Goal: Transaction & Acquisition: Purchase product/service

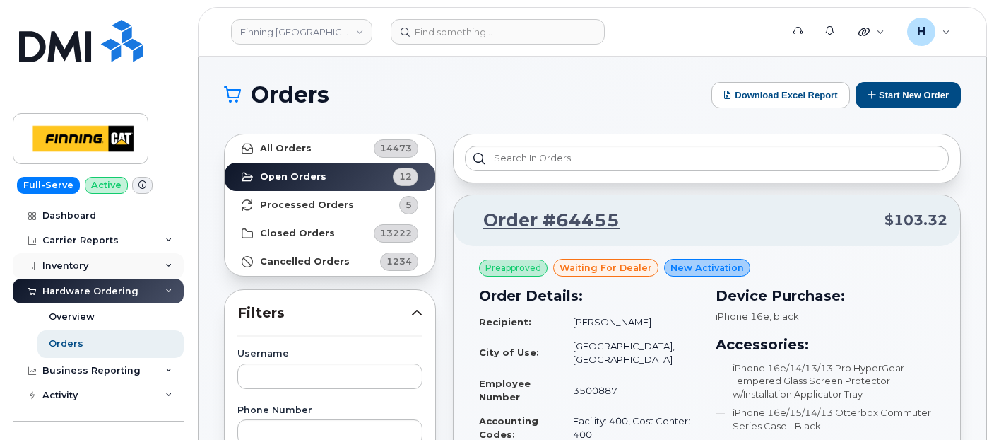
scroll to position [1884, 0]
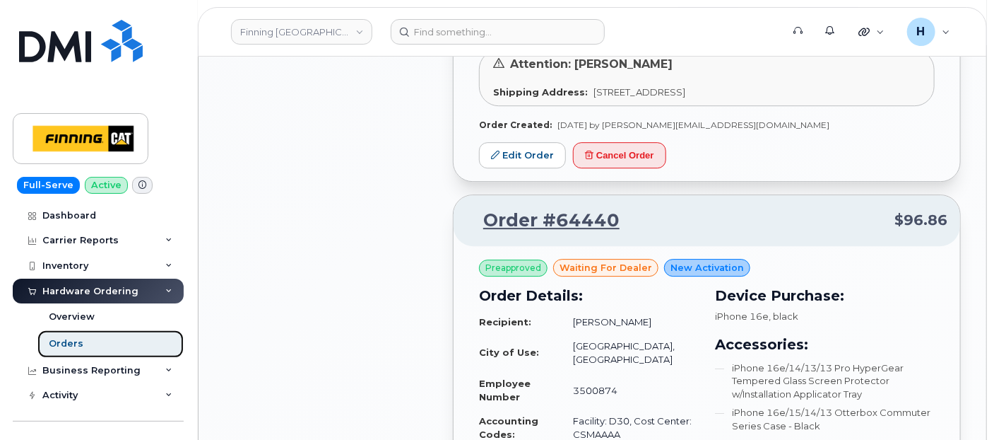
click at [100, 343] on link "Orders" at bounding box center [110, 343] width 146 height 27
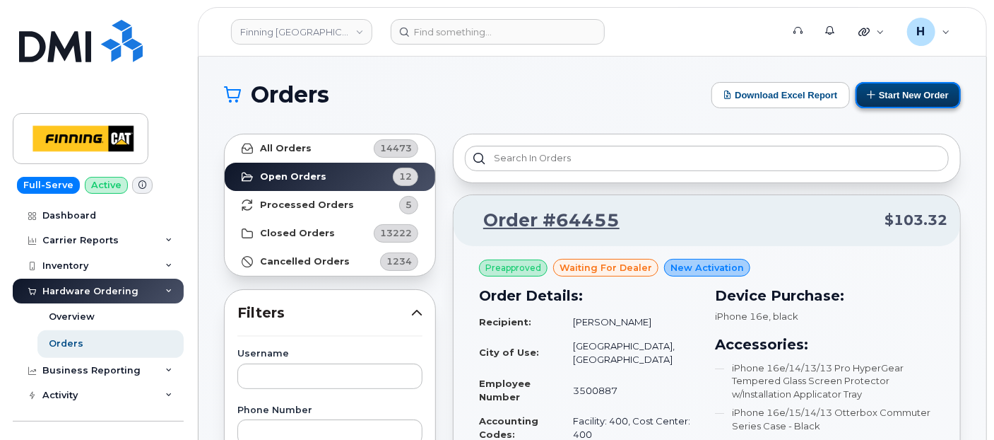
click at [894, 100] on button "Start New Order" at bounding box center [908, 95] width 105 height 26
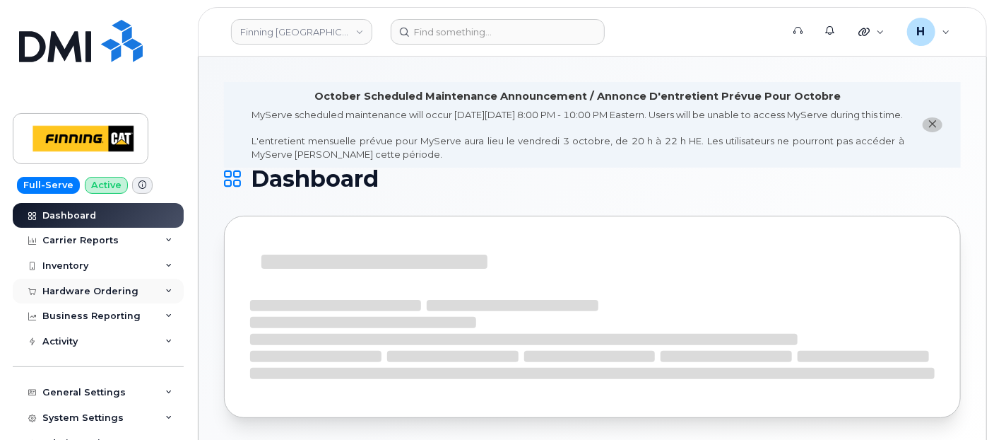
click at [97, 288] on div "Hardware Ordering" at bounding box center [90, 291] width 96 height 11
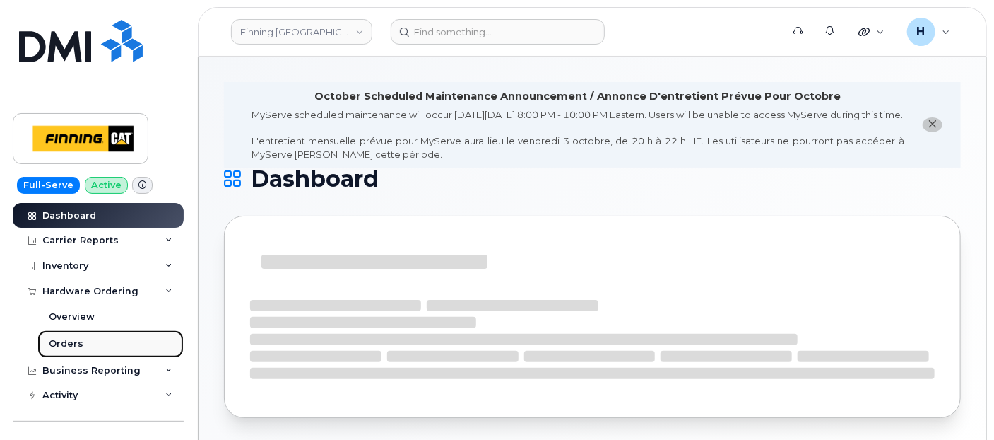
click at [78, 335] on link "Orders" at bounding box center [110, 343] width 146 height 27
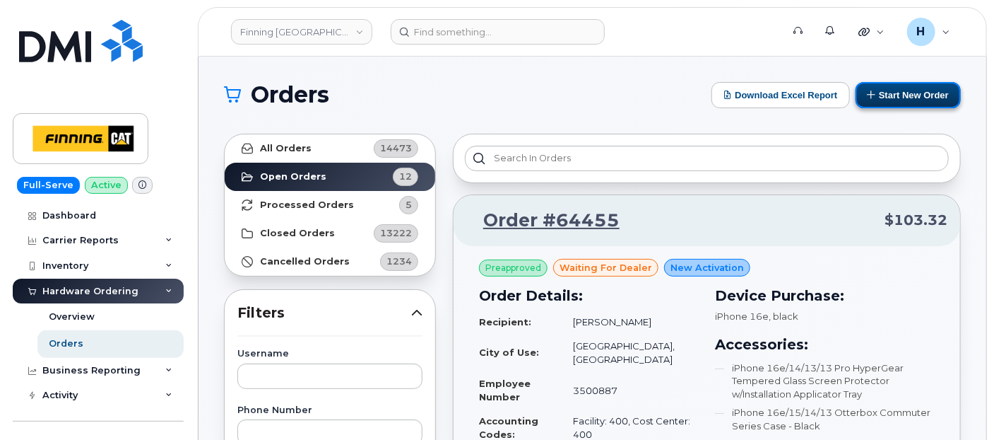
click at [868, 98] on icon at bounding box center [872, 94] width 9 height 9
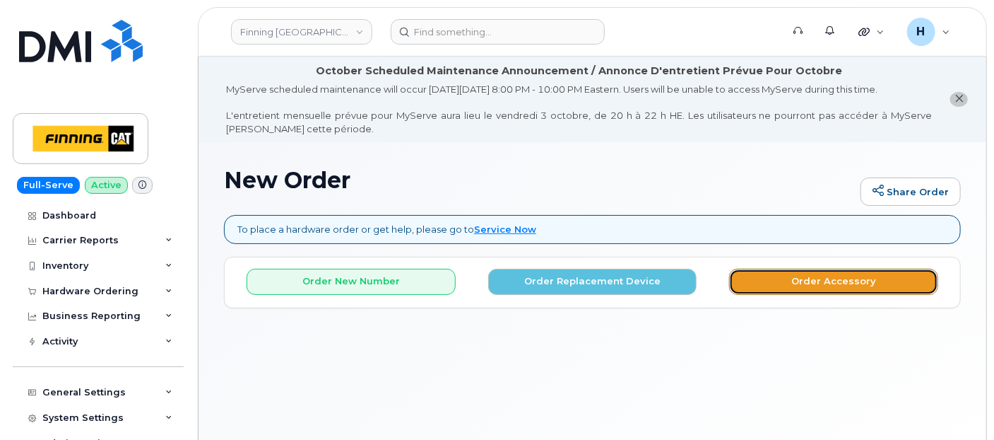
drag, startPoint x: 761, startPoint y: 283, endPoint x: 443, endPoint y: 3, distance: 423.7
click at [757, 277] on button "Order Accessory" at bounding box center [833, 282] width 209 height 26
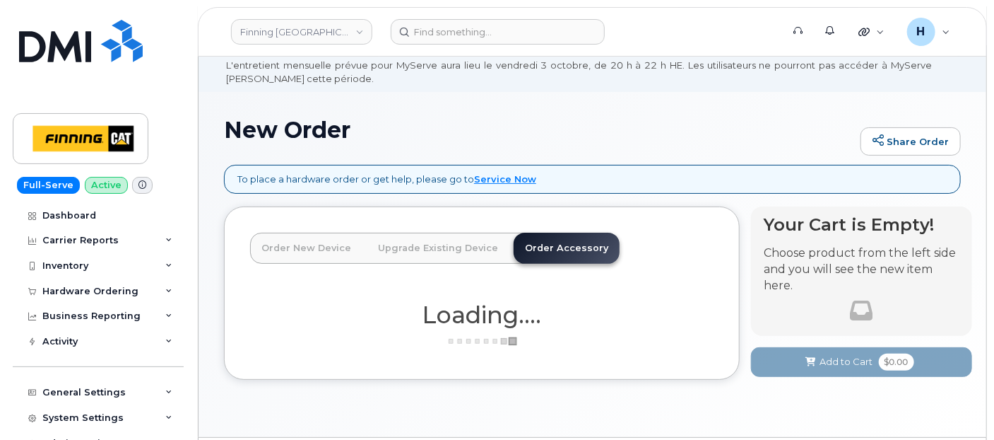
scroll to position [92, 0]
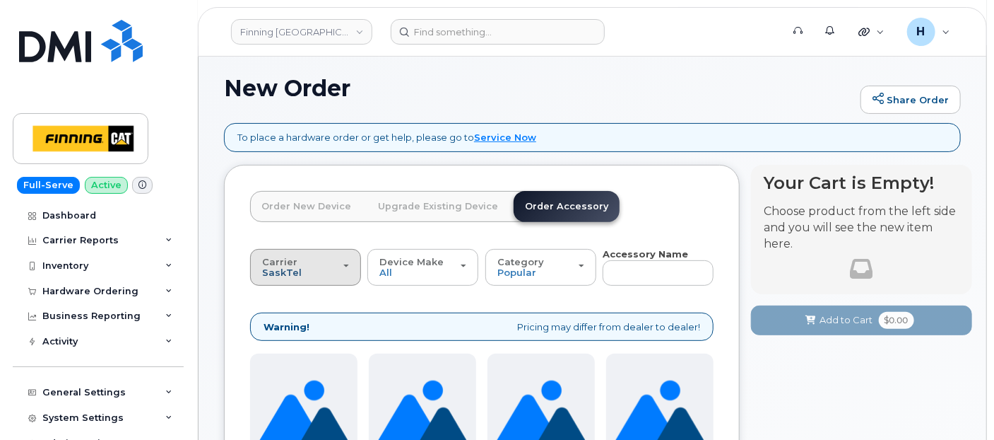
click at [283, 270] on span "SaskTel" at bounding box center [282, 271] width 40 height 11
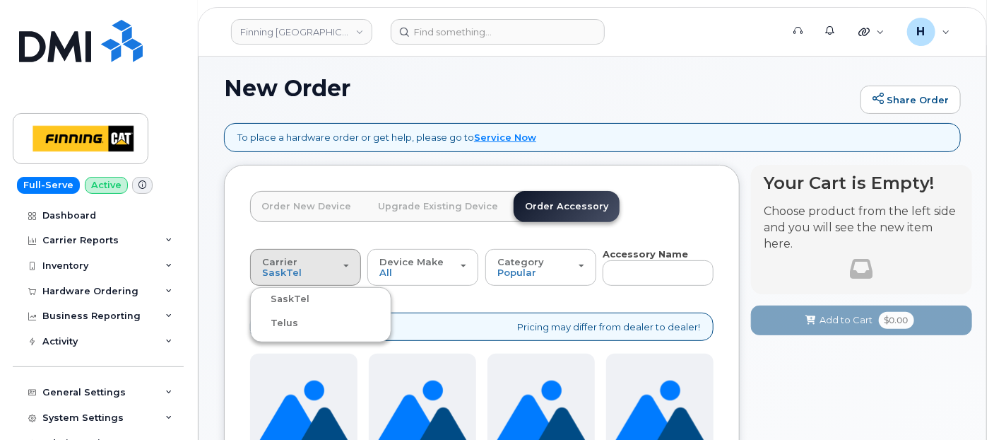
click at [287, 320] on label "Telus" at bounding box center [276, 323] width 45 height 17
click at [0, 0] on input "Telus" at bounding box center [0, 0] width 0 height 0
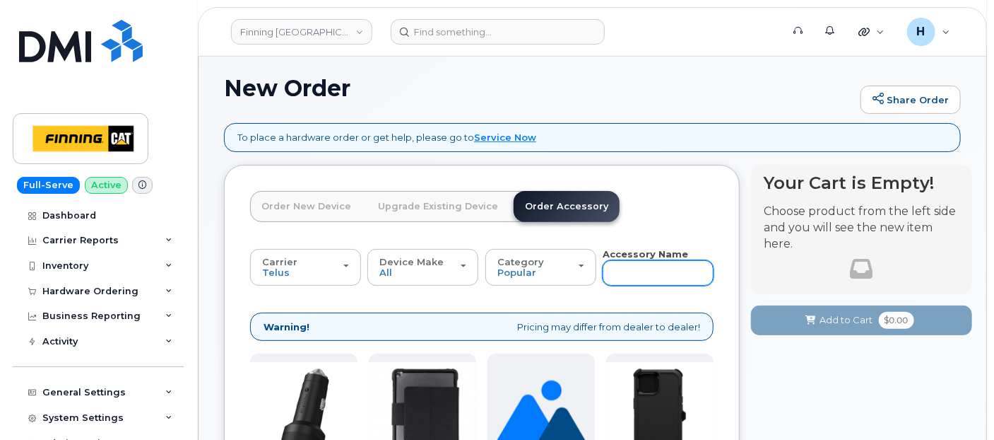
click at [658, 269] on input "text" at bounding box center [658, 272] width 111 height 25
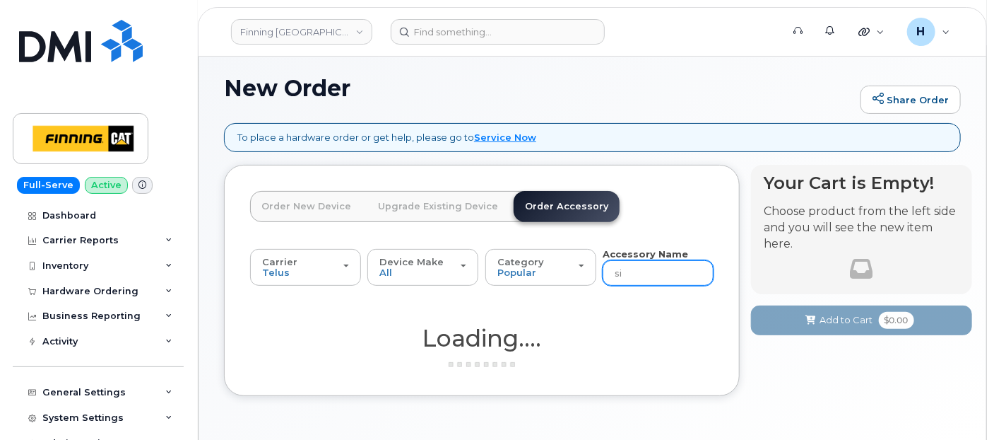
type input "sim"
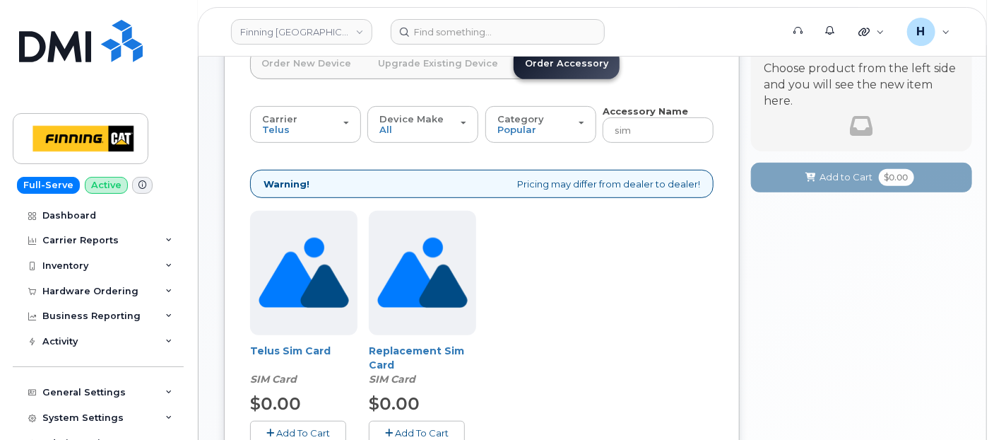
scroll to position [295, 0]
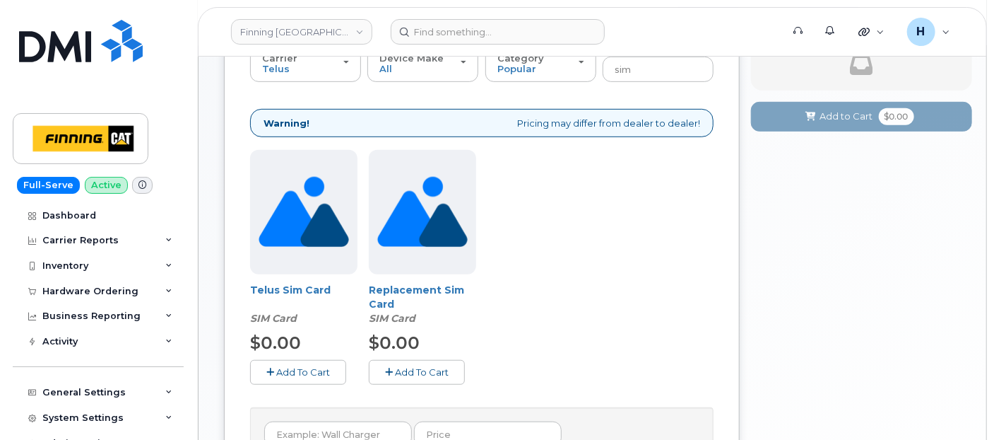
click at [298, 376] on button "Add To Cart" at bounding box center [298, 372] width 96 height 25
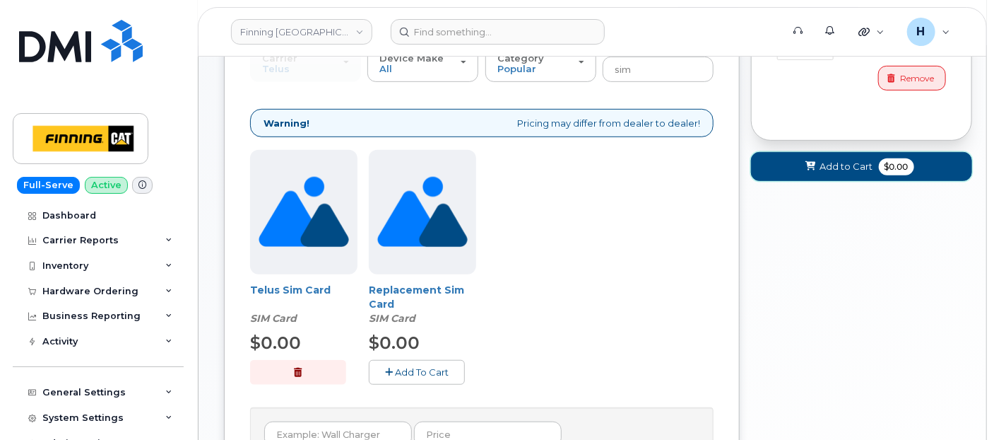
click at [840, 170] on span "Add to Cart" at bounding box center [847, 166] width 53 height 13
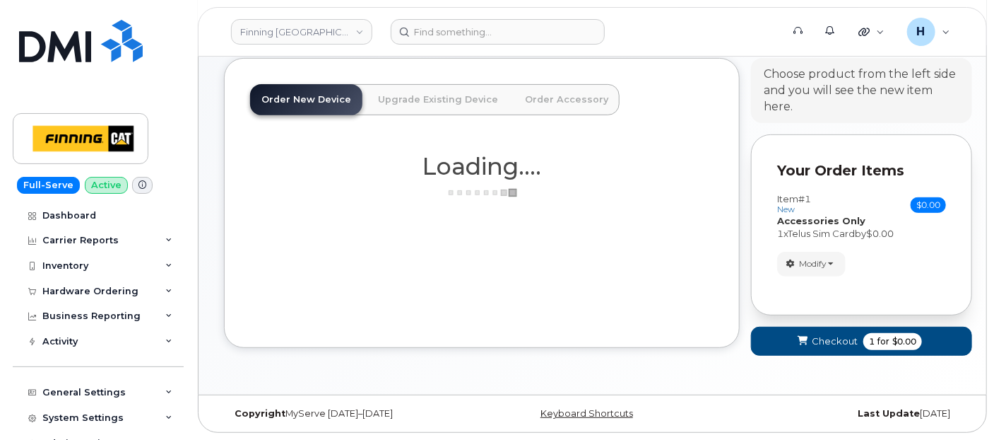
scroll to position [196, 0]
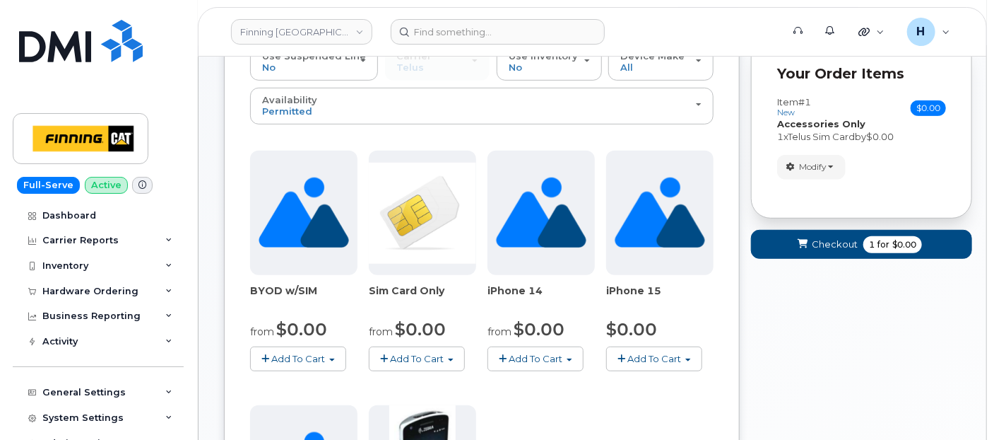
click at [772, 324] on div "Your Cart is Empty! Choose product from the left side and you will see the new …" at bounding box center [861, 437] width 221 height 953
click at [796, 240] on button "Checkout 1 for $0.00" at bounding box center [861, 244] width 221 height 29
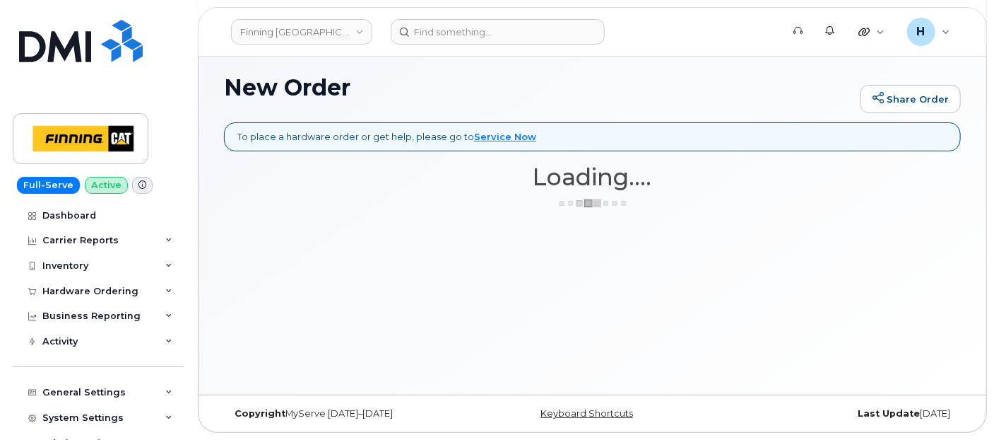
scroll to position [92, 0]
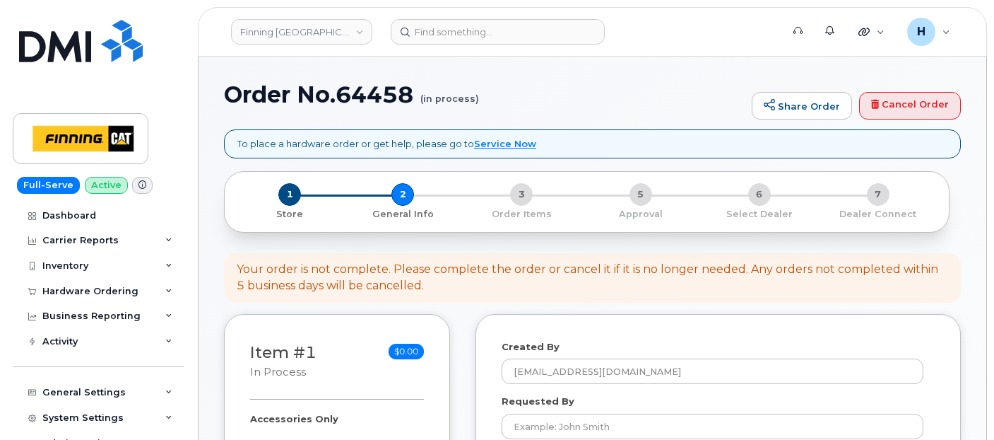
select select
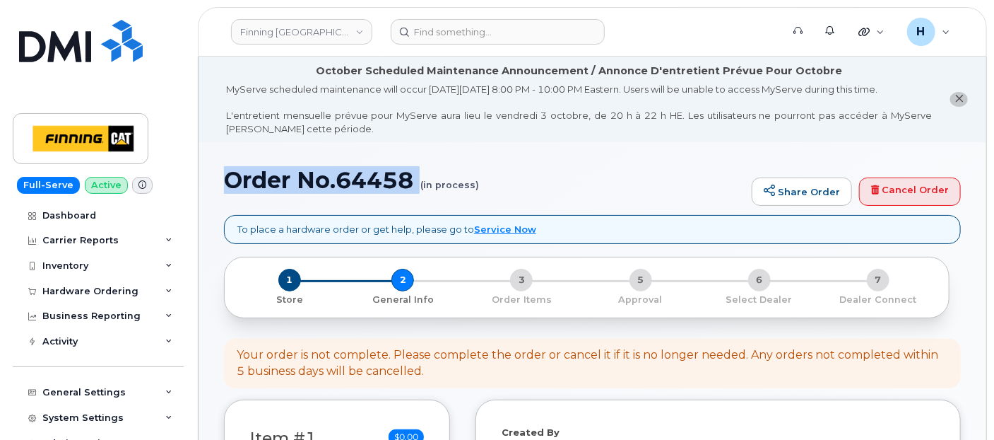
drag, startPoint x: 216, startPoint y: 192, endPoint x: 385, endPoint y: 196, distance: 169.7
copy h1 "Order No.64458"
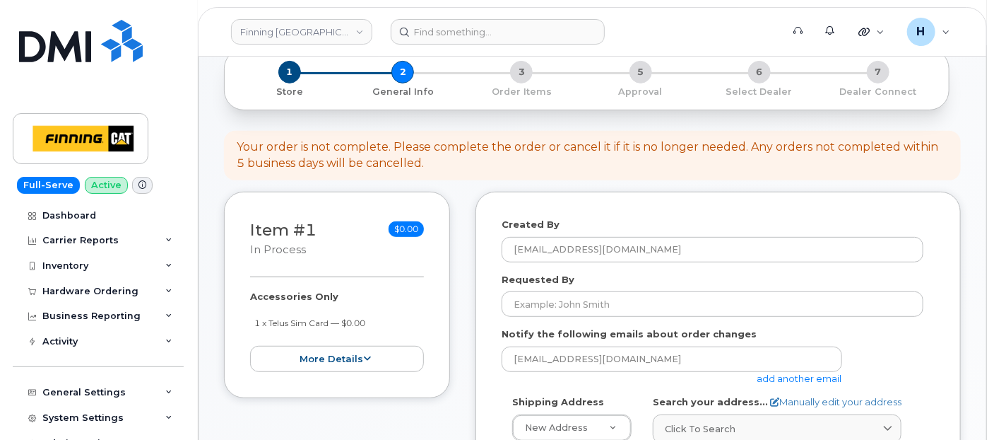
scroll to position [235, 0]
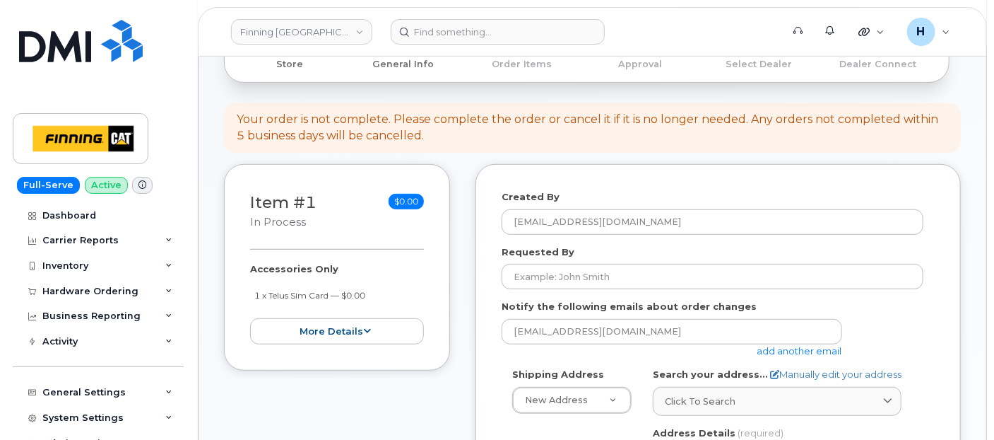
drag, startPoint x: 238, startPoint y: 266, endPoint x: 387, endPoint y: 299, distance: 152.6
click at [387, 299] on div "Item #1 in process $0.00 Accessories Only 1 x Telus Sim Card — $0.00 more detai…" at bounding box center [337, 267] width 226 height 206
copy div "Accessories Only 1 x Telus Sim Card — $0.00"
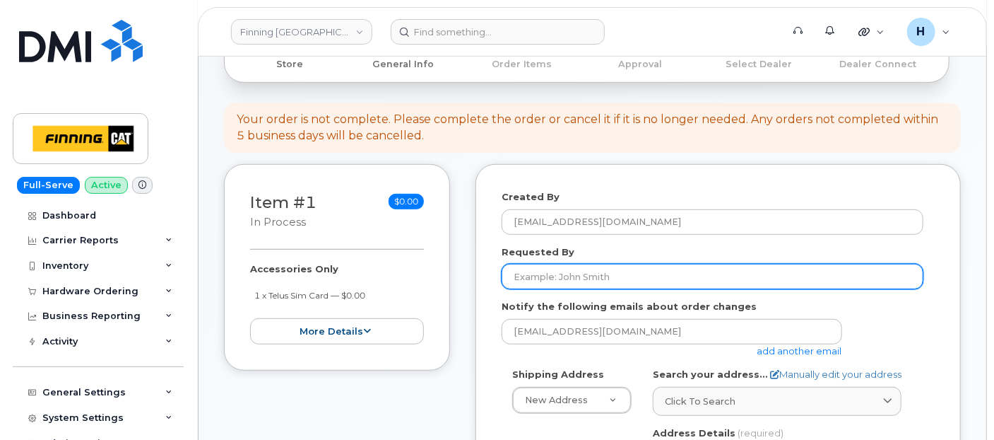
drag, startPoint x: 584, startPoint y: 270, endPoint x: 481, endPoint y: 81, distance: 215.7
click at [584, 270] on input "Requested By" at bounding box center [713, 276] width 422 height 25
paste input "RITM0495134"
type input "RITM0495134"
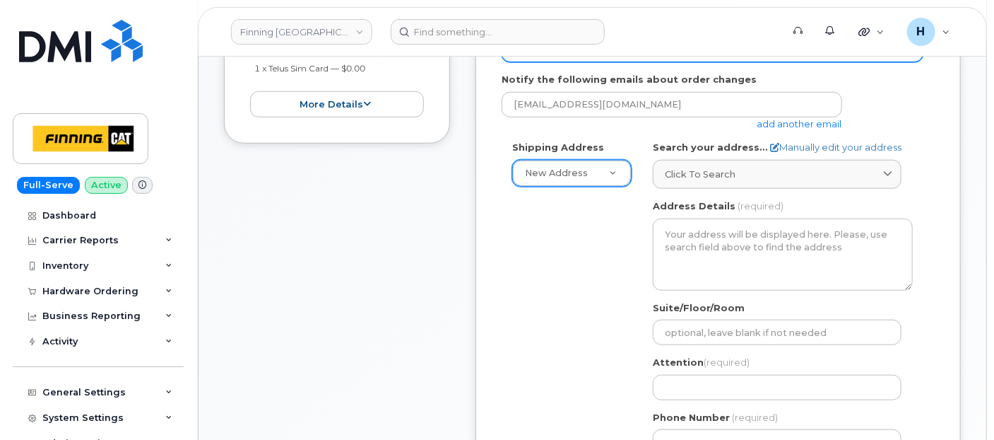
scroll to position [392, 0]
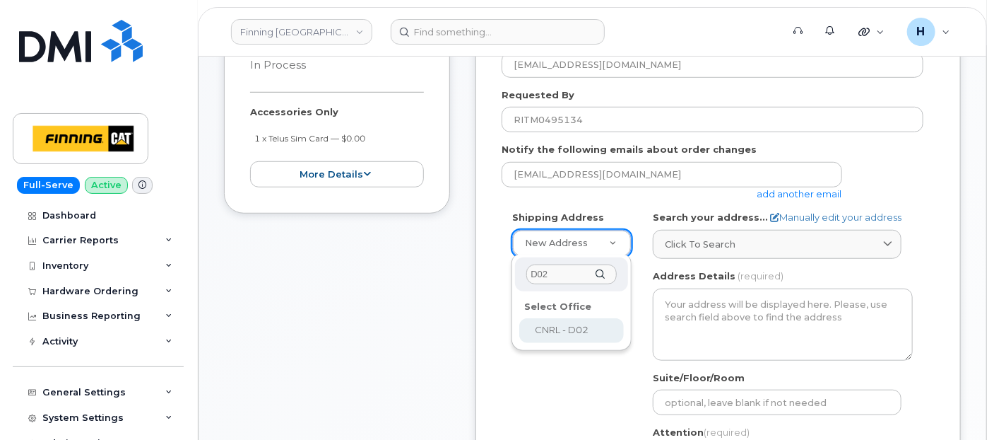
type input "D02"
select select
type textarea "CNRL Site C/O Highway 63, Mildred Lake Industrial Park Mildred Lake Alberta T0P…"
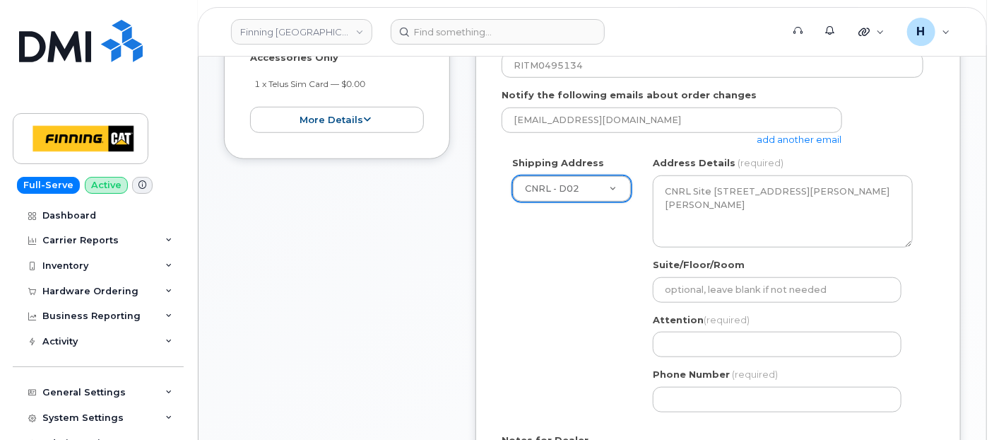
scroll to position [471, 0]
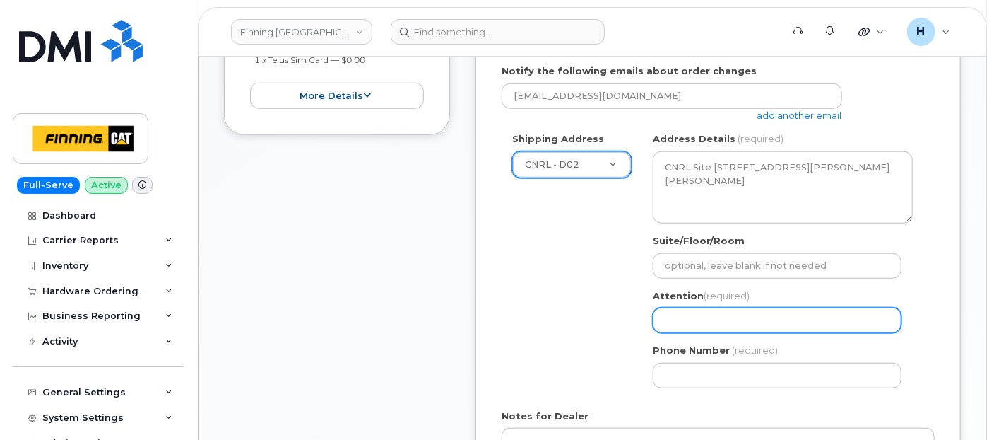
click at [696, 318] on input "Attention (required)" at bounding box center [777, 319] width 249 height 25
paste input "im Kozma/Adam Prpich-Storowotsky"
select select
type input "im Kozma/Adam Prpich-Storowotsky"
click at [661, 317] on input "im Kozma/Adam Prpich-Storowotsky" at bounding box center [777, 319] width 249 height 25
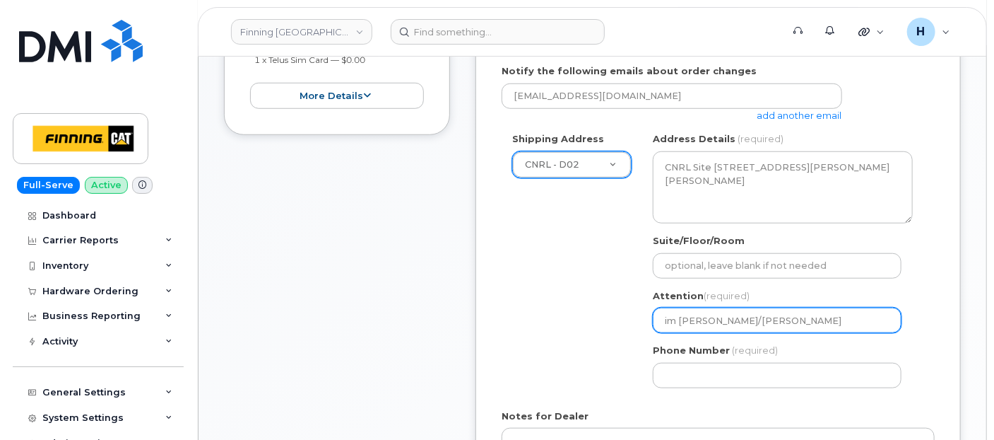
select select
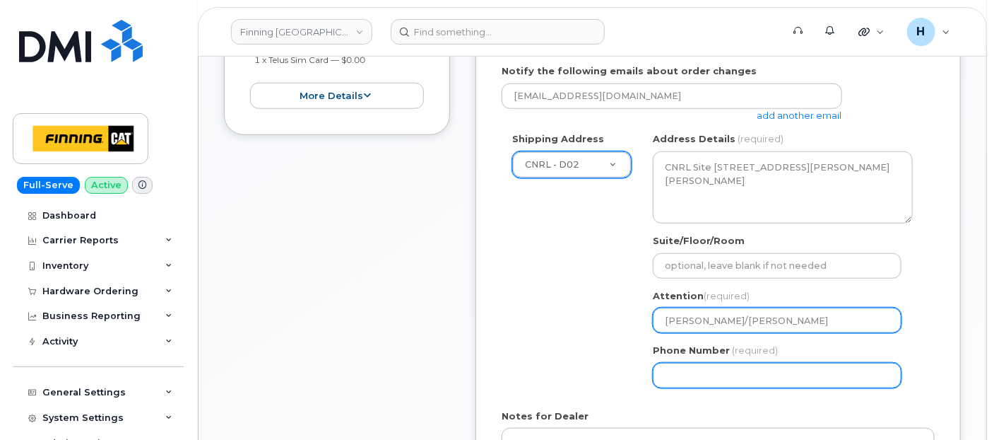
type input "[PERSON_NAME]/[PERSON_NAME]"
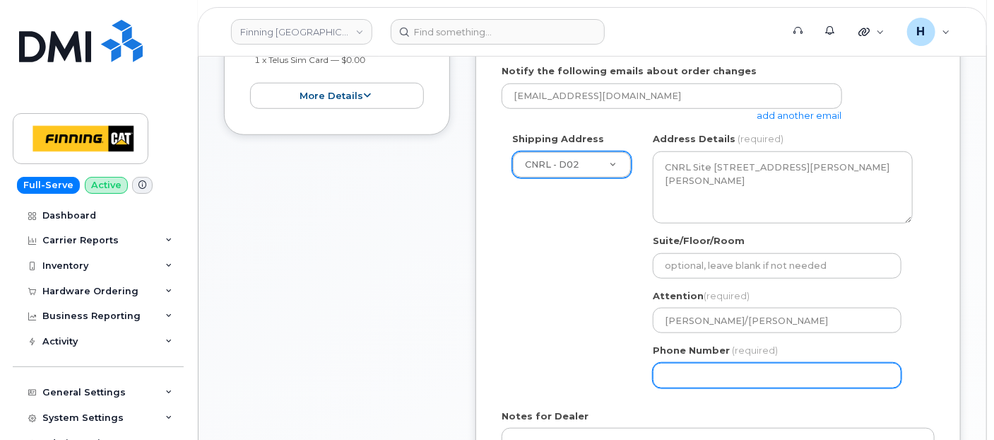
click at [668, 375] on input "Phone Number" at bounding box center [777, 375] width 249 height 25
select select
type input "7807902010"
select select
type input "7807902010"
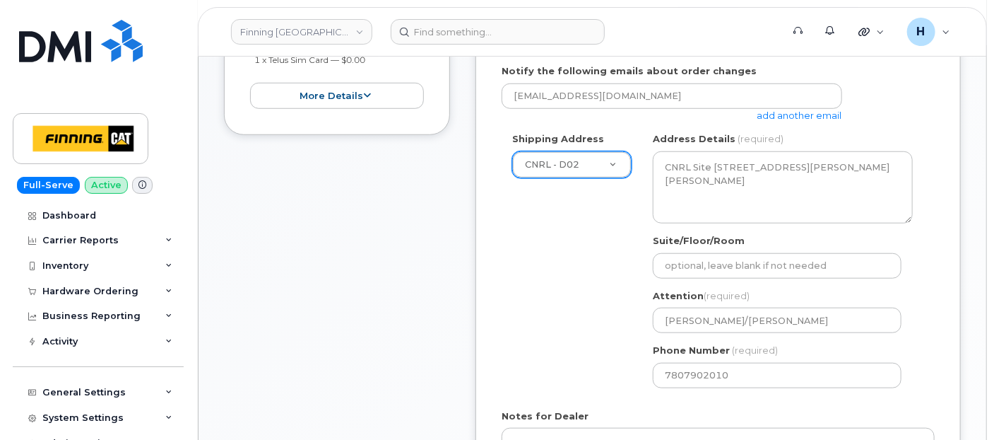
click at [613, 313] on div "Shipping Address CNRL - D02 New Address 7601 99 St 19498 92 Ave 16901 109 Ave N…" at bounding box center [713, 265] width 422 height 266
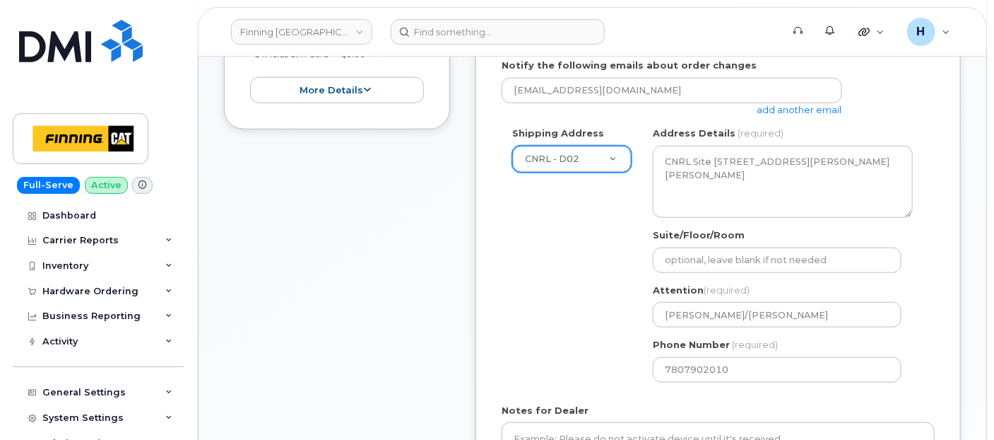
scroll to position [549, 0]
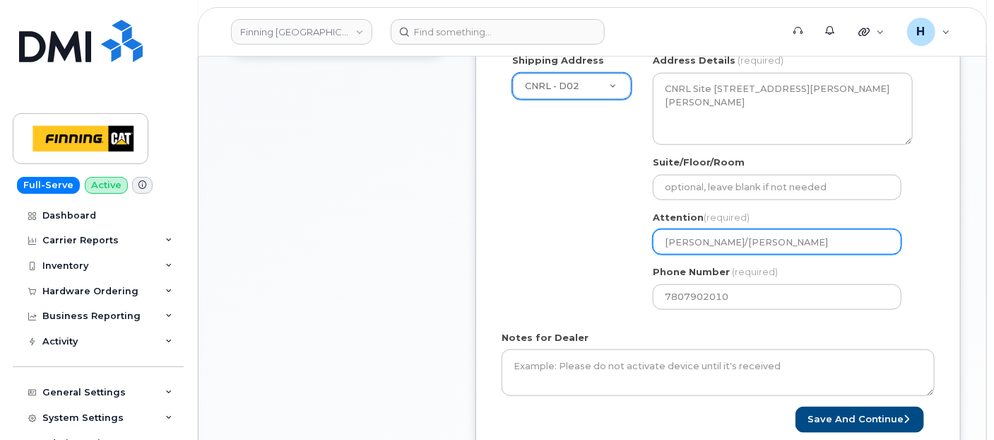
drag, startPoint x: 855, startPoint y: 239, endPoint x: 634, endPoint y: 230, distance: 221.4
click at [635, 230] on div "Shipping Address CNRL - D02 New Address 7601 99 St 19498 92 Ave 16901 109 Ave N…" at bounding box center [713, 187] width 422 height 266
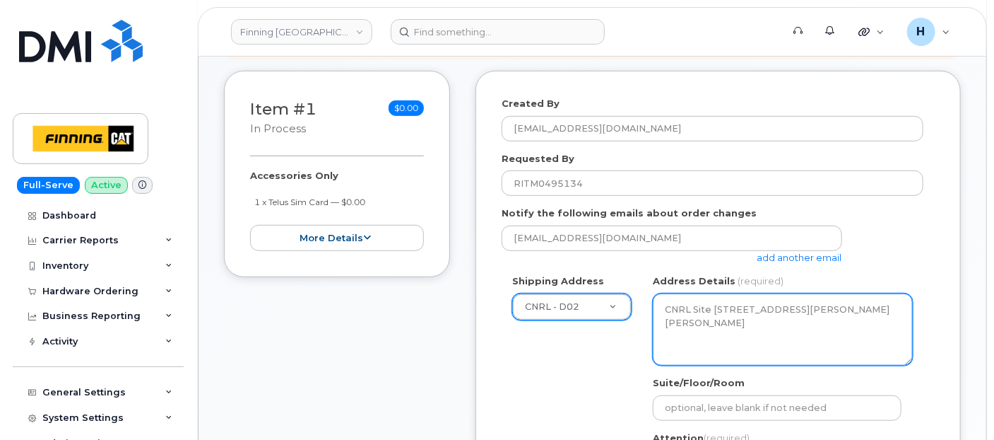
scroll to position [314, 0]
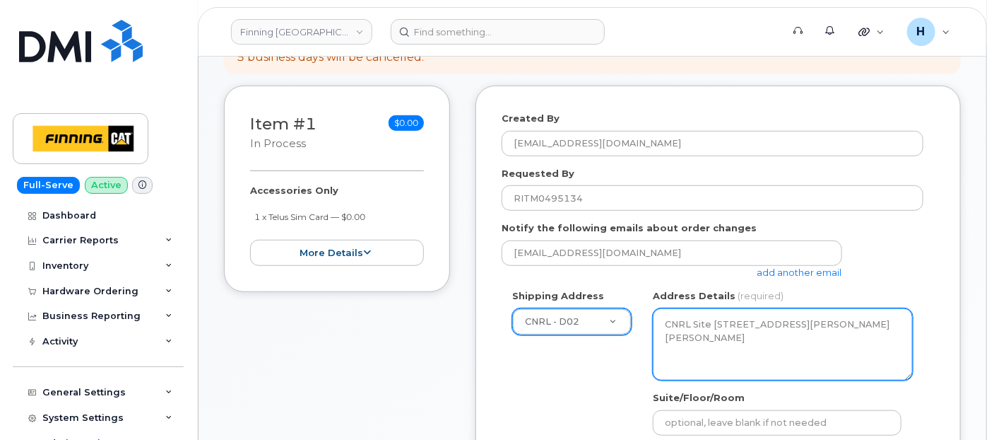
drag, startPoint x: 822, startPoint y: 353, endPoint x: 762, endPoint y: 351, distance: 60.1
click at [762, 351] on textarea "CNRL Site C/O Highway 63, Mildred Lake Industrial Park Mildred Lake Alberta T0P…" at bounding box center [783, 344] width 260 height 72
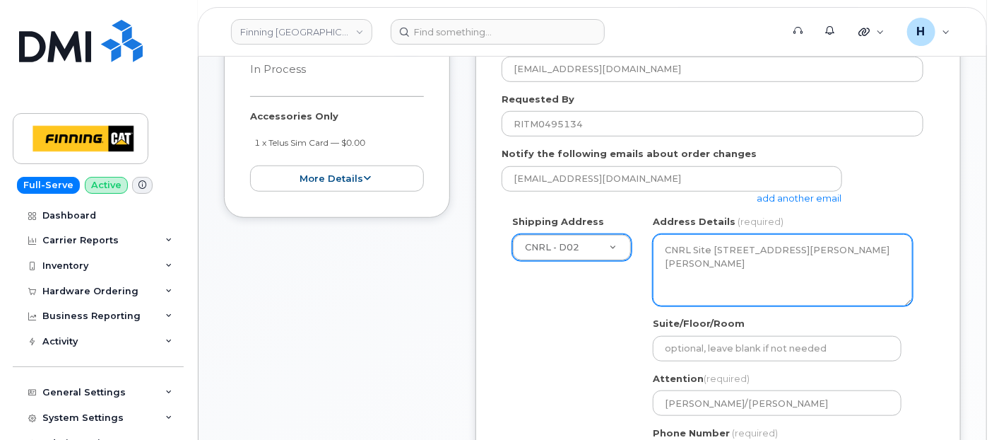
scroll to position [549, 0]
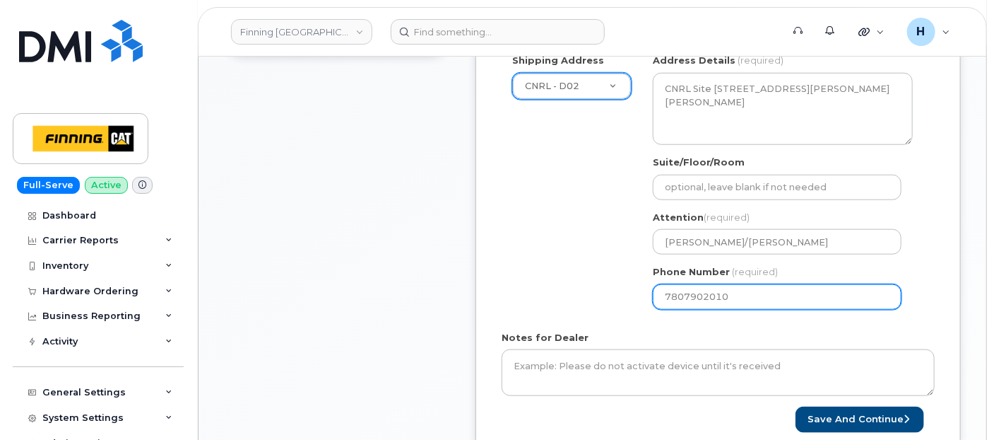
drag, startPoint x: 731, startPoint y: 295, endPoint x: 650, endPoint y: 298, distance: 81.3
click at [650, 298] on div "AB Mildred Lake Search your address... Manually edit your address Click to sear…" at bounding box center [782, 187] width 281 height 266
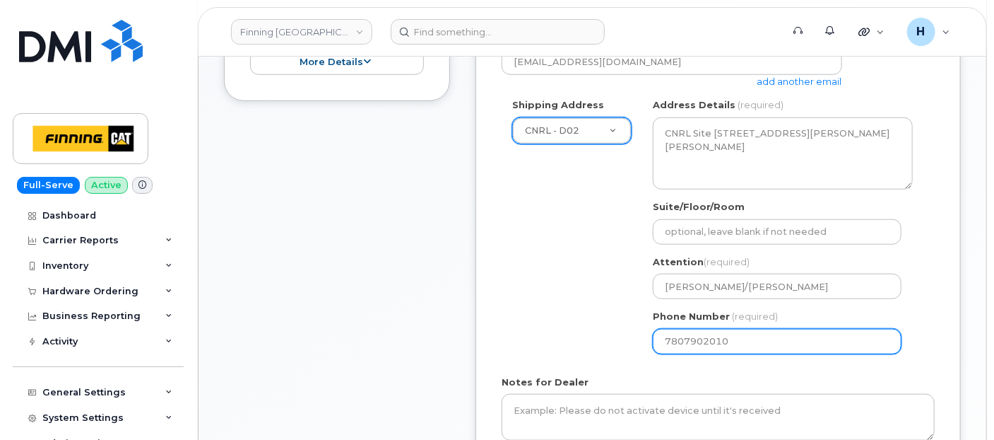
scroll to position [471, 0]
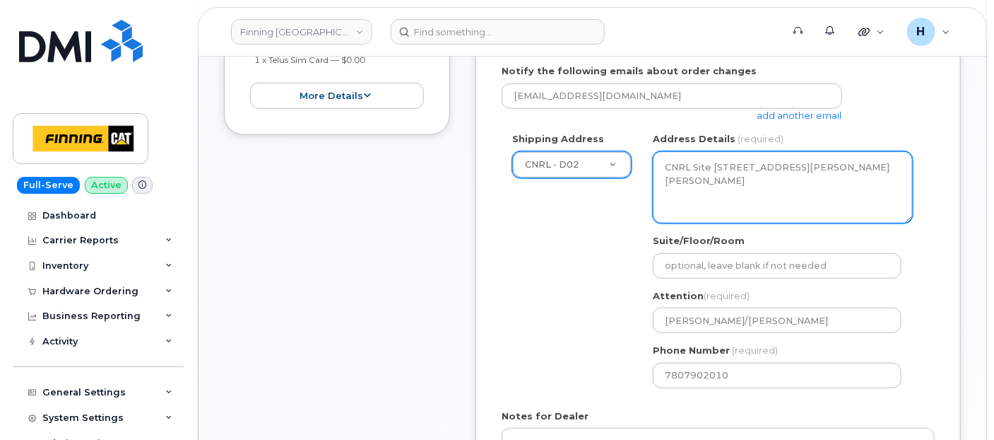
drag, startPoint x: 733, startPoint y: 165, endPoint x: 736, endPoint y: 175, distance: 10.5
click at [736, 175] on textarea "CNRL Site C/O Highway 63, Mildred Lake Industrial Park Mildred Lake Alberta T0P…" at bounding box center [783, 187] width 260 height 72
drag, startPoint x: 664, startPoint y: 192, endPoint x: 691, endPoint y: 194, distance: 26.9
click at [691, 194] on textarea "CNRL Site C/O Highway 63, Mildred Lake Industrial Park Mildred Lake Alberta T0P…" at bounding box center [783, 187] width 260 height 72
drag, startPoint x: 691, startPoint y: 194, endPoint x: 856, endPoint y: 165, distance: 167.2
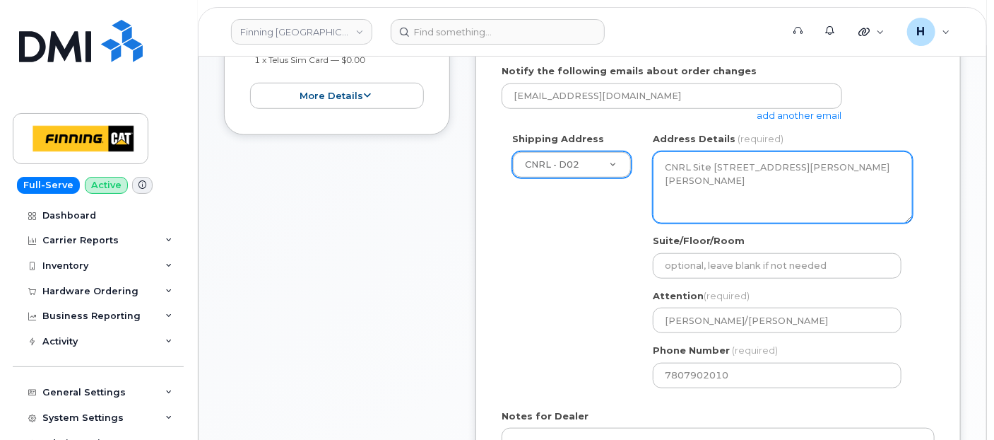
click at [856, 165] on textarea "CNRL Site C/O Highway 63, Mildred Lake Industrial Park Mildred Lake Alberta T0P…" at bounding box center [783, 187] width 260 height 72
drag, startPoint x: 855, startPoint y: 165, endPoint x: 850, endPoint y: 175, distance: 11.4
click at [850, 175] on textarea "CNRL Site C/O Highway 63, Mildred Lake Industrial Park Mildred Lake Alberta T0P…" at bounding box center [783, 187] width 260 height 72
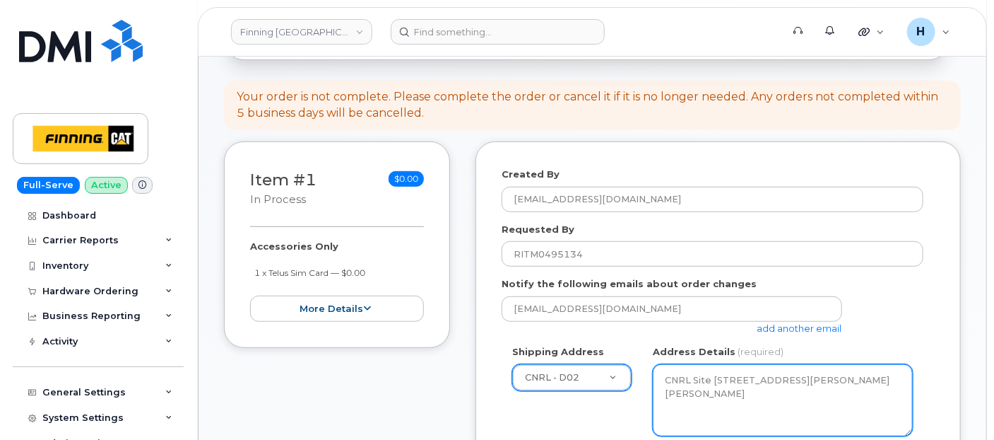
scroll to position [0, 0]
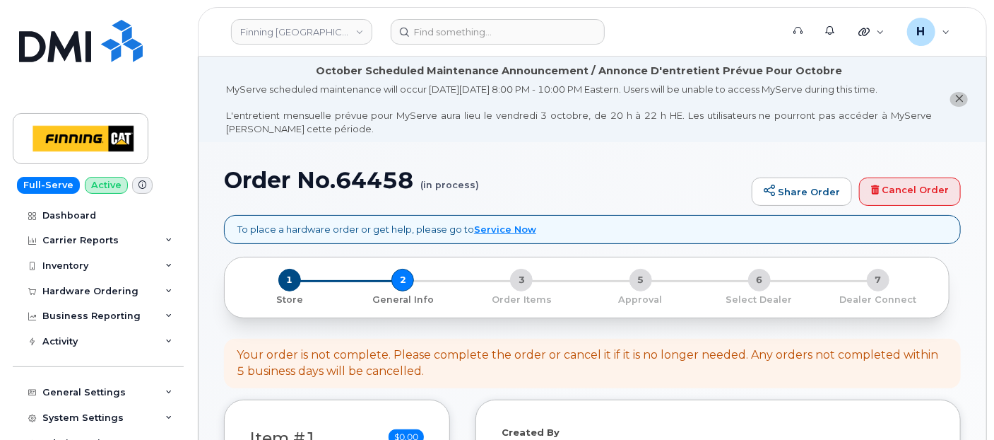
click at [363, 177] on h1 "Order No.64458 (in process)" at bounding box center [484, 180] width 521 height 25
click at [363, 178] on h1 "Order No.64458 (in process)" at bounding box center [484, 180] width 521 height 25
copy h1 "64458"
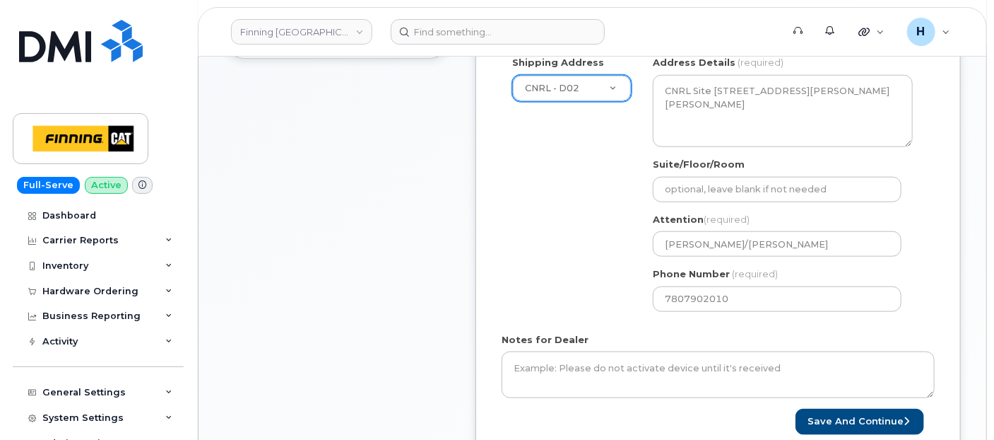
scroll to position [549, 0]
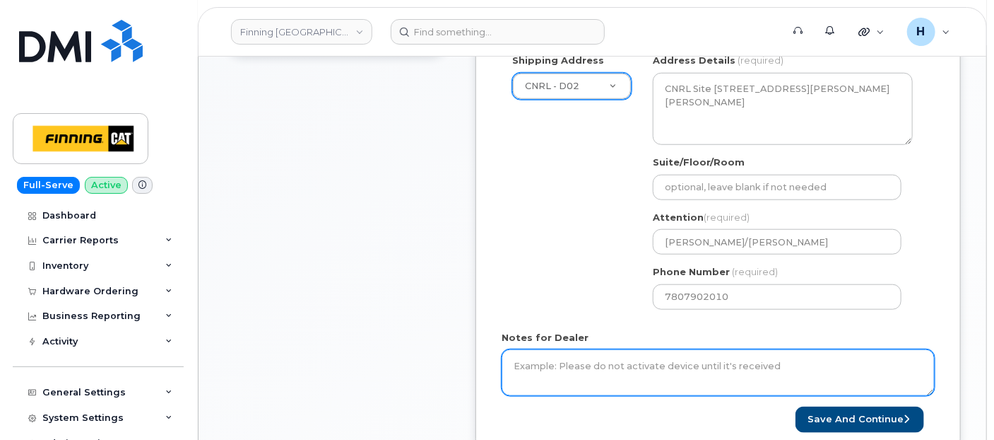
click at [543, 372] on textarea "Notes for Dealer" at bounding box center [718, 372] width 433 height 47
paste textarea "335666946108"
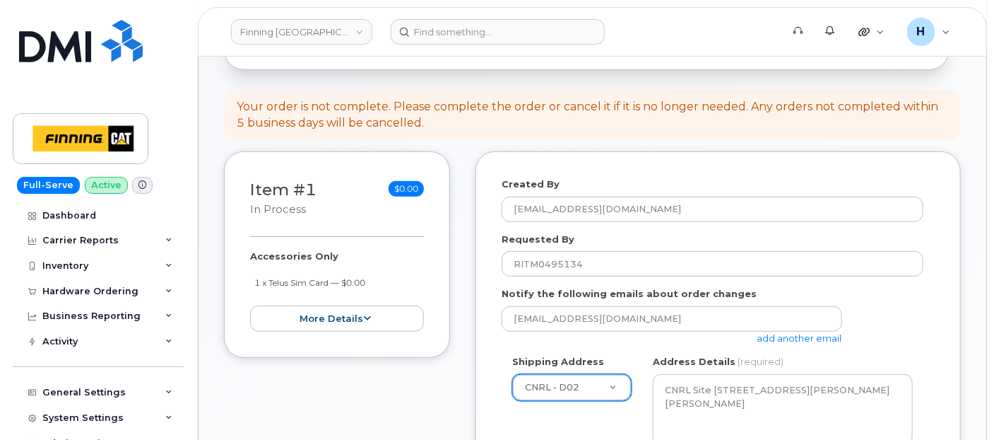
scroll to position [157, 0]
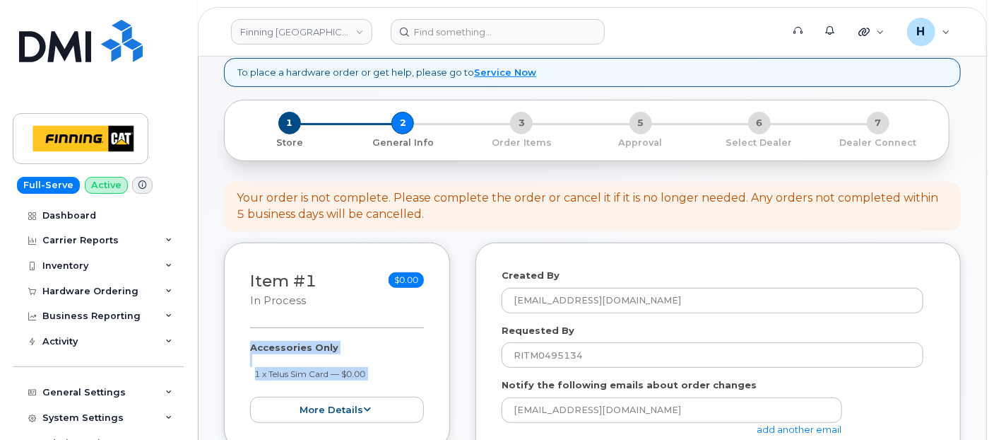
drag, startPoint x: 238, startPoint y: 337, endPoint x: 394, endPoint y: 380, distance: 161.2
click at [394, 380] on div "Item #1 in process $0.00 Accessories Only 1 x Telus Sim Card — $0.00 more detai…" at bounding box center [337, 345] width 226 height 206
copy div "Accessories Only 1 x Telus Sim Card — $0.00 more details Request Accessories On…"
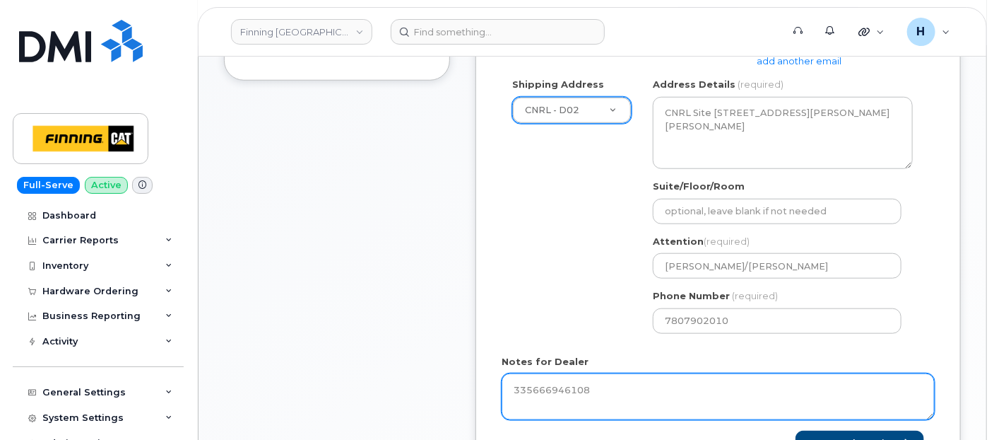
scroll to position [549, 0]
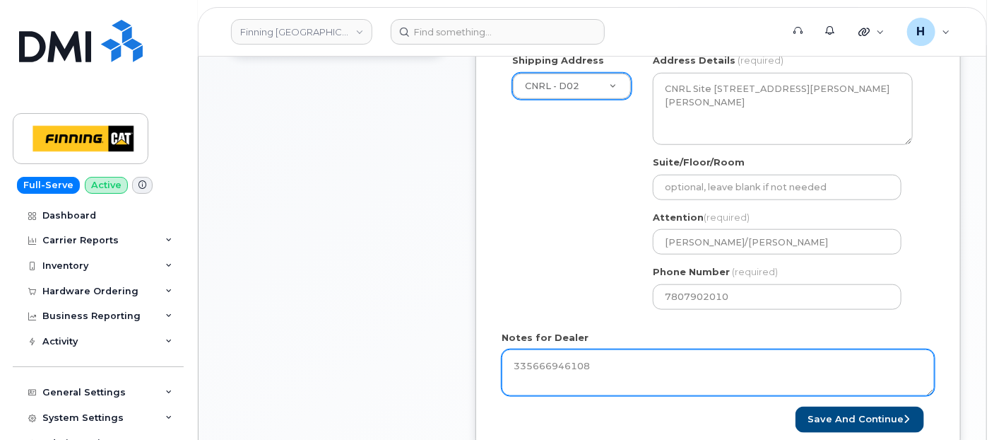
click at [509, 365] on textarea "335666946108" at bounding box center [718, 372] width 433 height 47
paste textarea "Accessories Only 1 x Telus Sim Card — $0.00"
click at [641, 351] on textarea "Accessories Only 1 x Telus Sim Card — $0.00 Purolator Tracking Info: 3356669461…" at bounding box center [718, 372] width 433 height 47
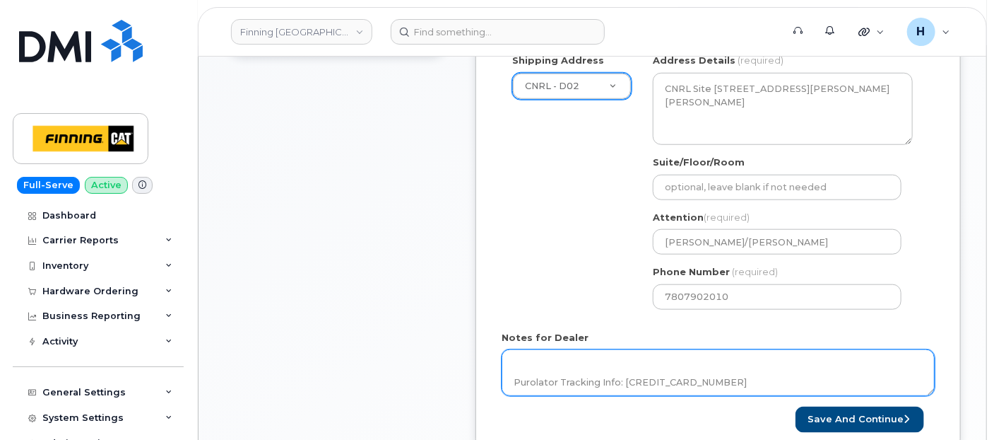
paste textarea "SIM: [TECHNICAL_ID]---Inactive"
click at [756, 384] on textarea "Accessories Only 1 x Telus Sim Card — $0.00 SIM: 8912230102357625361---Inactive…" at bounding box center [718, 372] width 433 height 47
type textarea "Accessories Only 1 x Telus Sim Card — $0.00 SIM: 8912230102357625361---Inactive…"
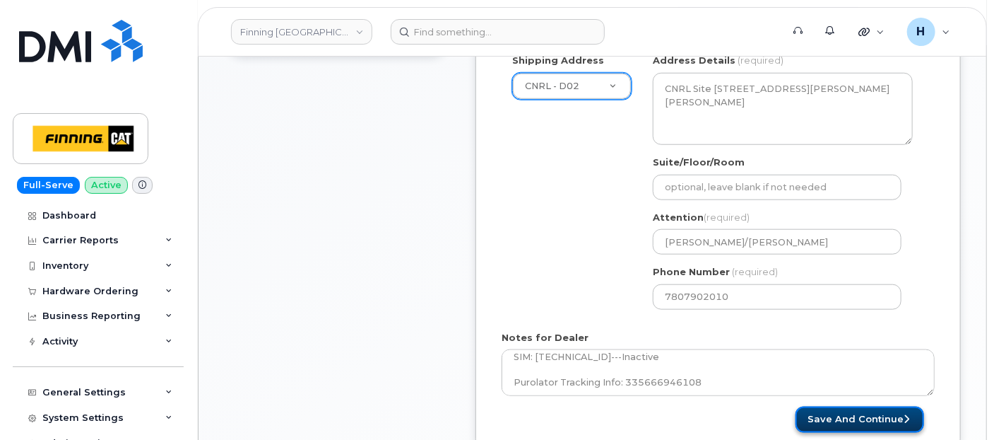
click at [843, 410] on button "Save and Continue" at bounding box center [860, 419] width 129 height 26
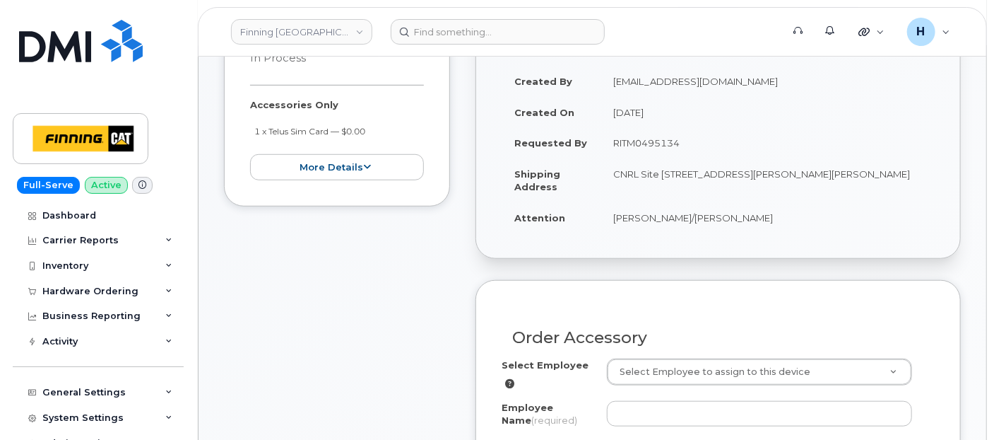
scroll to position [478, 0]
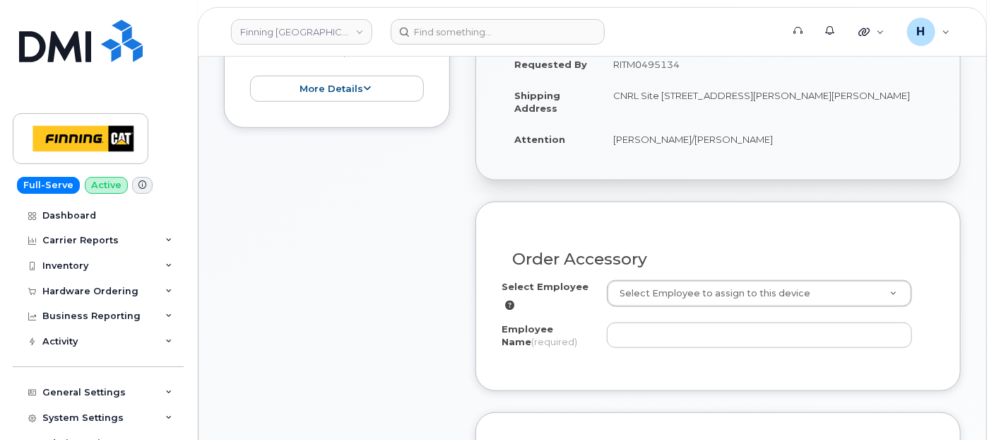
click at [604, 139] on td "[PERSON_NAME]/[PERSON_NAME]" at bounding box center [768, 139] width 334 height 31
drag, startPoint x: 788, startPoint y: 140, endPoint x: 666, endPoint y: 139, distance: 121.6
click at [666, 139] on td "[PERSON_NAME]/[PERSON_NAME]" at bounding box center [768, 139] width 334 height 31
copy td "[PERSON_NAME]"
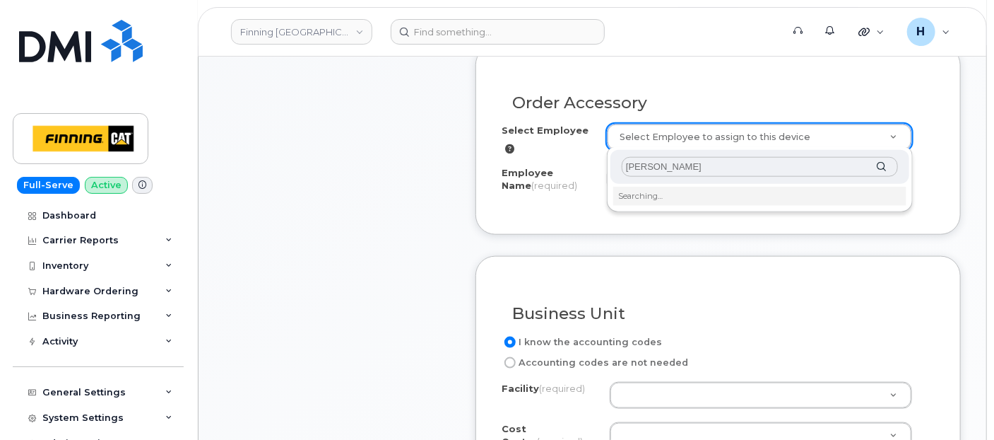
scroll to position [635, 0]
type input "[PERSON_NAME]"
type input "57004"
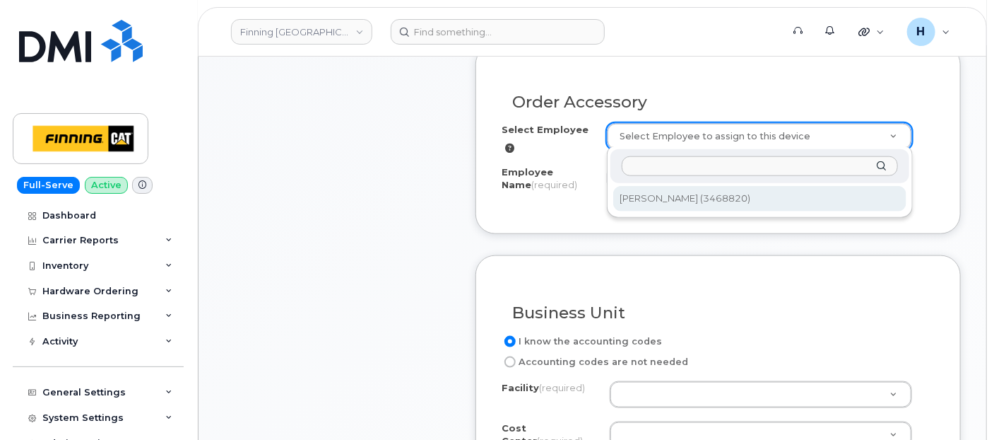
type input "[PERSON_NAME]"
select select "D02"
select select "CSMAAAA"
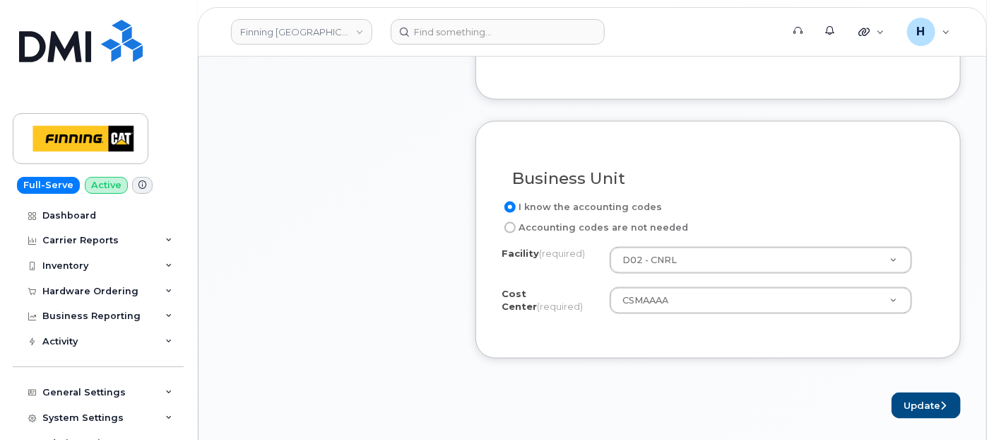
scroll to position [870, 0]
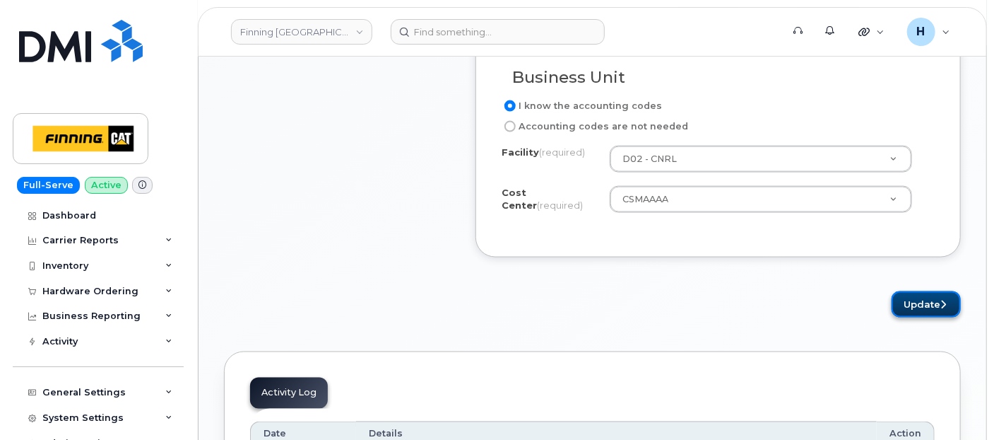
drag, startPoint x: 920, startPoint y: 300, endPoint x: 633, endPoint y: 14, distance: 405.3
click at [920, 300] on button "Update" at bounding box center [926, 304] width 69 height 26
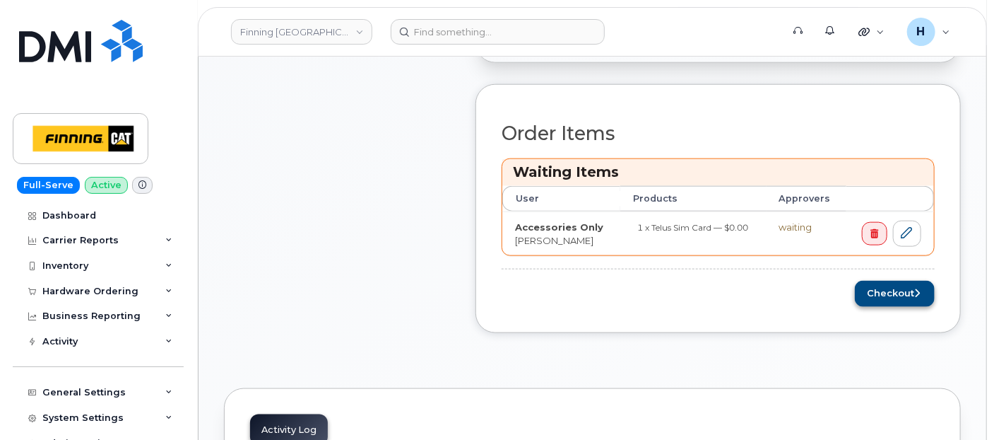
scroll to position [707, 0]
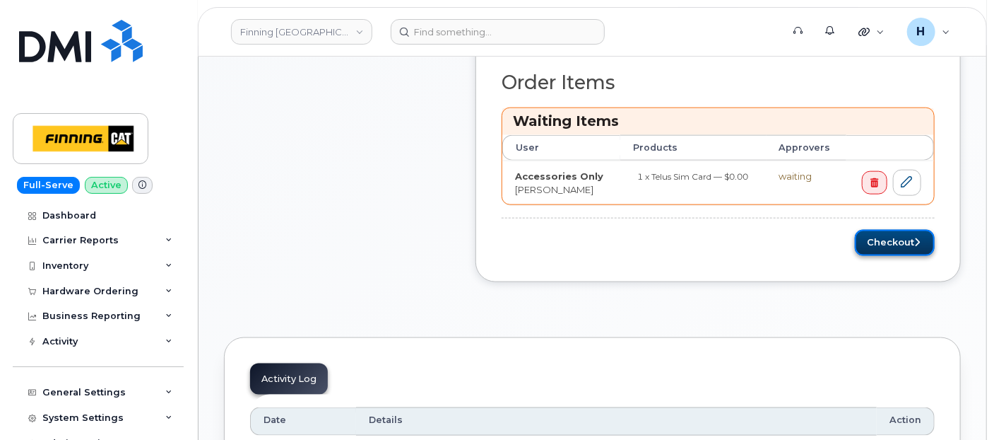
click at [874, 253] on button "Checkout" at bounding box center [895, 243] width 80 height 26
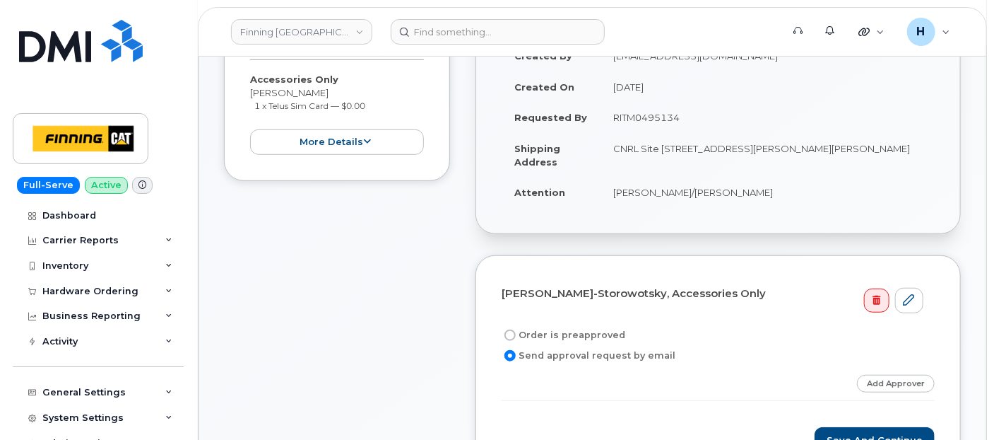
scroll to position [392, 0]
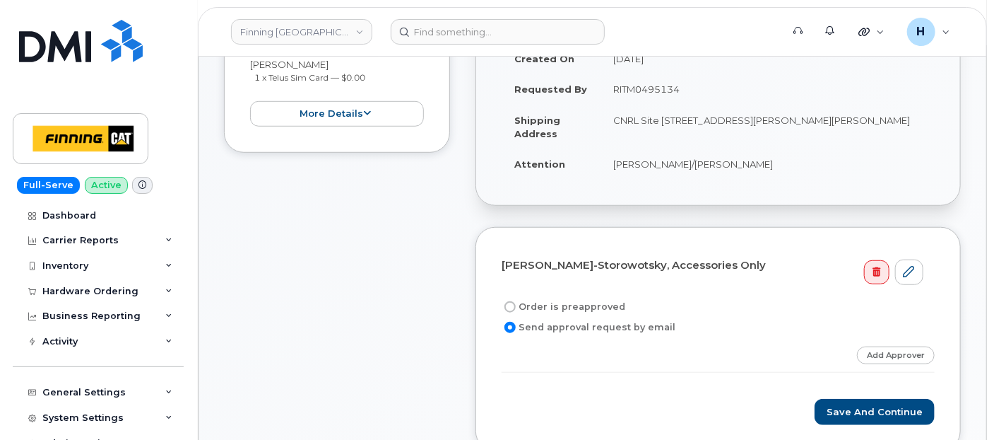
drag, startPoint x: 565, startPoint y: 300, endPoint x: 583, endPoint y: 178, distance: 123.6
click at [565, 300] on label "Order is preapproved" at bounding box center [564, 306] width 124 height 17
click at [516, 301] on input "Order is preapproved" at bounding box center [510, 306] width 11 height 11
radio input "true"
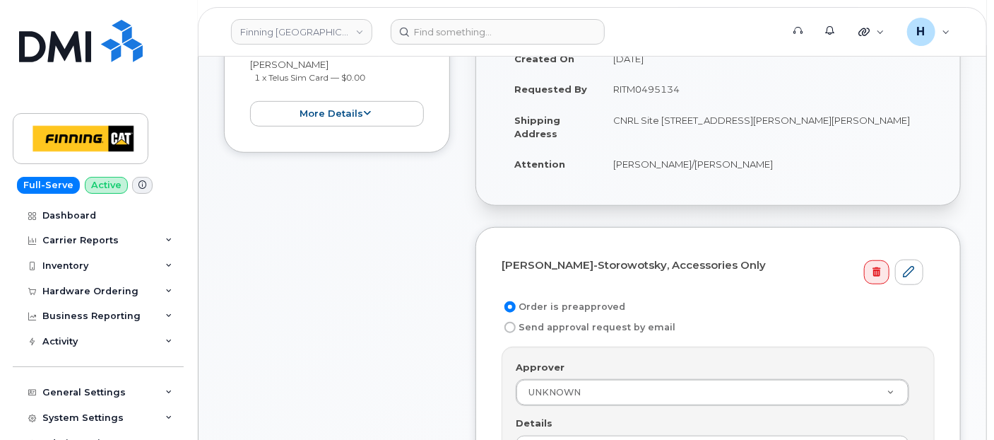
drag, startPoint x: 609, startPoint y: 88, endPoint x: 694, endPoint y: 88, distance: 85.5
click at [694, 88] on td "RITM0495134" at bounding box center [768, 89] width 334 height 31
copy td "RITM0495134"
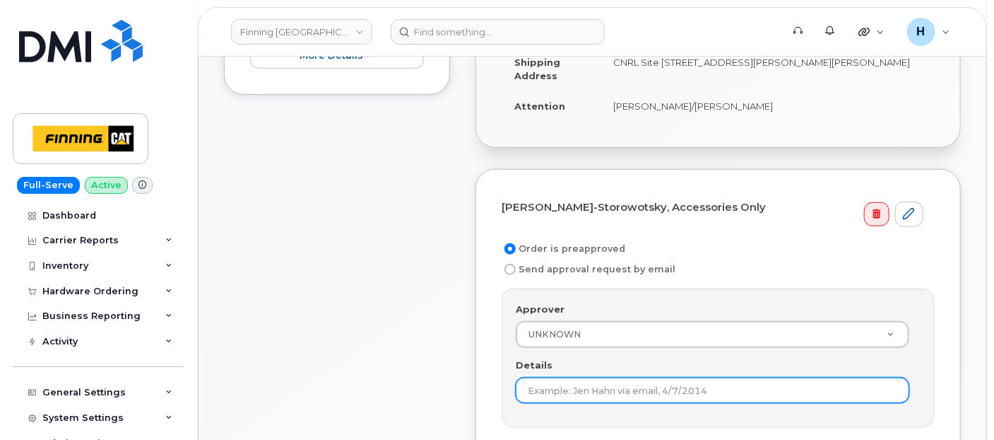
scroll to position [549, 0]
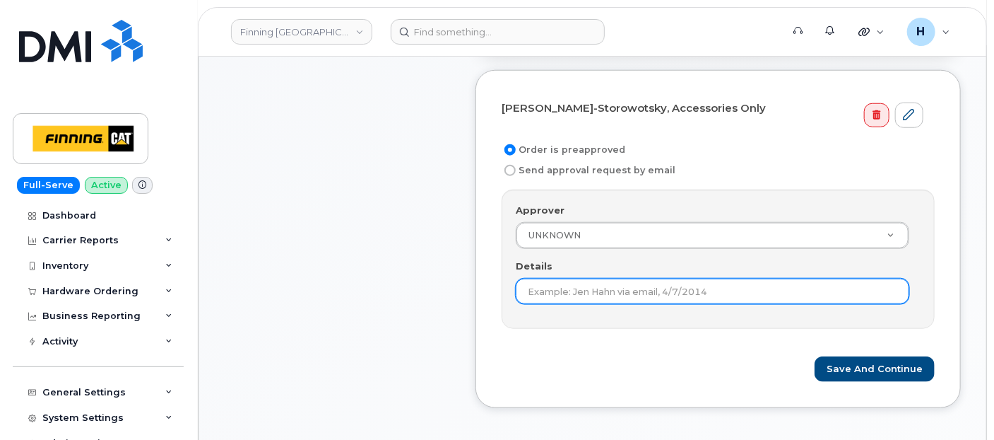
click at [557, 284] on input "Details" at bounding box center [713, 290] width 394 height 25
paste input "RITM0495134"
type input "RITM0495134"
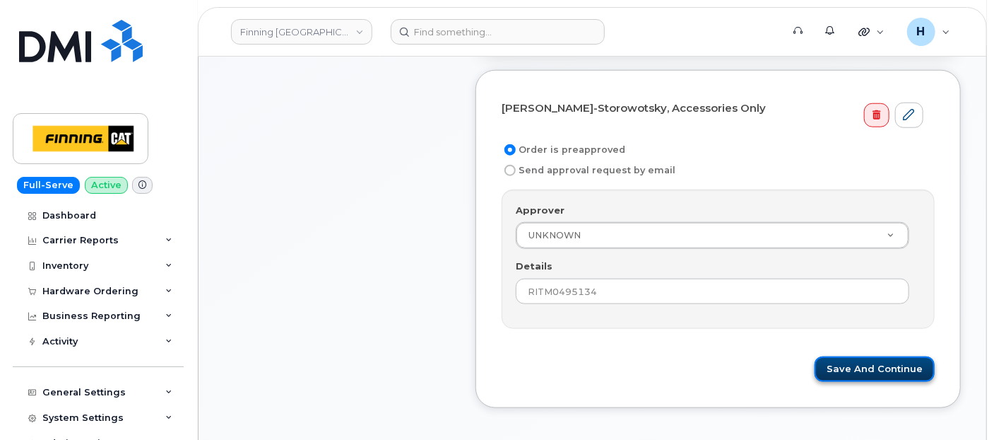
click at [835, 361] on button "Save and Continue" at bounding box center [875, 369] width 120 height 26
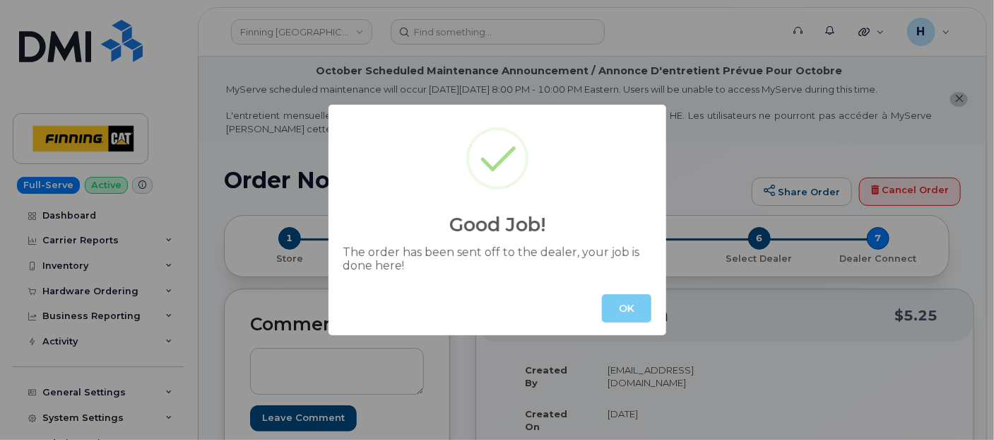
click at [619, 310] on button "OK" at bounding box center [626, 308] width 49 height 28
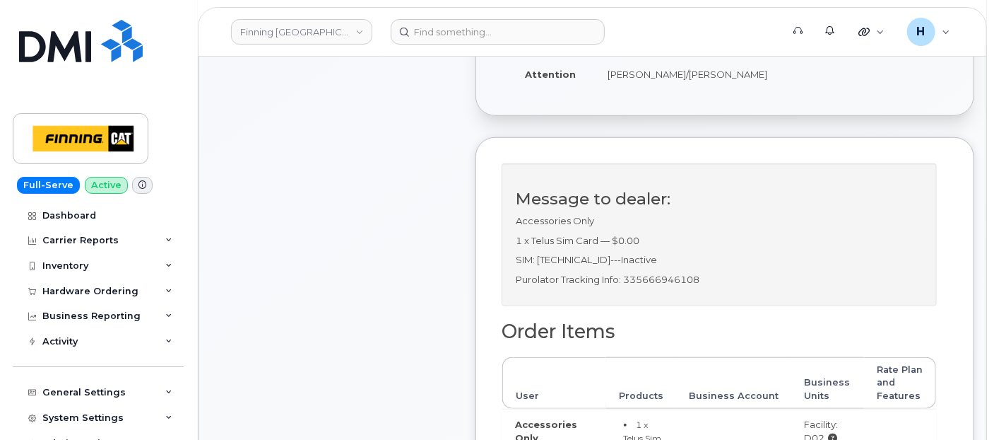
scroll to position [549, 0]
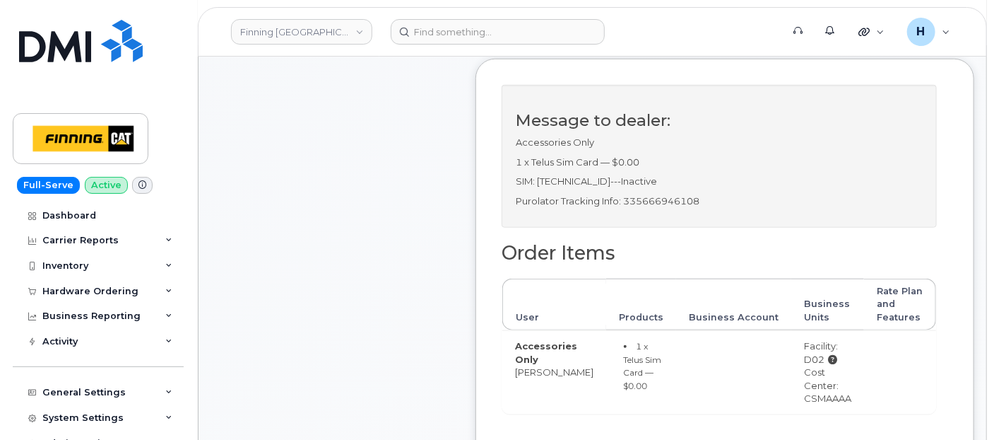
click at [676, 208] on p "Purolator Tracking Info: 335666946108" at bounding box center [719, 200] width 407 height 13
copy p "335666946108"
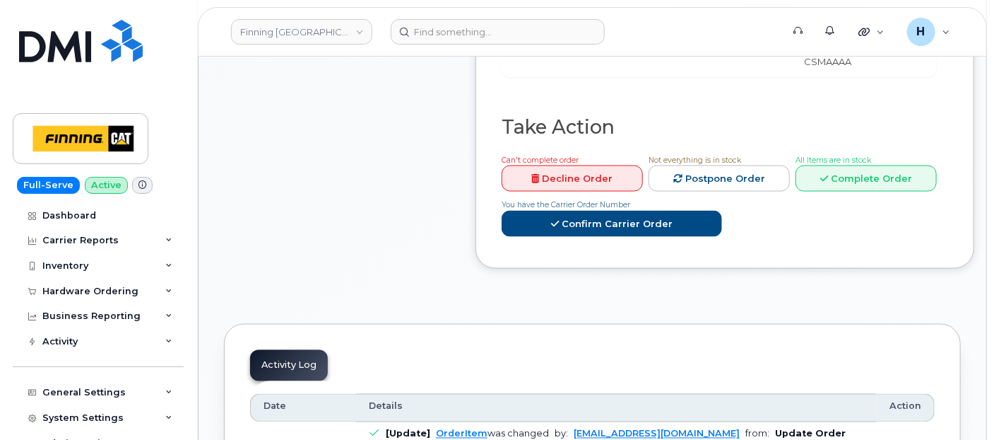
scroll to position [1021, 0]
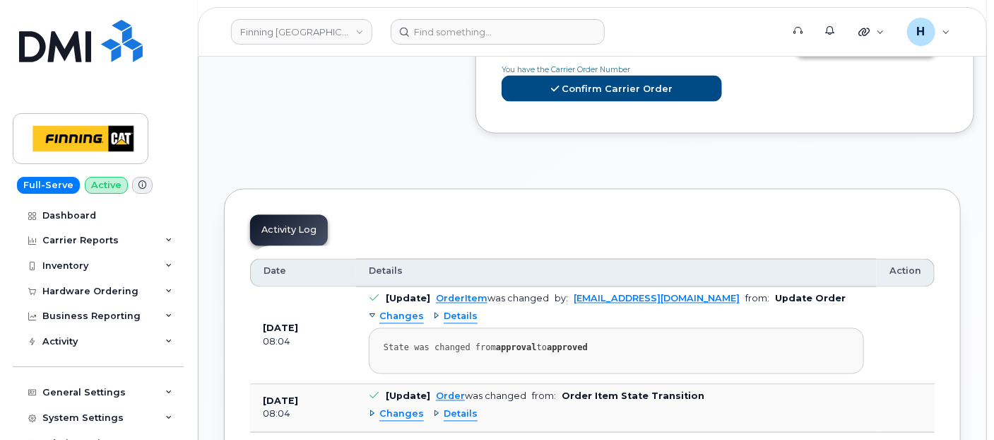
click at [834, 57] on link "Complete Order" at bounding box center [866, 43] width 141 height 26
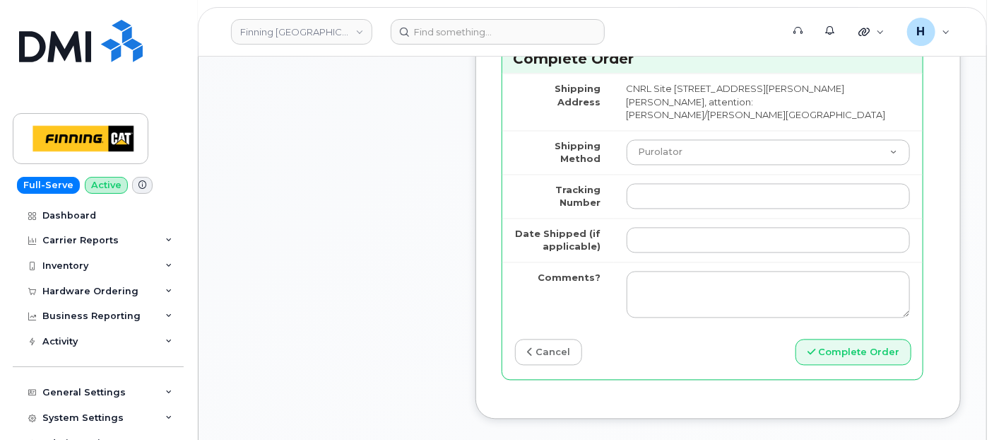
scroll to position [1256, 0]
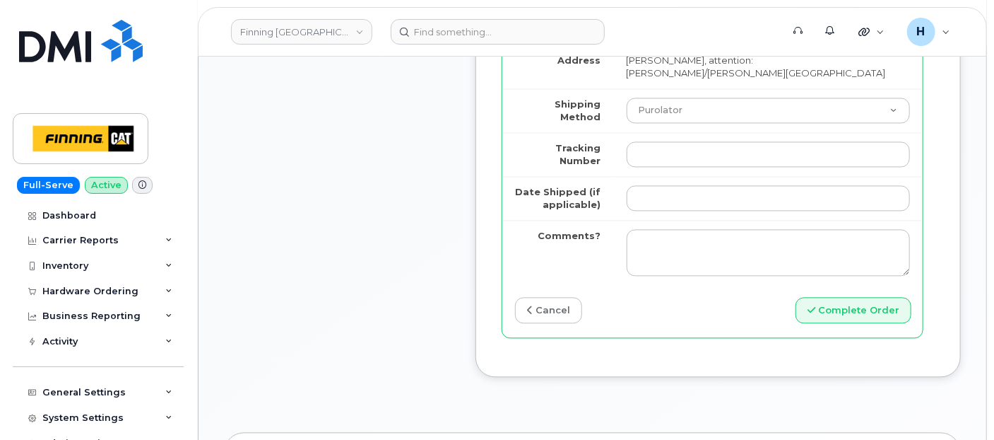
click at [669, 176] on td at bounding box center [768, 154] width 309 height 44
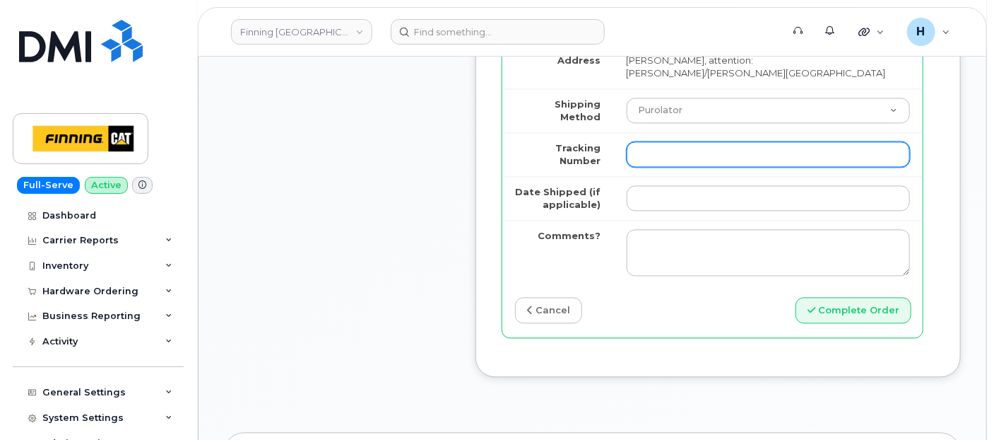
click at [668, 167] on input "Tracking Number" at bounding box center [768, 153] width 283 height 25
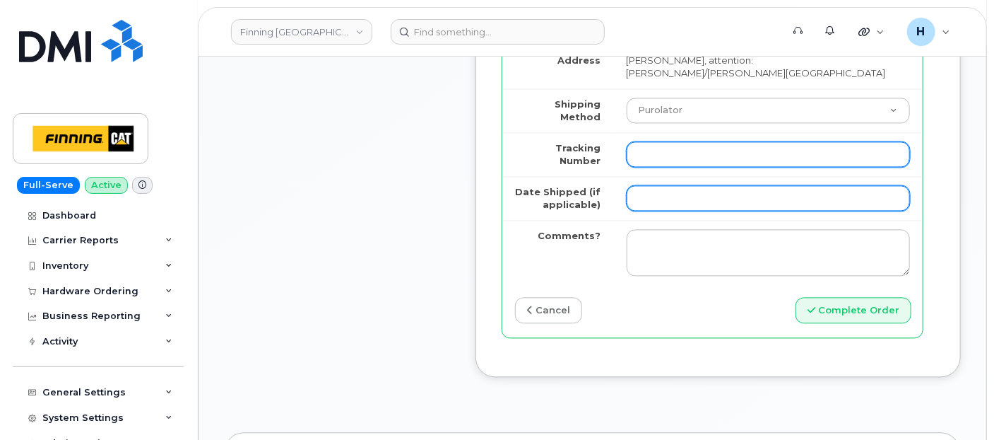
paste input "335666946108"
type input "335666946108"
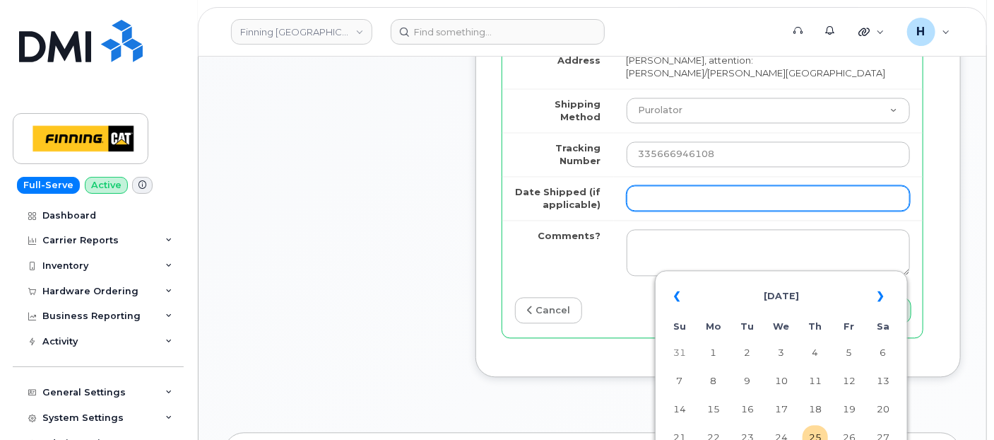
click at [659, 211] on input "Date Shipped (if applicable)" at bounding box center [768, 197] width 283 height 25
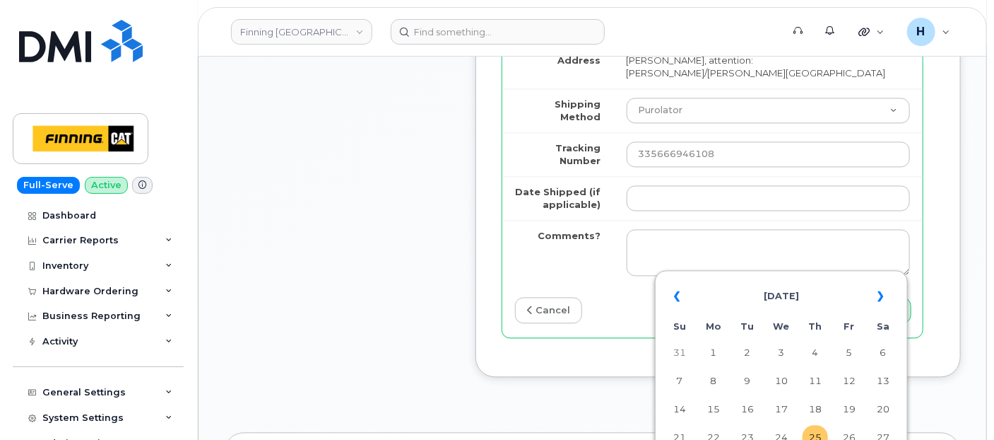
click at [813, 432] on td "25" at bounding box center [815, 437] width 25 height 25
type input "[DATE]"
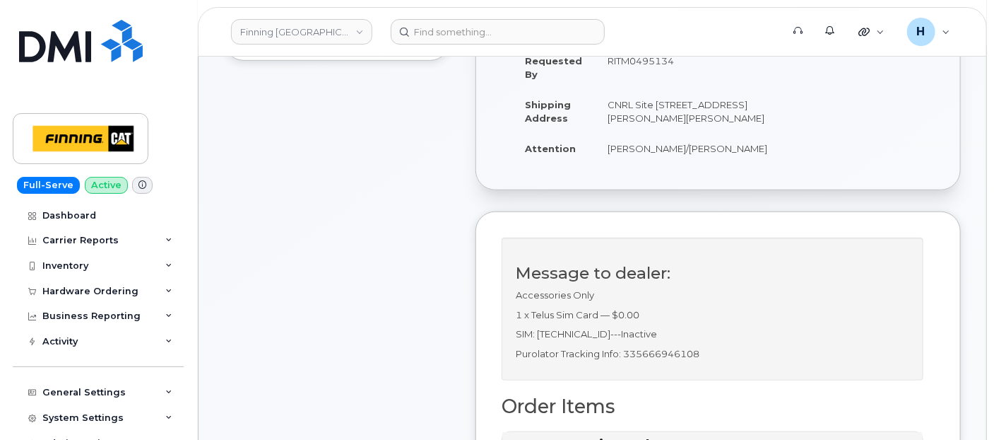
scroll to position [392, 0]
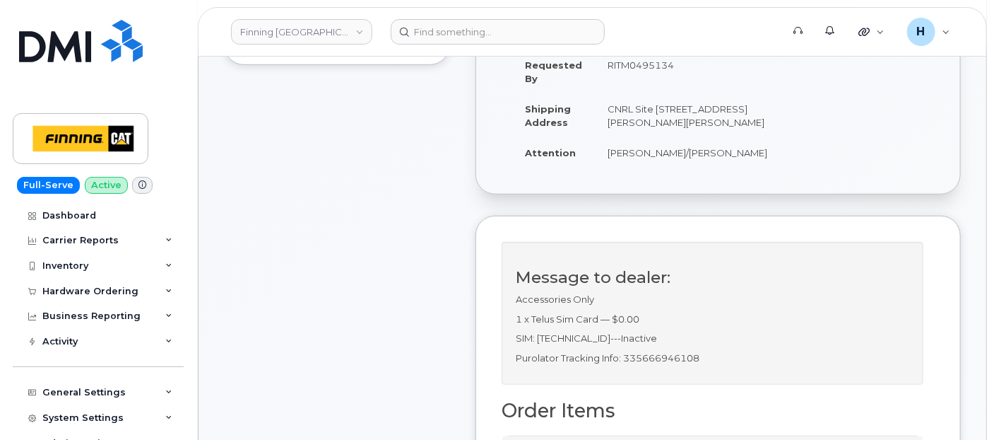
drag, startPoint x: 654, startPoint y: 208, endPoint x: 708, endPoint y: 222, distance: 56.2
click at [708, 168] on td "[PERSON_NAME]/[PERSON_NAME]" at bounding box center [687, 152] width 185 height 31
copy td "/Adam Prpich-Storowotsky"
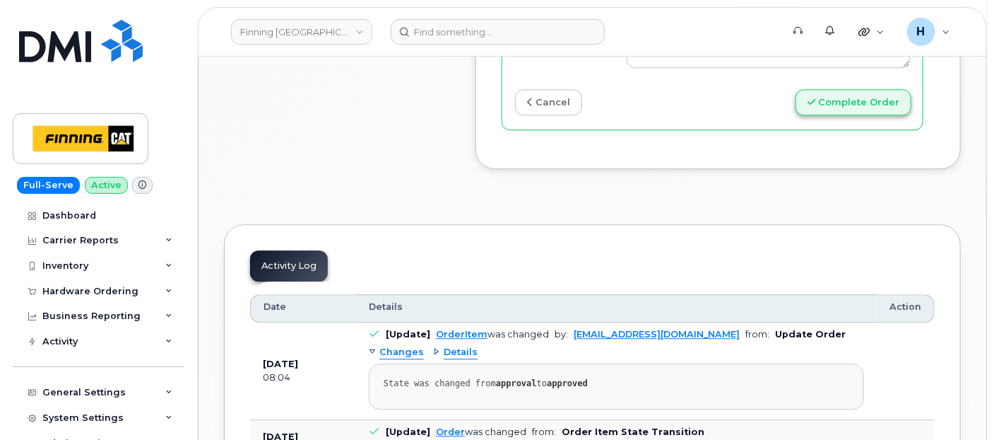
scroll to position [1414, 0]
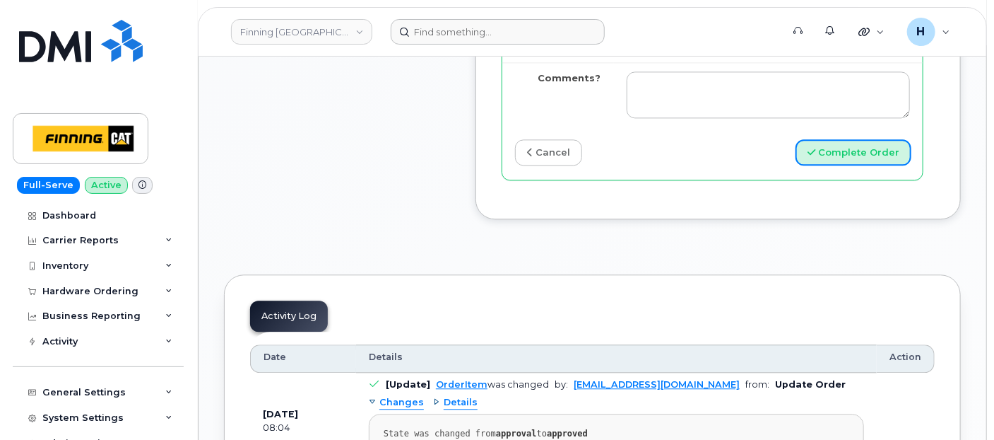
click at [835, 165] on button "Complete Order" at bounding box center [854, 152] width 116 height 26
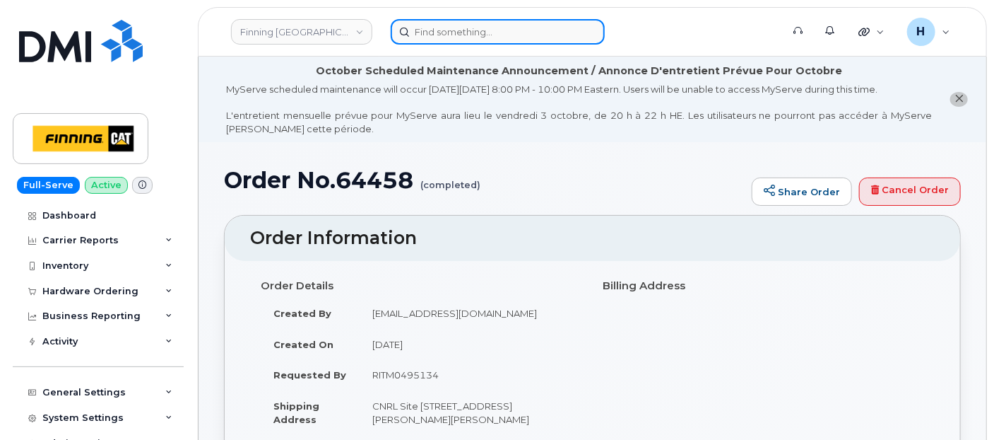
click at [421, 28] on input at bounding box center [498, 31] width 214 height 25
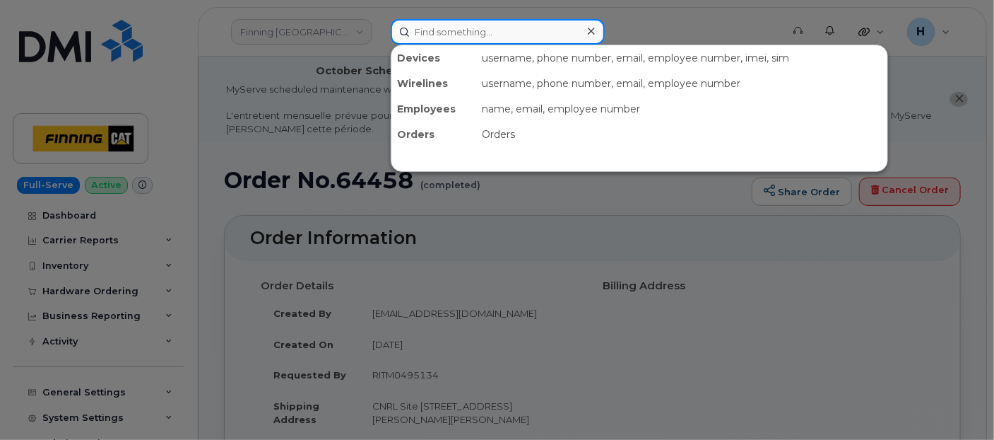
paste input "[PERSON_NAME]"
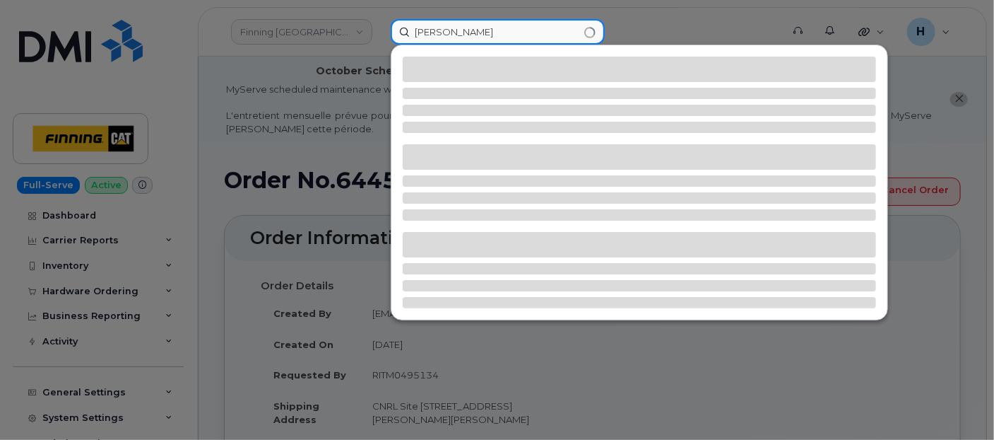
type input "[PERSON_NAME]"
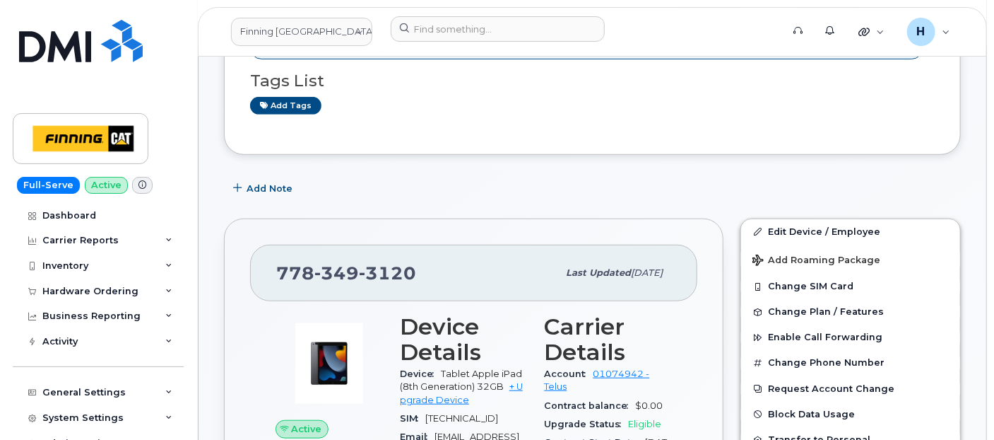
scroll to position [392, 0]
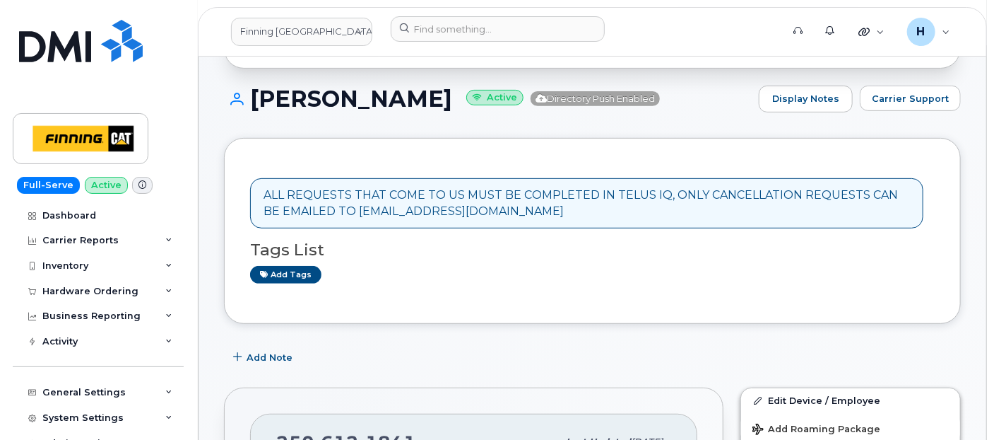
scroll to position [392, 0]
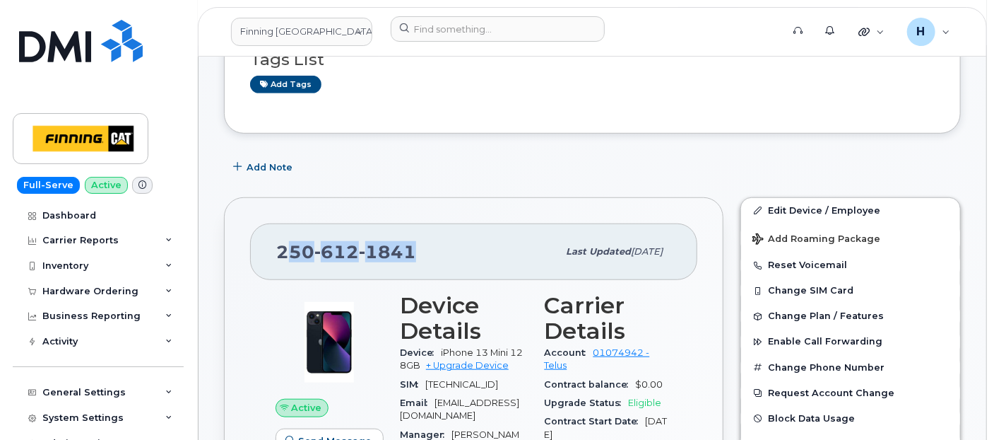
drag, startPoint x: 422, startPoint y: 253, endPoint x: 290, endPoint y: 249, distance: 131.5
click at [290, 249] on div "250 612 1841" at bounding box center [416, 252] width 281 height 30
drag, startPoint x: 272, startPoint y: 248, endPoint x: 416, endPoint y: 256, distance: 143.7
click at [416, 256] on div "250 612 1841 Last updated Sep 25, 2025" at bounding box center [473, 251] width 447 height 57
copy span "250 612 1841"
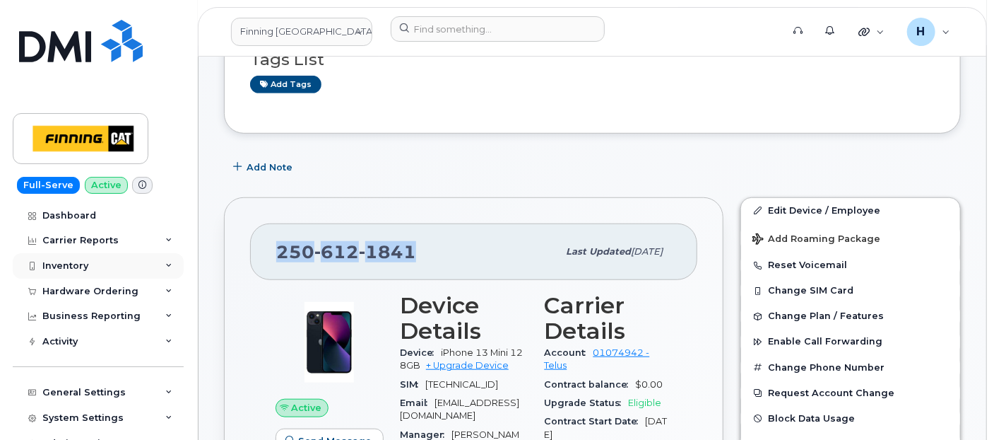
copy span "250 612 1841"
drag, startPoint x: 95, startPoint y: 299, endPoint x: 95, endPoint y: 307, distance: 7.8
click at [95, 299] on div "Hardware Ordering" at bounding box center [98, 290] width 171 height 25
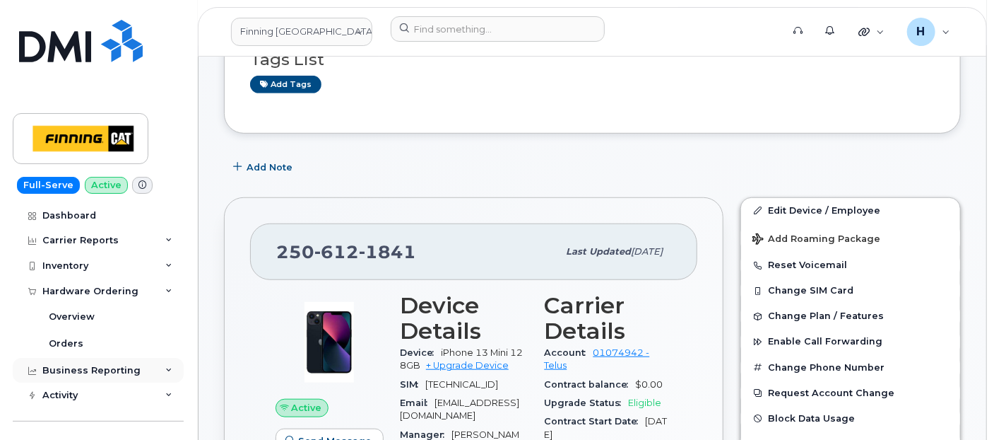
click at [95, 361] on div "Business Reporting" at bounding box center [98, 370] width 171 height 25
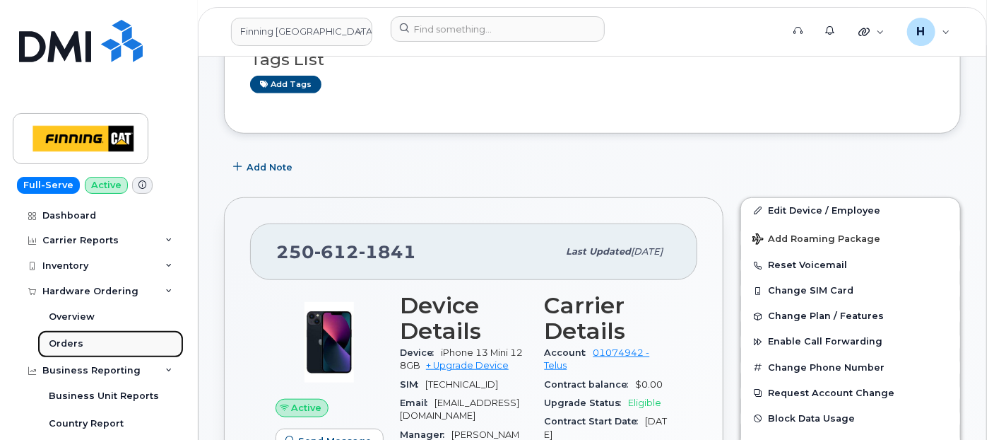
click at [98, 347] on link "Orders" at bounding box center [110, 343] width 146 height 27
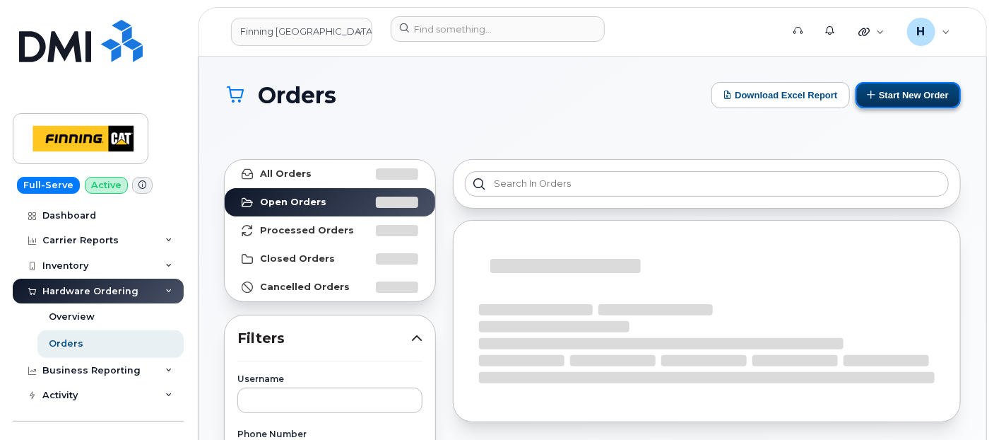
click at [894, 99] on button "Start New Order" at bounding box center [908, 95] width 105 height 26
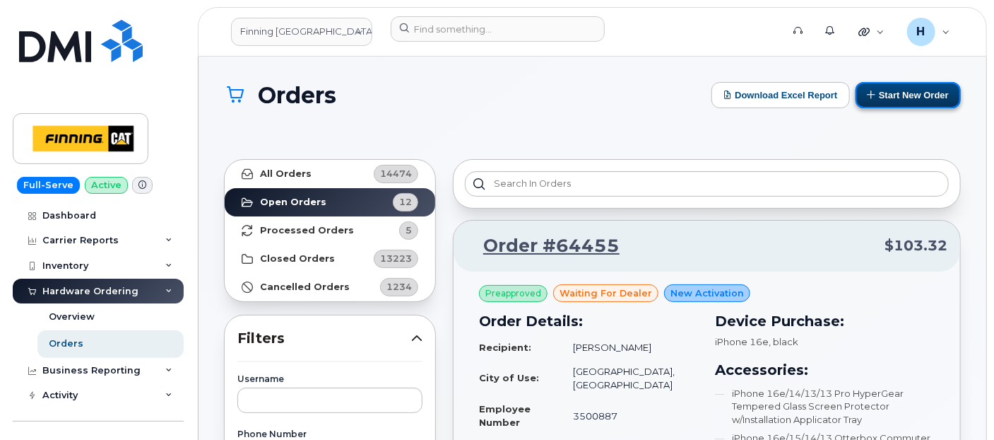
click at [884, 100] on button "Start New Order" at bounding box center [908, 95] width 105 height 26
click at [917, 98] on button "Start New Order" at bounding box center [908, 95] width 105 height 26
click at [894, 99] on button "Start New Order" at bounding box center [908, 95] width 105 height 26
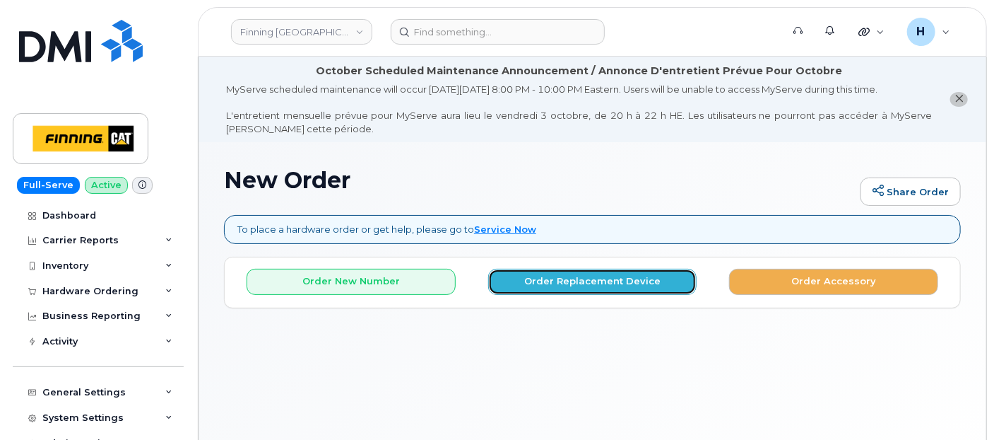
click at [560, 272] on button "Order Replacement Device" at bounding box center [592, 282] width 209 height 26
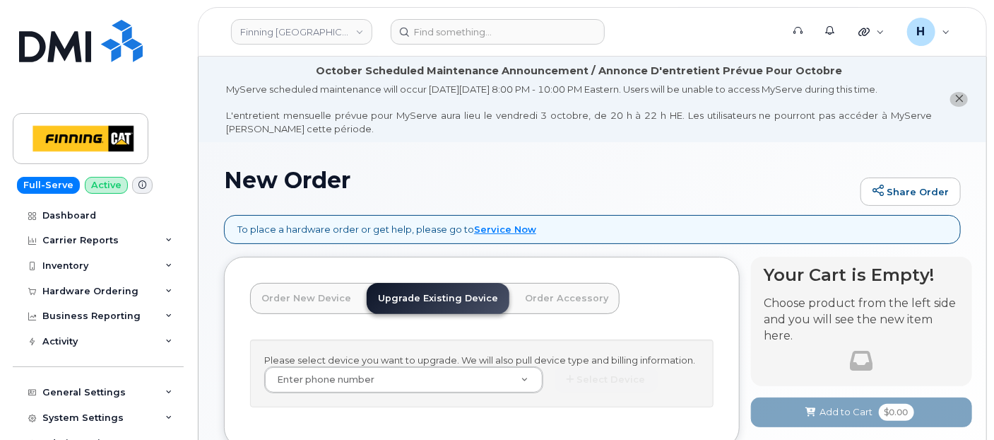
scroll to position [97, 0]
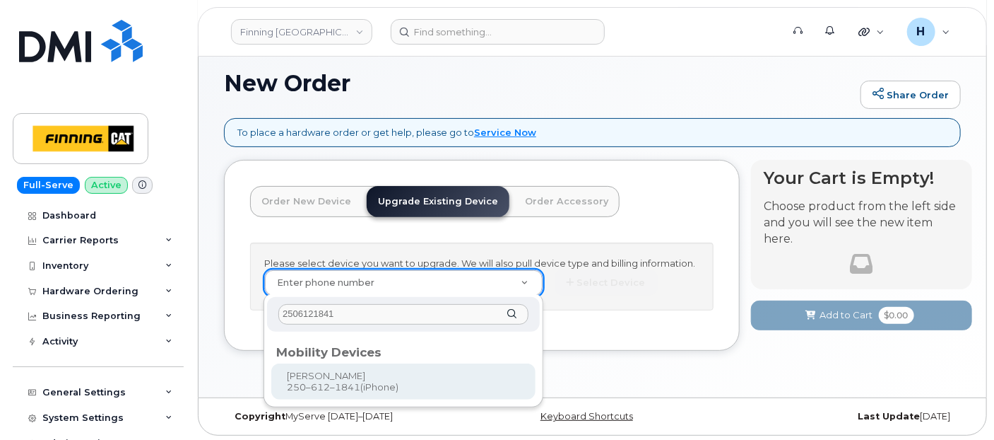
type input "2506121841"
click at [334, 351] on div "Mobility Devices" at bounding box center [403, 349] width 254 height 17
drag, startPoint x: 444, startPoint y: 390, endPoint x: 564, endPoint y: 327, distance: 135.9
type input "229914"
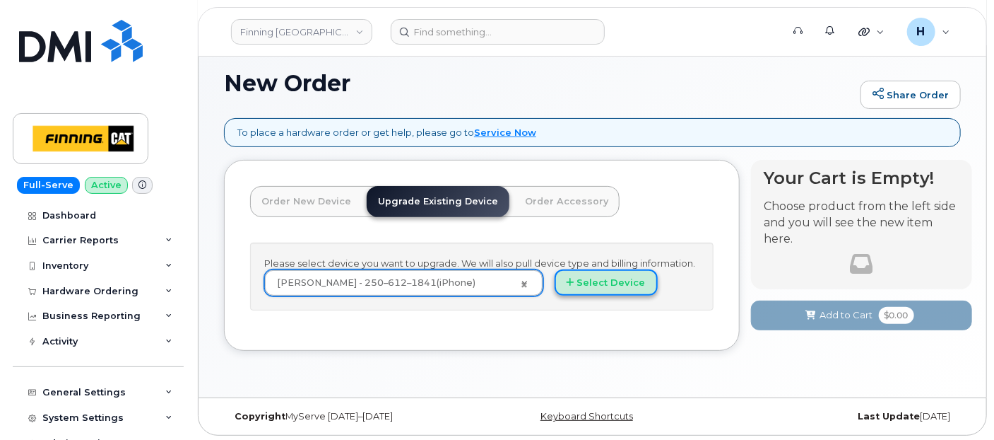
click at [604, 272] on button "Select Device" at bounding box center [606, 282] width 103 height 26
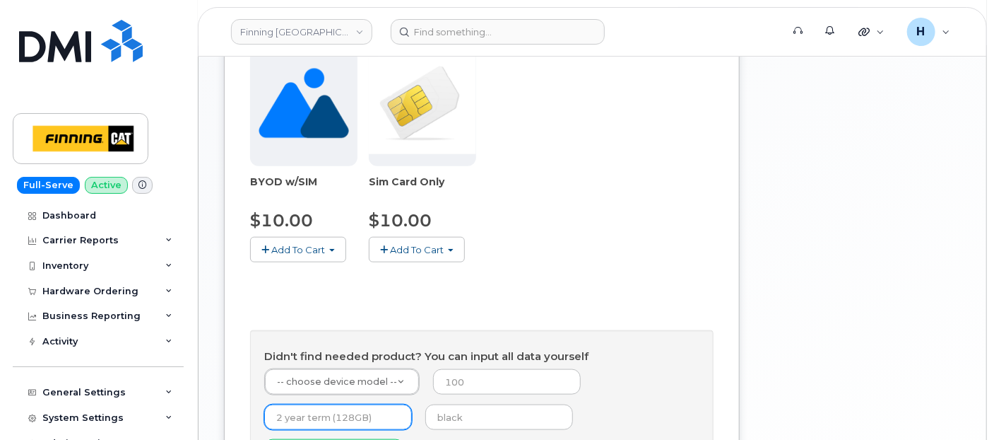
scroll to position [725, 0]
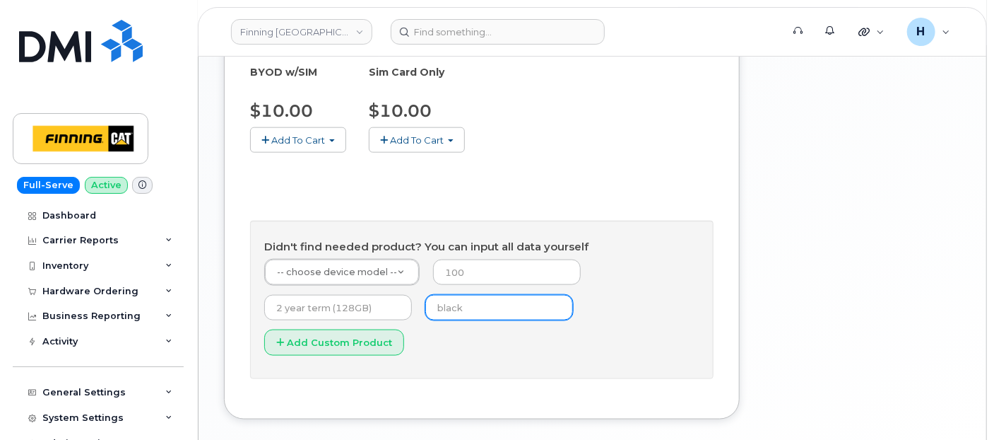
click at [428, 307] on input "text" at bounding box center [499, 307] width 148 height 25
type input "black"
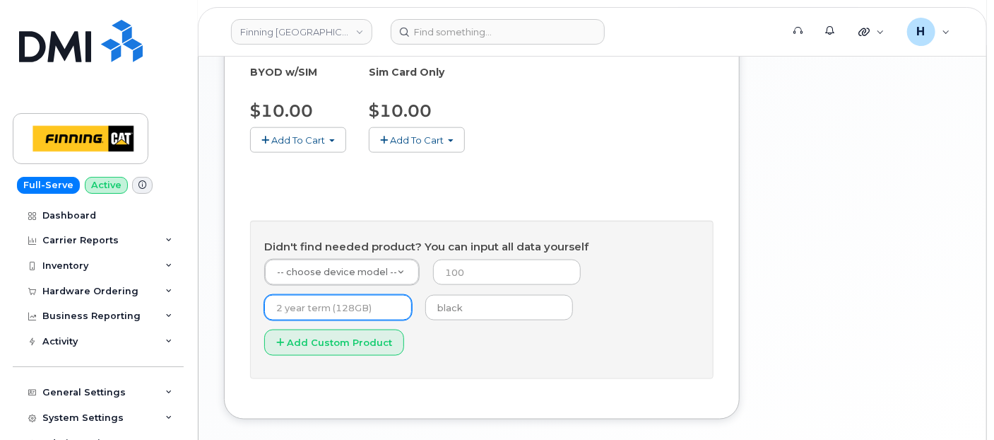
click at [341, 305] on input "text" at bounding box center [338, 307] width 148 height 25
type input "3 year term (128GB)"
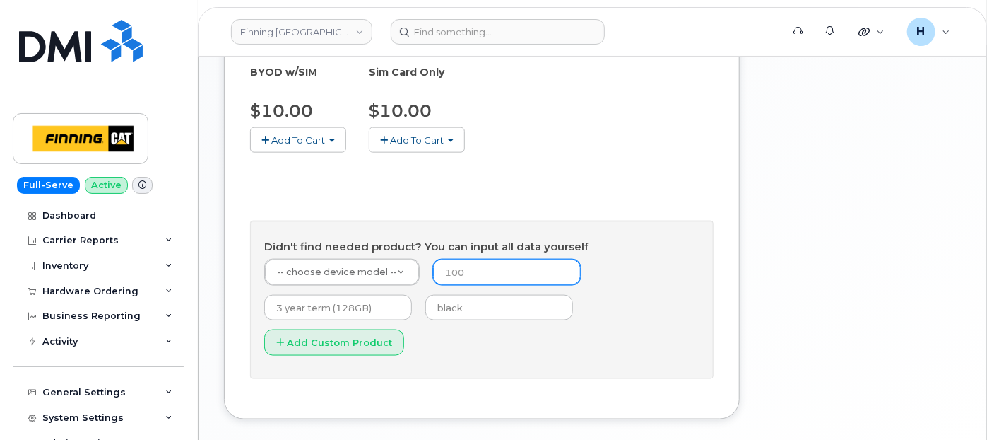
click at [476, 279] on input "number" at bounding box center [507, 271] width 148 height 25
type input "0"
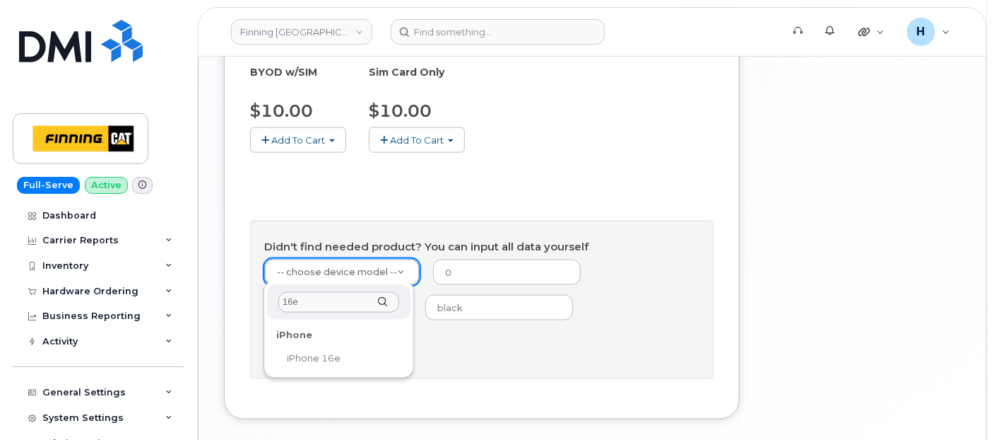
type input "16e"
drag, startPoint x: 335, startPoint y: 353, endPoint x: 489, endPoint y: 343, distance: 154.4
select select "2883"
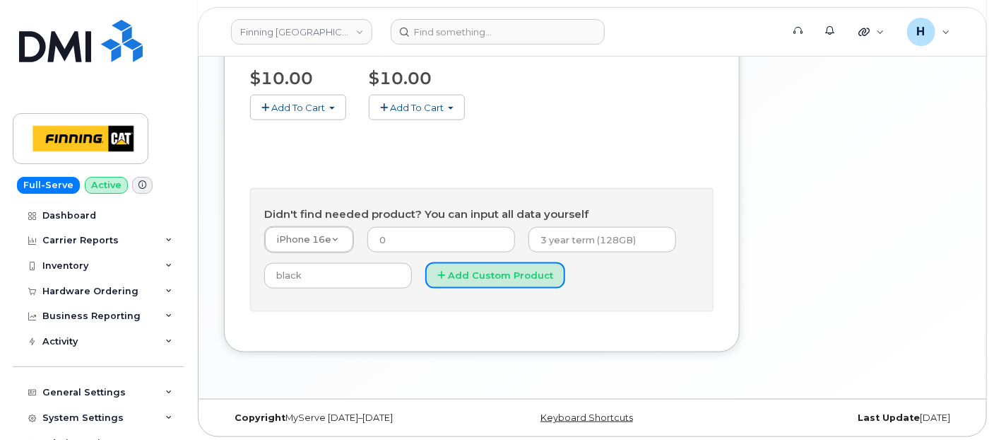
drag, startPoint x: 491, startPoint y: 278, endPoint x: 262, endPoint y: 15, distance: 349.2
click at [486, 273] on button "Add Custom Product" at bounding box center [495, 275] width 140 height 26
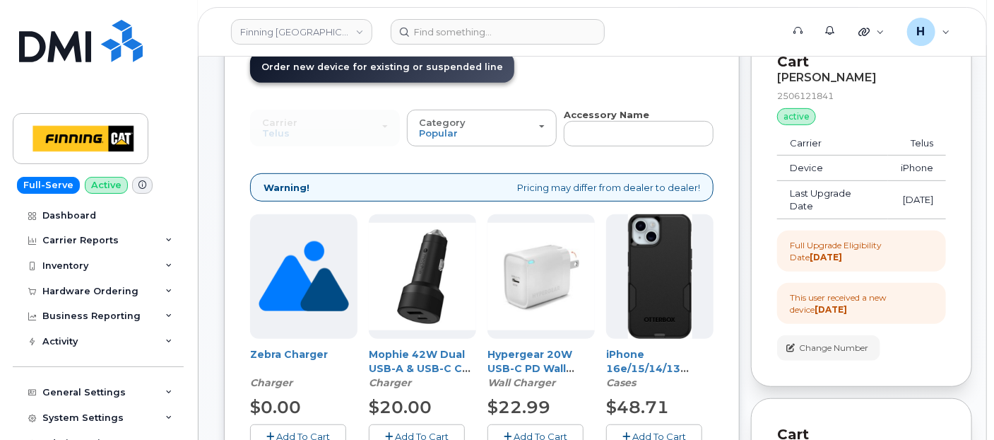
scroll to position [208, 0]
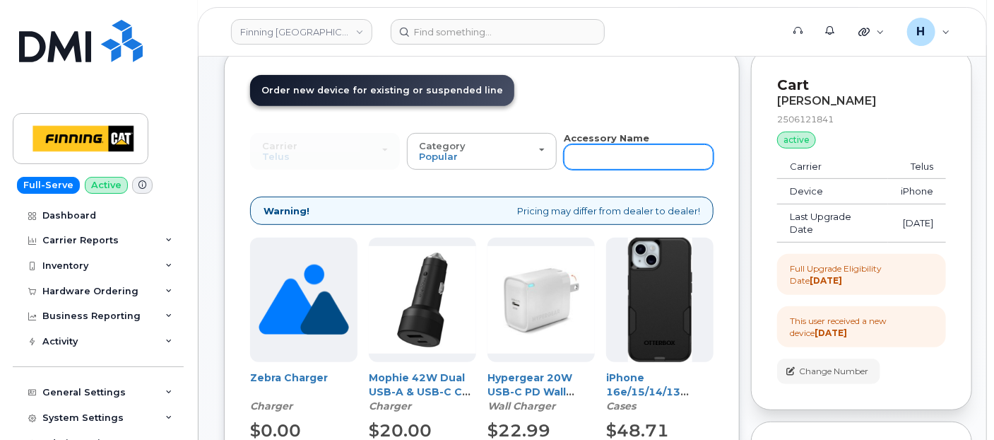
click at [622, 155] on input "text" at bounding box center [639, 156] width 150 height 25
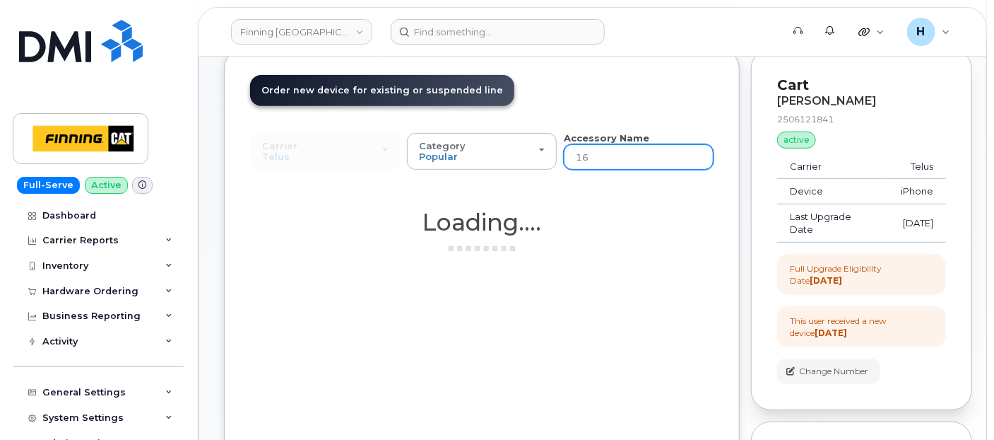
type input "16e"
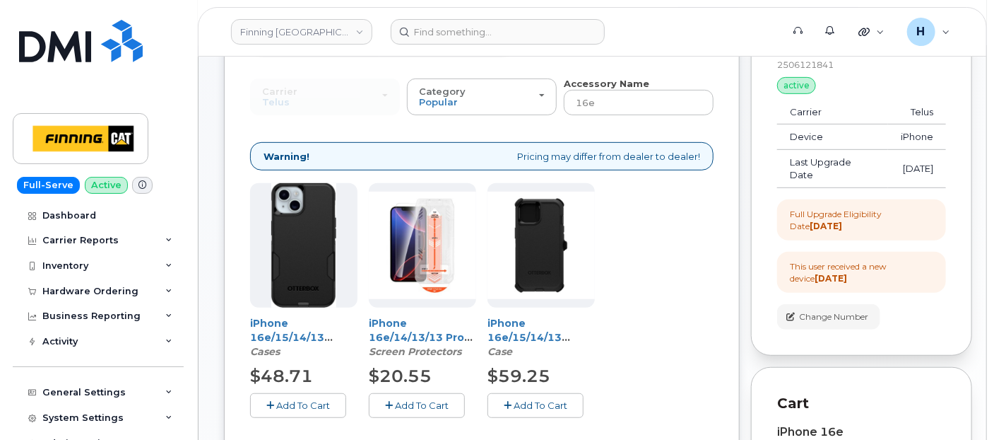
scroll to position [286, 0]
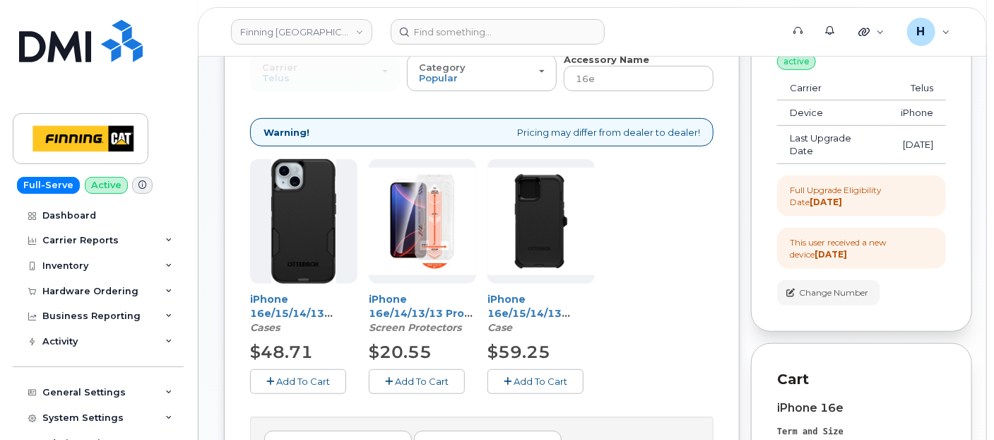
click at [389, 387] on button "Add To Cart" at bounding box center [417, 381] width 96 height 25
click at [515, 377] on span "Add To Cart" at bounding box center [541, 380] width 54 height 11
click at [324, 376] on span "Add To Cart" at bounding box center [303, 380] width 54 height 11
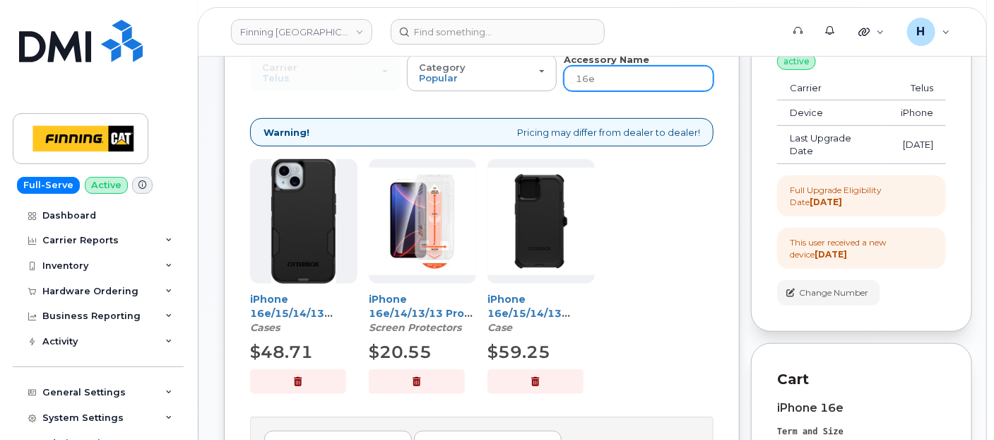
click at [601, 77] on input "16e" at bounding box center [639, 78] width 150 height 25
type input "wall"
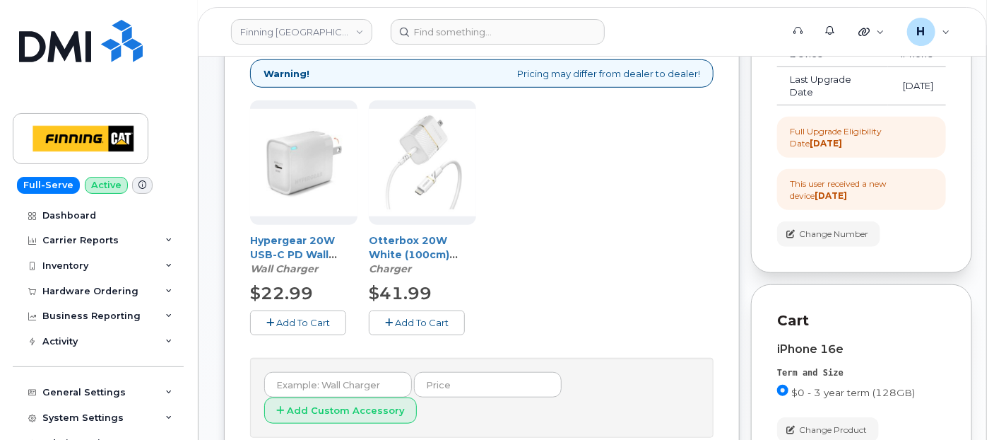
scroll to position [444, 0]
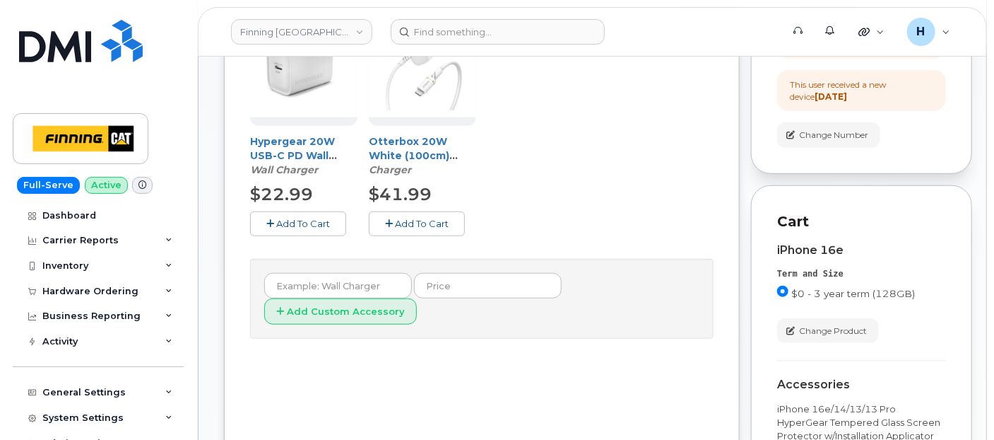
drag, startPoint x: 326, startPoint y: 218, endPoint x: 315, endPoint y: 224, distance: 13.0
click at [315, 224] on span "Add To Cart" at bounding box center [303, 223] width 54 height 11
click at [315, 224] on button "button" at bounding box center [298, 223] width 96 height 25
click at [266, 222] on icon "button" at bounding box center [270, 223] width 8 height 9
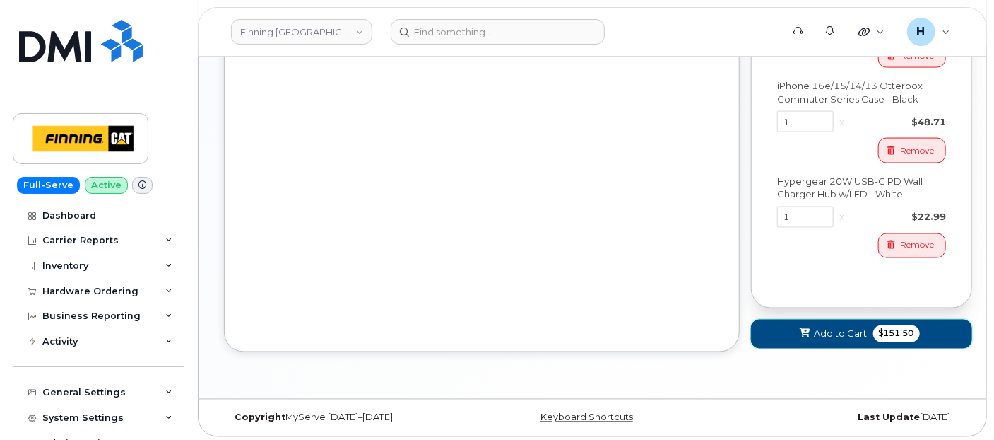
click at [790, 328] on button "Add to Cart $151.50" at bounding box center [861, 333] width 221 height 29
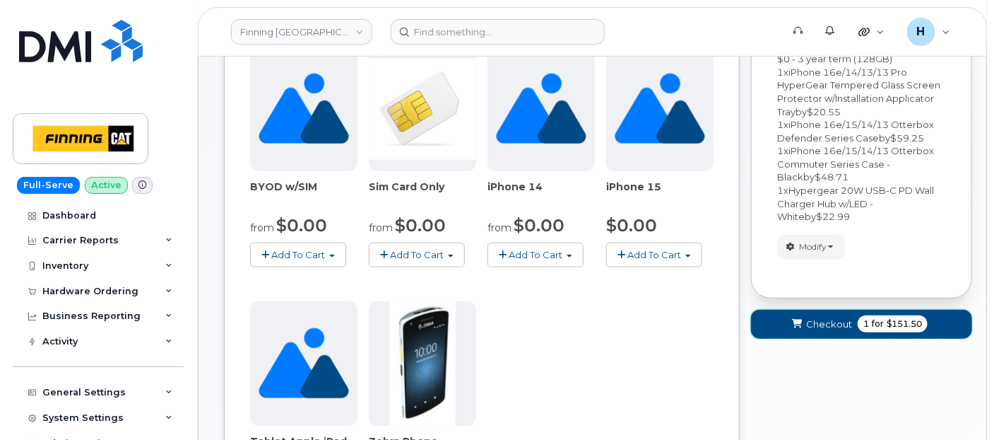
click at [809, 331] on button "Checkout 1 for $151.50" at bounding box center [861, 324] width 221 height 29
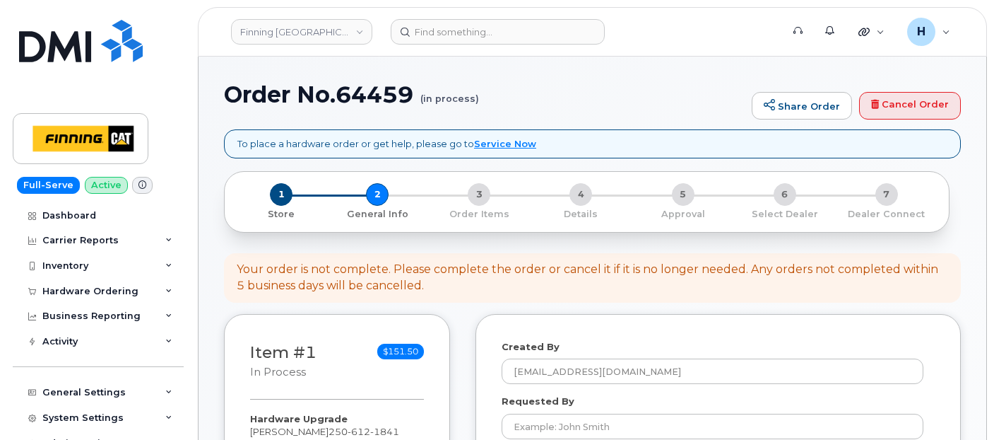
select select
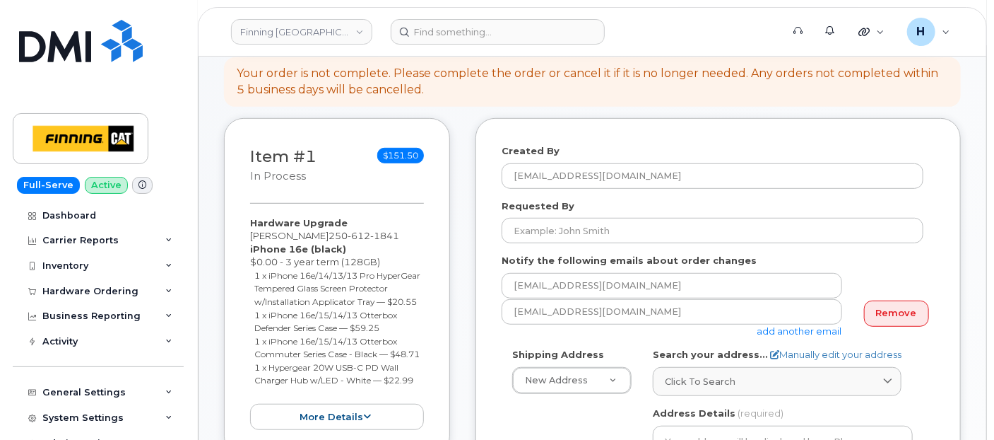
scroll to position [314, 0]
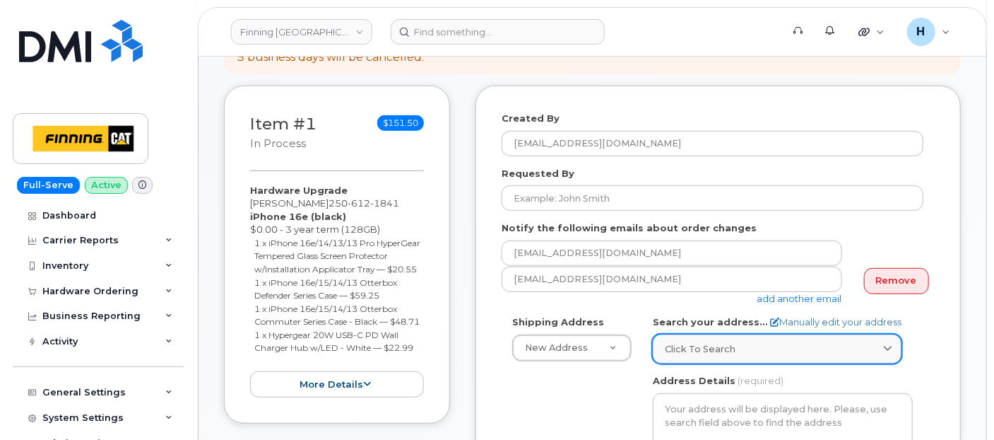
click at [682, 351] on span "Click to search" at bounding box center [700, 348] width 71 height 13
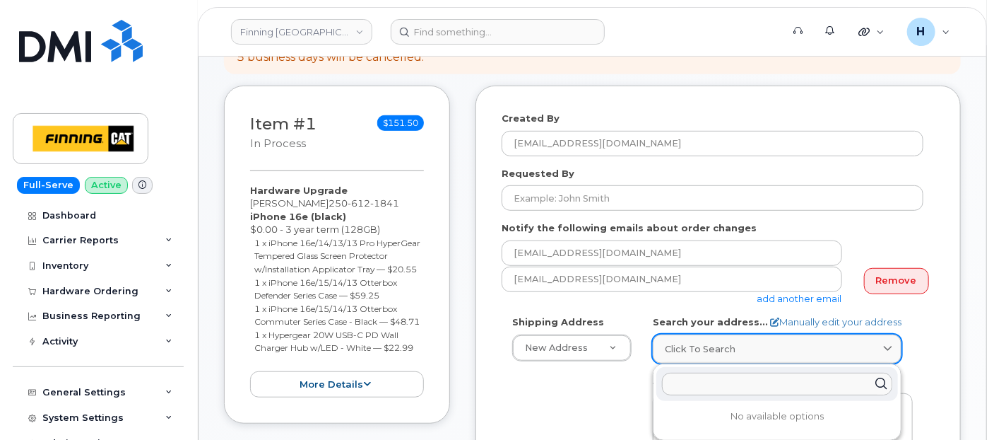
paste input "[STREET_ADDRESS]"
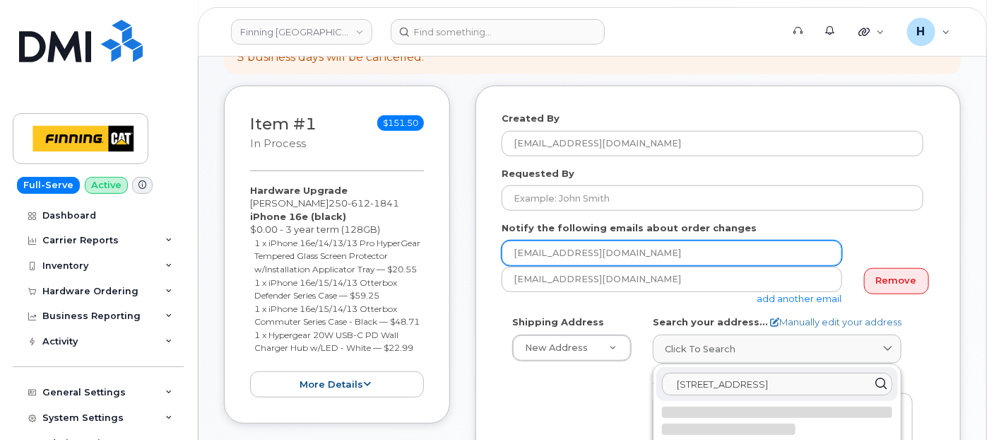
scroll to position [471, 0]
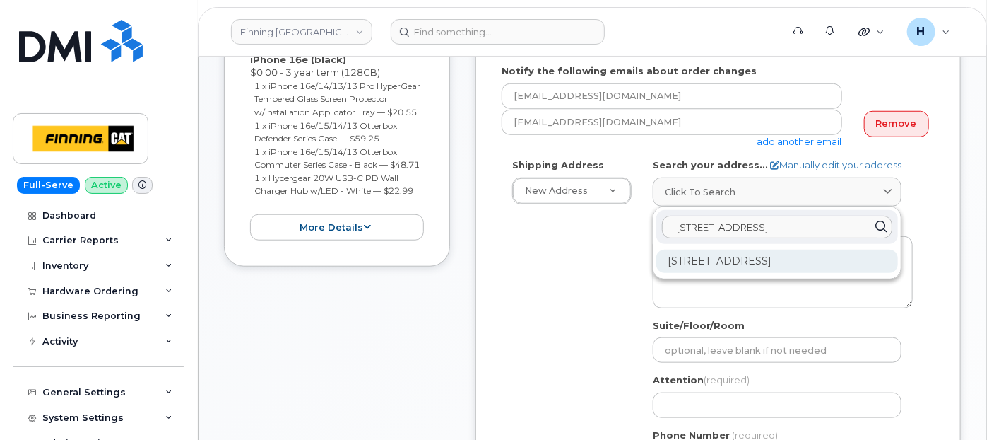
type input "1100 Pacific Street"
click at [796, 259] on div "1100 Pacific St Prince George BC V2N 5S3" at bounding box center [778, 260] width 242 height 23
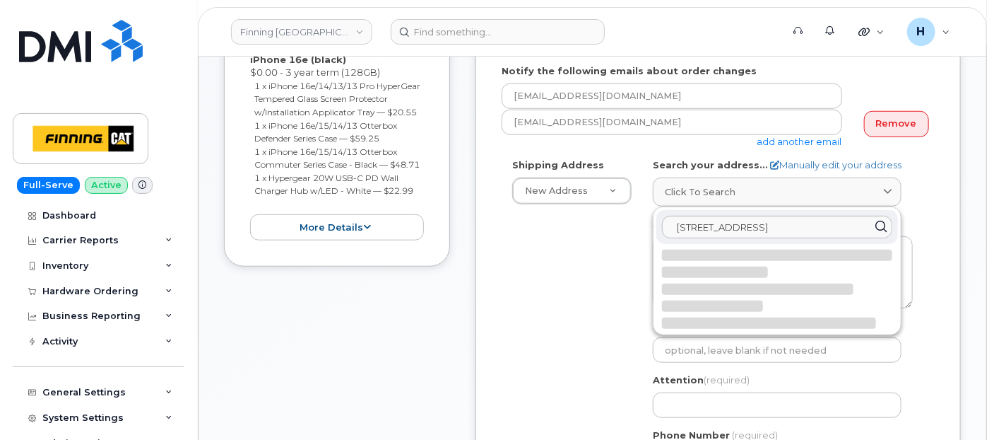
select select
type textarea "1100 Pacific St PRINCE GEORGE BC V2N 5S3 CANADA"
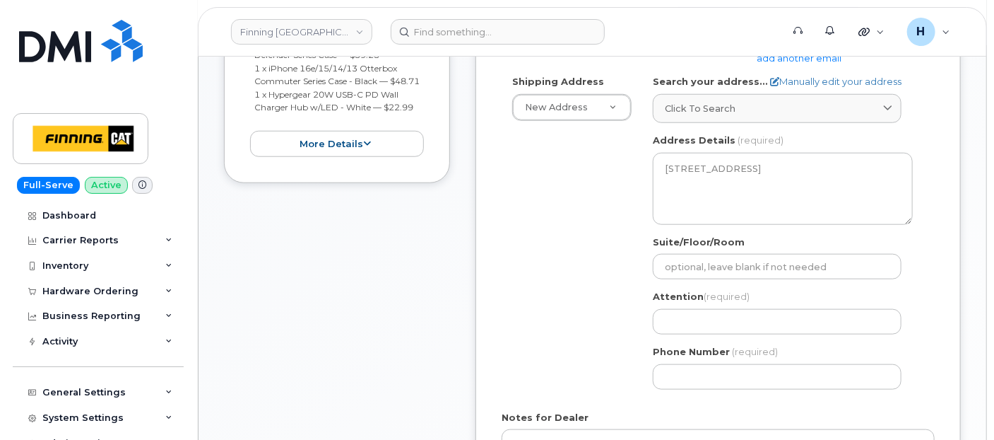
scroll to position [628, 0]
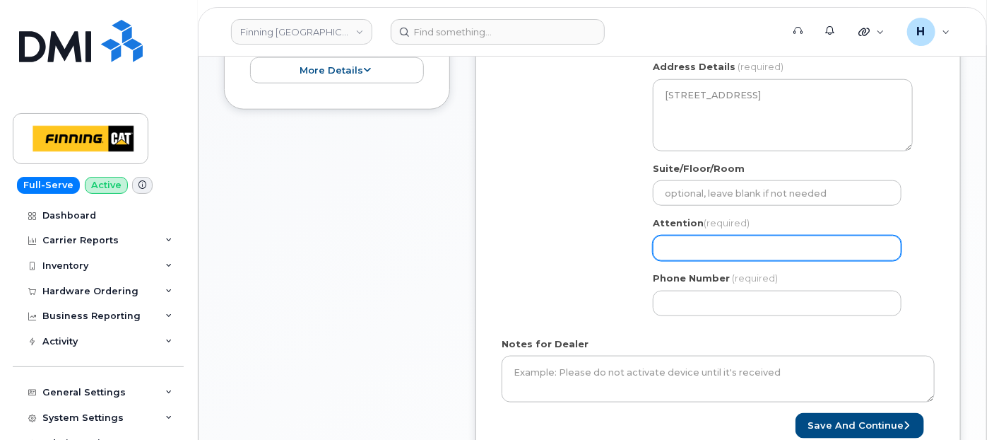
drag, startPoint x: 694, startPoint y: 236, endPoint x: 683, endPoint y: 235, distance: 11.4
click at [694, 235] on input "Attention (required)" at bounding box center [777, 247] width 249 height 25
paste input "[PERSON_NAME]"
select select
type input "[PERSON_NAME]"
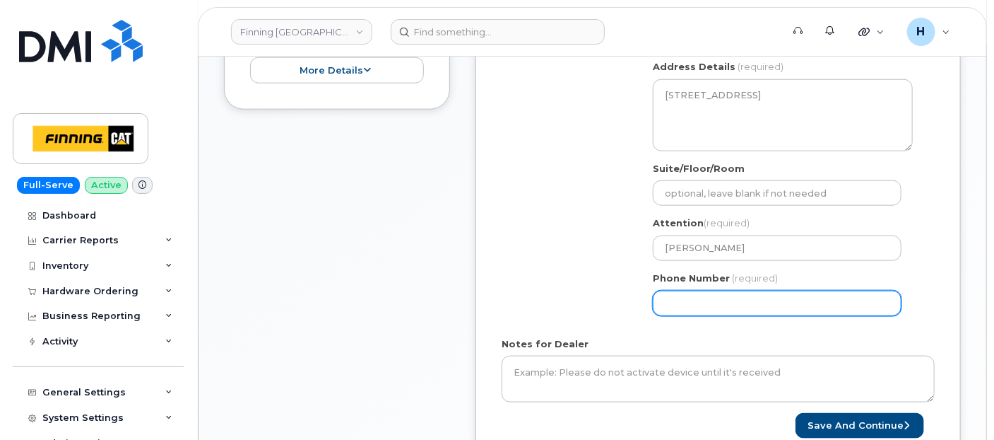
click at [693, 300] on input "Phone Number" at bounding box center [777, 302] width 249 height 25
paste input "2506121841"
select select
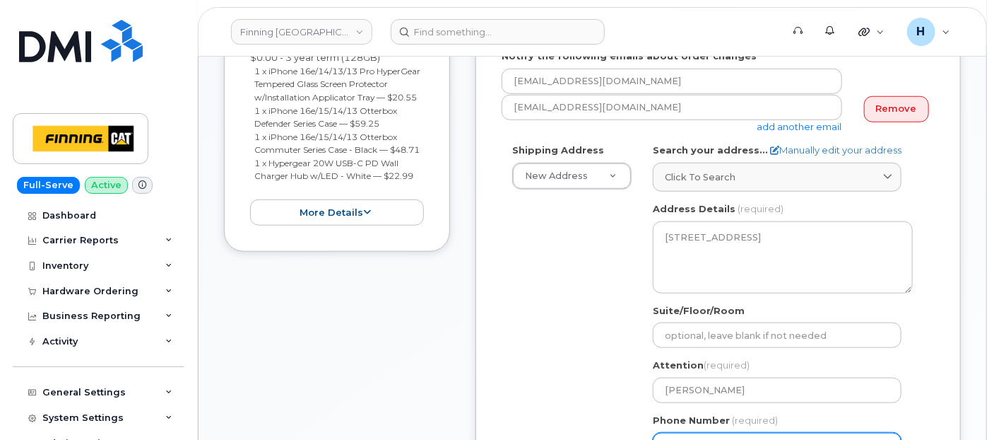
scroll to position [392, 0]
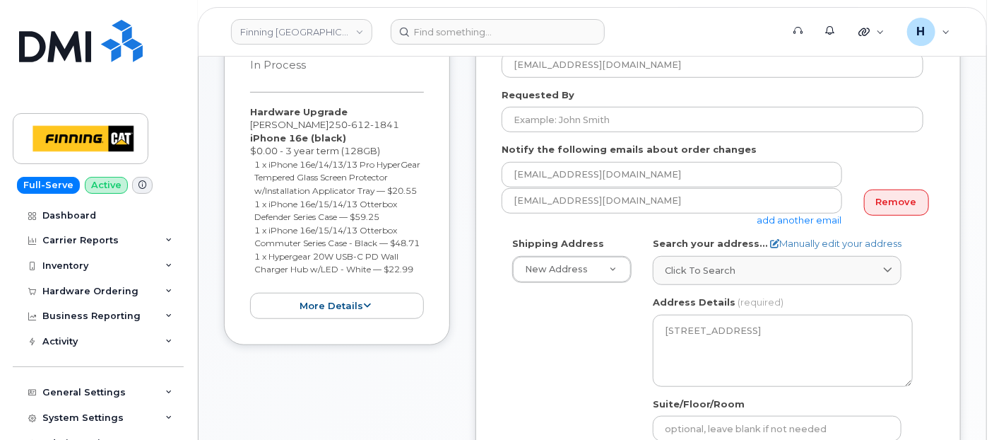
type input "2506121841"
drag, startPoint x: 242, startPoint y: 111, endPoint x: 418, endPoint y: 295, distance: 254.4
click at [418, 295] on div "Item #1 in process $151.50 Hardware Upgrade Jason Woodbeck 250 612 1841 iPhone …" at bounding box center [337, 176] width 226 height 338
copy div "Hardware Upgrade Jason Woodbeck 250 612 1841 iPhone 16e (black) $0.00 - 3 year …"
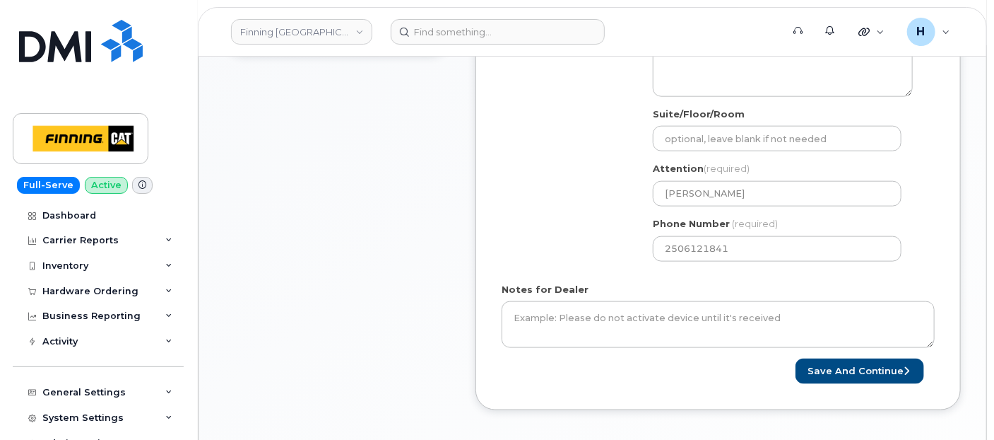
scroll to position [707, 0]
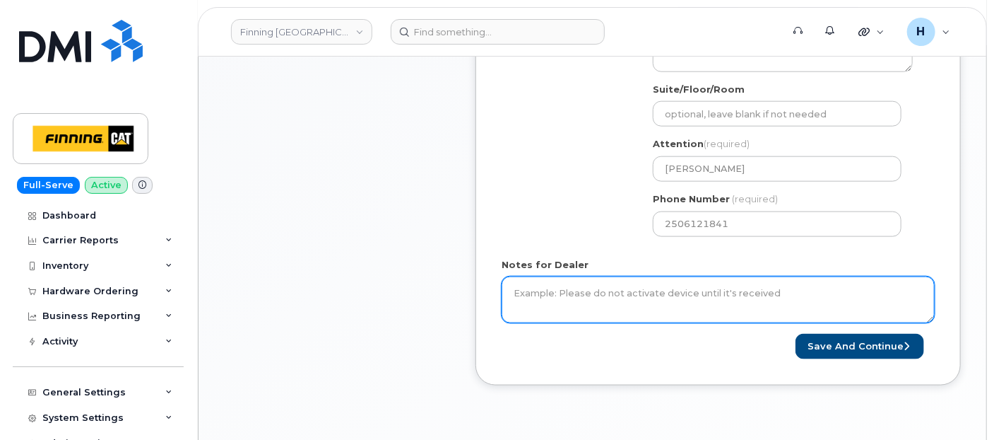
click at [556, 303] on textarea "Notes for Dealer" at bounding box center [718, 299] width 433 height 47
paste textarea "Hardware Upgrade Jason Woodbeck 2506121841 iPhone 16e (black) $0.00 - 3 year te…"
type textarea "Hardware Upgrade Jason Woodbeck 2506121841 iPhone 16e (black) $0.00 - 3 year te…"
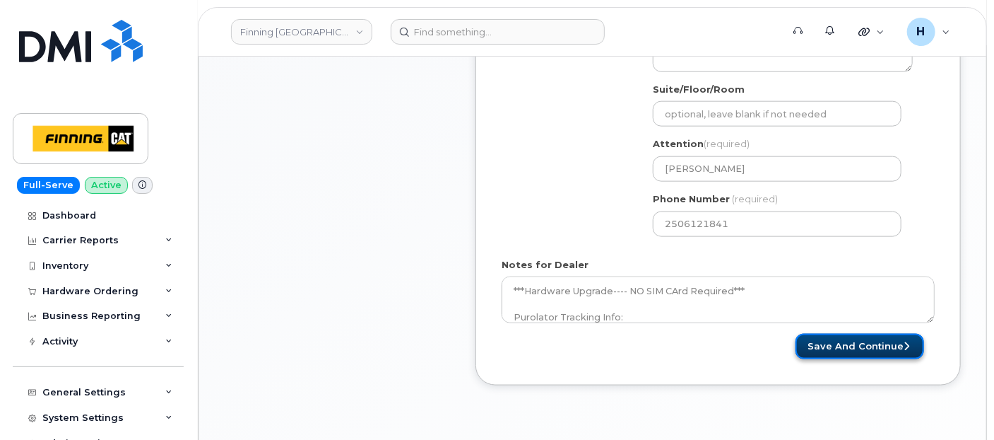
click at [828, 354] on button "Save and Continue" at bounding box center [860, 347] width 129 height 26
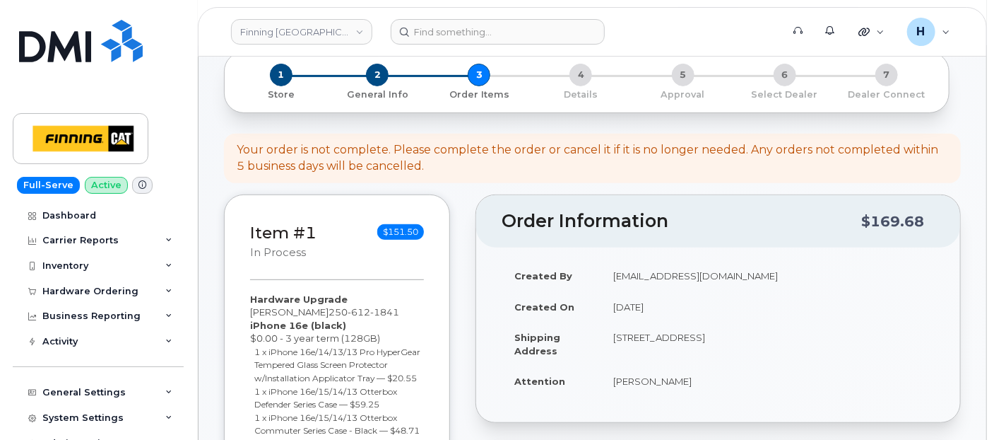
scroll to position [157, 0]
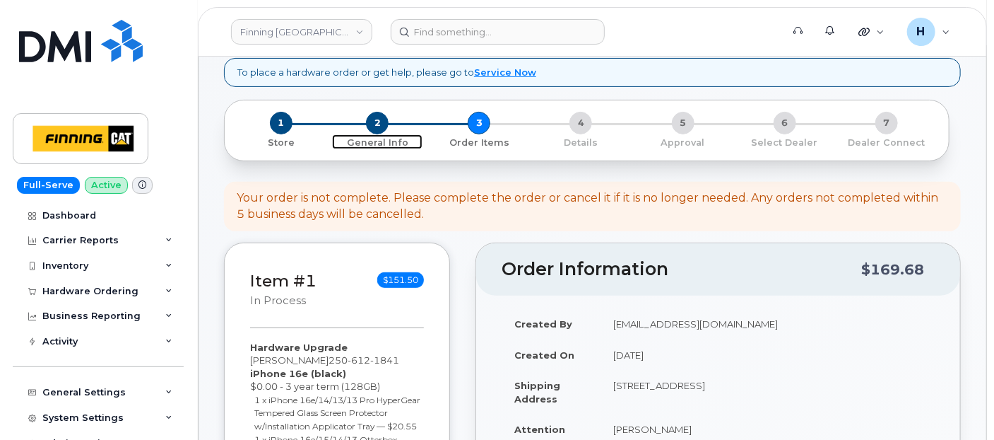
click at [374, 121] on span "2" at bounding box center [377, 123] width 23 height 23
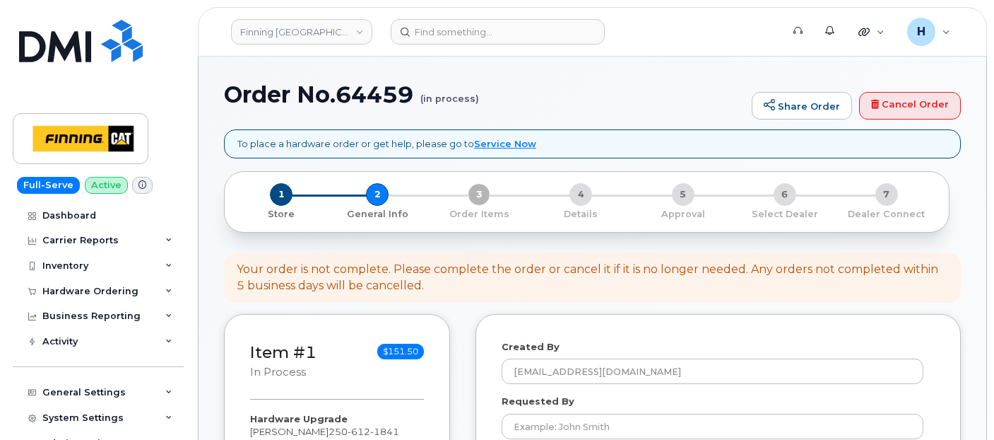
select select
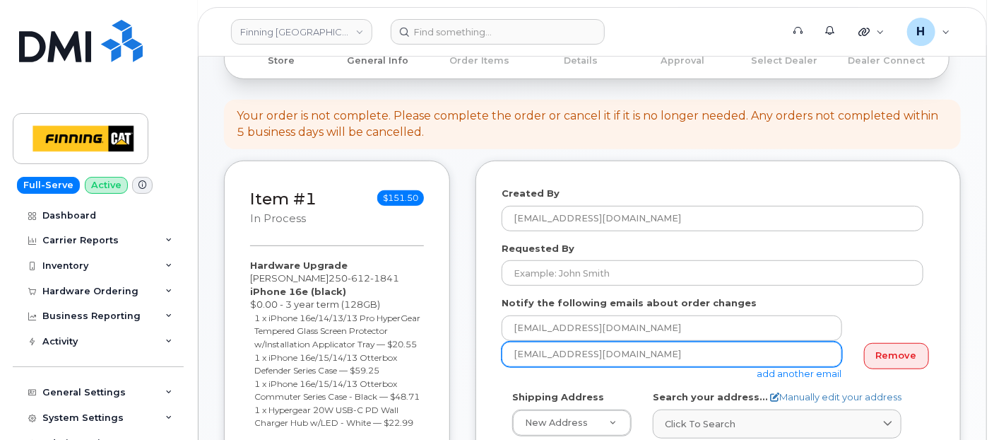
scroll to position [314, 0]
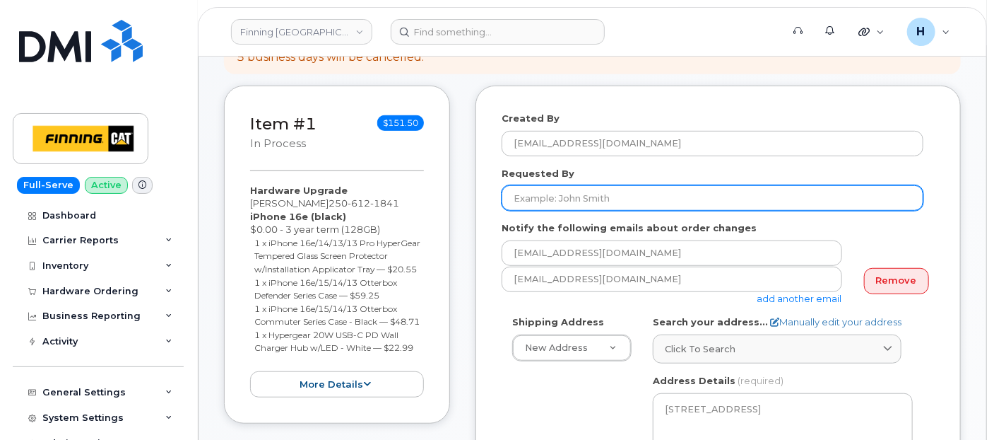
click at [539, 201] on input "Requested By" at bounding box center [713, 197] width 422 height 25
paste input "RITM0495107"
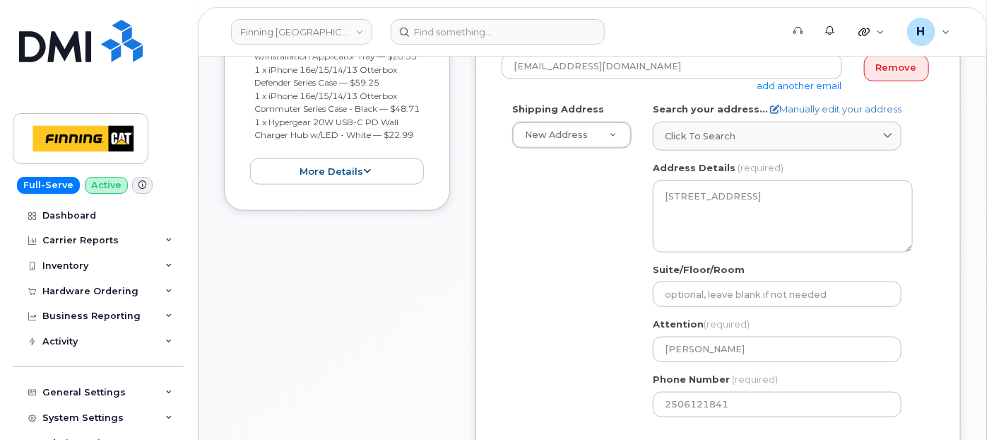
scroll to position [628, 0]
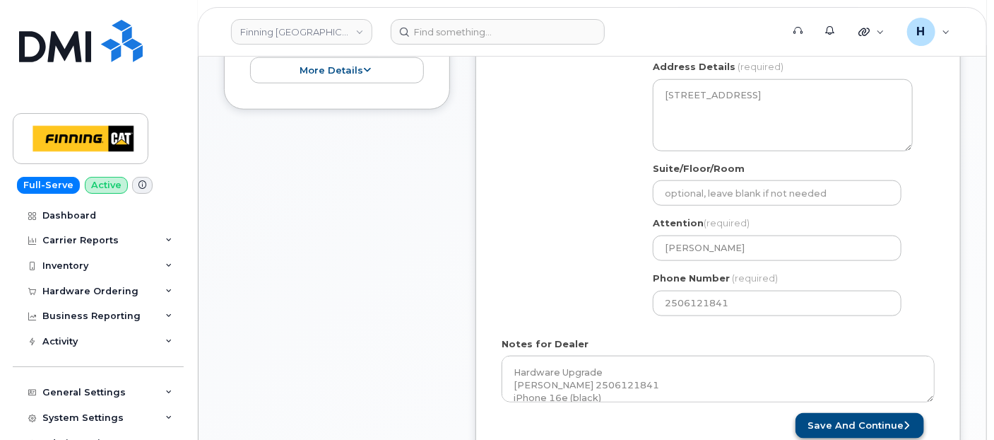
type input "RITM0495107"
click at [864, 418] on button "Save and Continue" at bounding box center [860, 426] width 129 height 26
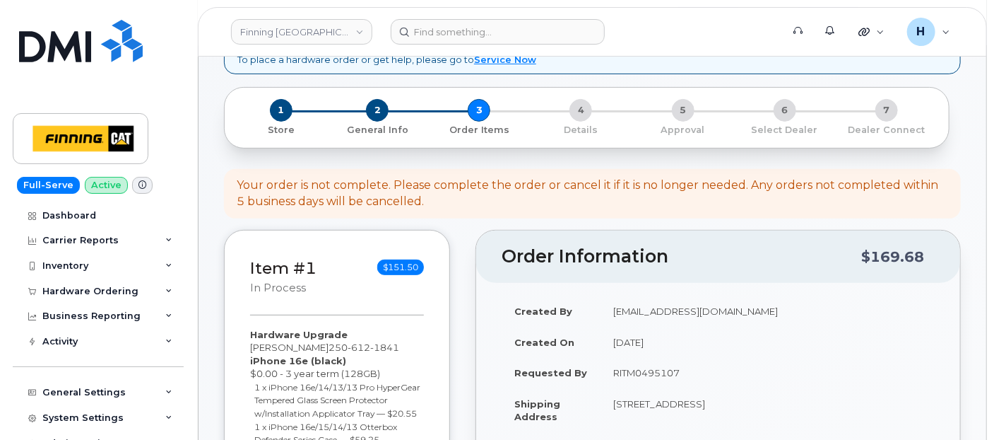
scroll to position [314, 0]
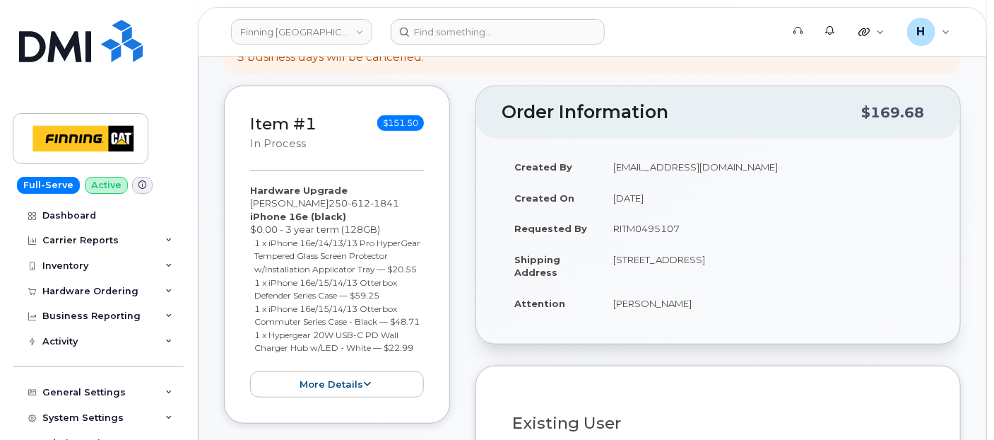
drag, startPoint x: 606, startPoint y: 298, endPoint x: 736, endPoint y: 305, distance: 130.2
click at [736, 305] on td "[PERSON_NAME]" at bounding box center [768, 303] width 334 height 31
copy td "[PERSON_NAME]"
drag, startPoint x: 782, startPoint y: 254, endPoint x: 824, endPoint y: 252, distance: 41.7
click at [824, 252] on td "1100 Pacific St PRINCE GEORGE BC V2N 5S3 CANADA" at bounding box center [768, 266] width 334 height 44
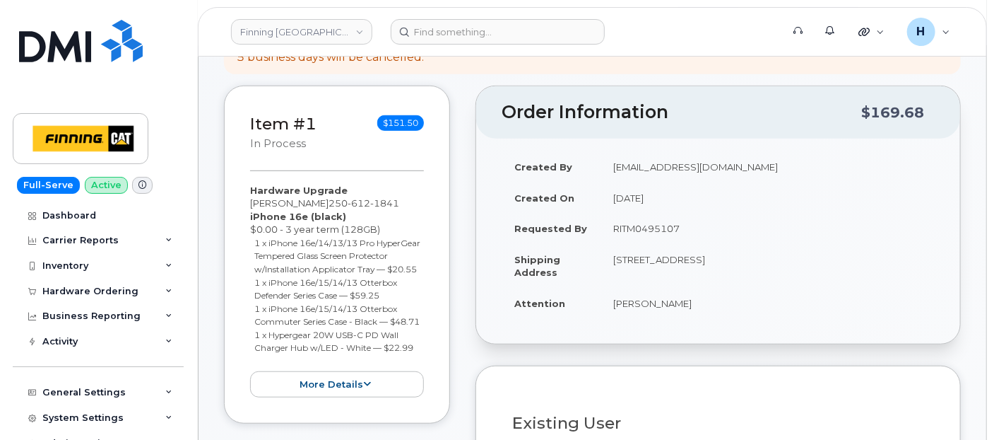
copy td "V2N 5S3"
drag, startPoint x: 613, startPoint y: 259, endPoint x: 640, endPoint y: 262, distance: 26.3
click at [640, 262] on td "1100 Pacific St PRINCE GEORGE BC V2N 5S3 CANADA" at bounding box center [768, 266] width 334 height 44
copy td "1100"
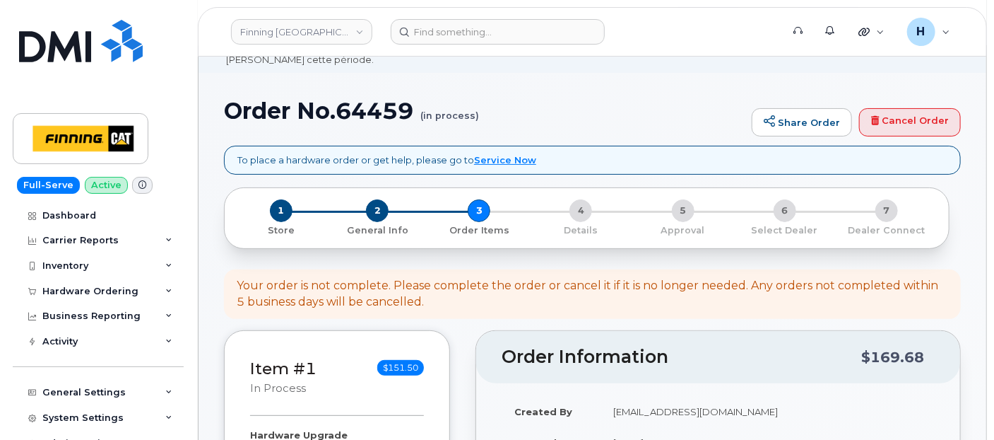
scroll to position [0, 0]
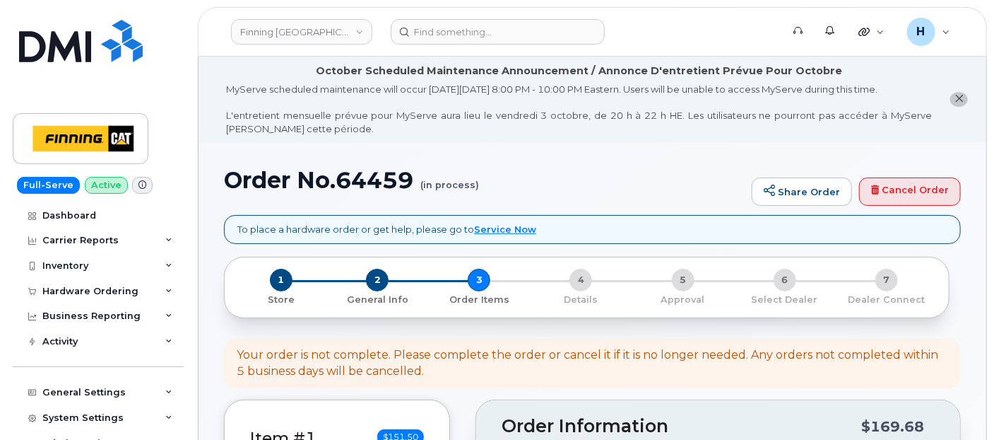
click at [371, 172] on h1 "Order No.64459 (in process)" at bounding box center [484, 180] width 521 height 25
copy h1 "64459"
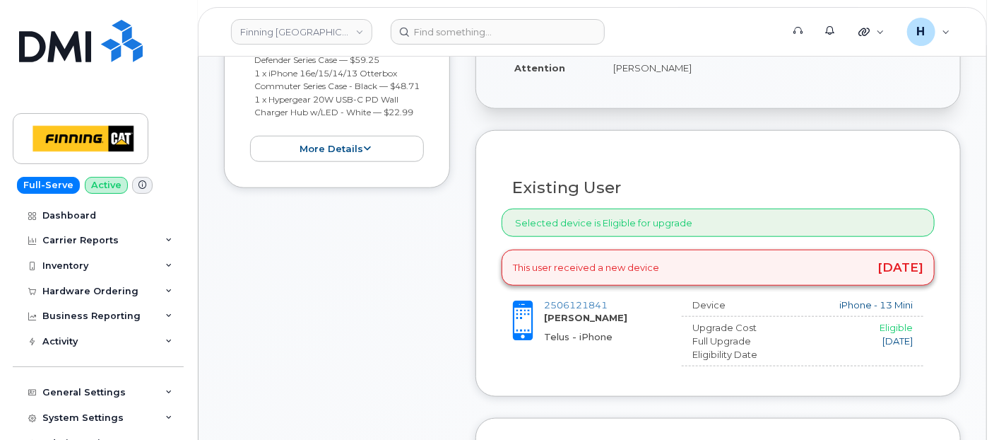
scroll to position [785, 0]
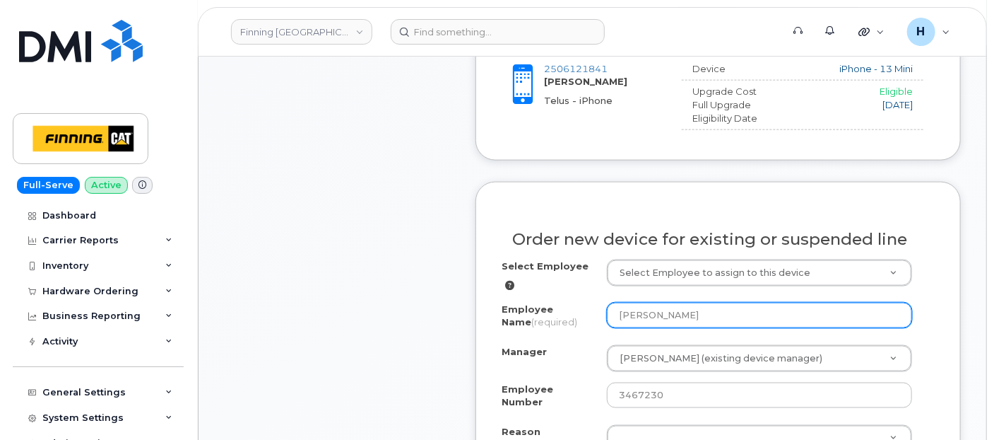
drag, startPoint x: 717, startPoint y: 308, endPoint x: 594, endPoint y: 301, distance: 122.5
click at [594, 302] on div "Employee Name (required) Jason Woodbeck" at bounding box center [718, 318] width 433 height 32
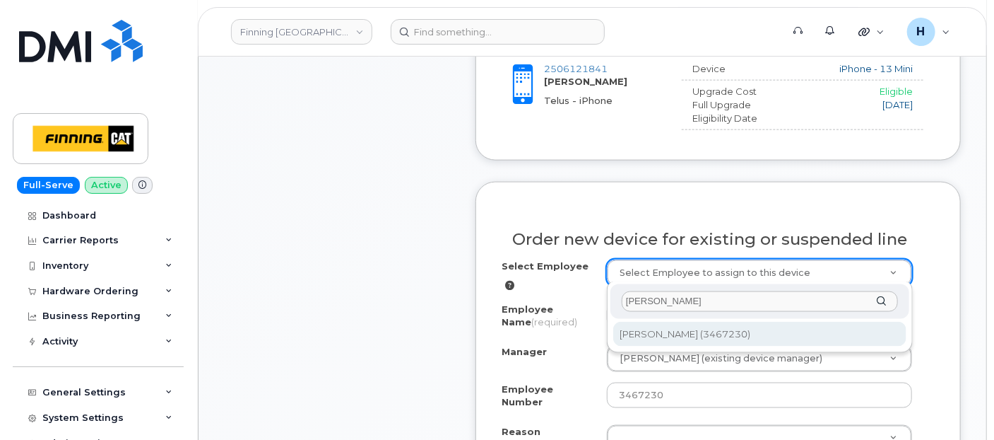
type input "Jason Woodbeck"
type input "15058"
select select "479282"
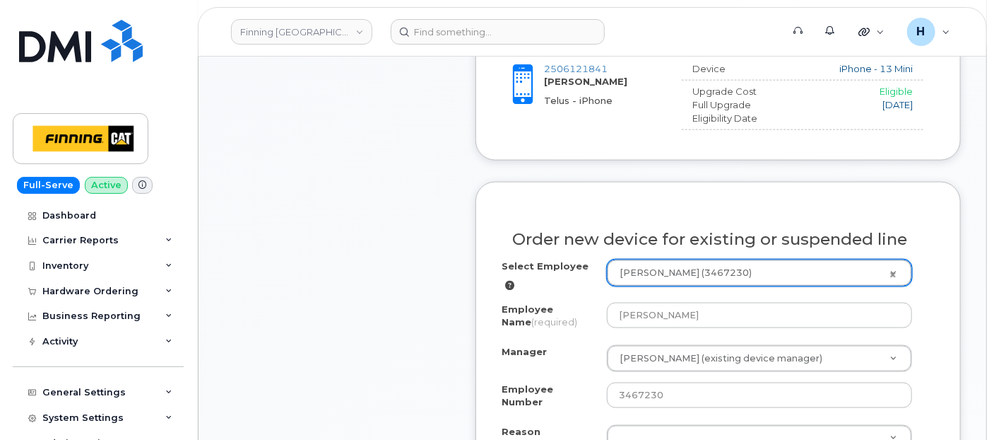
scroll to position [942, 0]
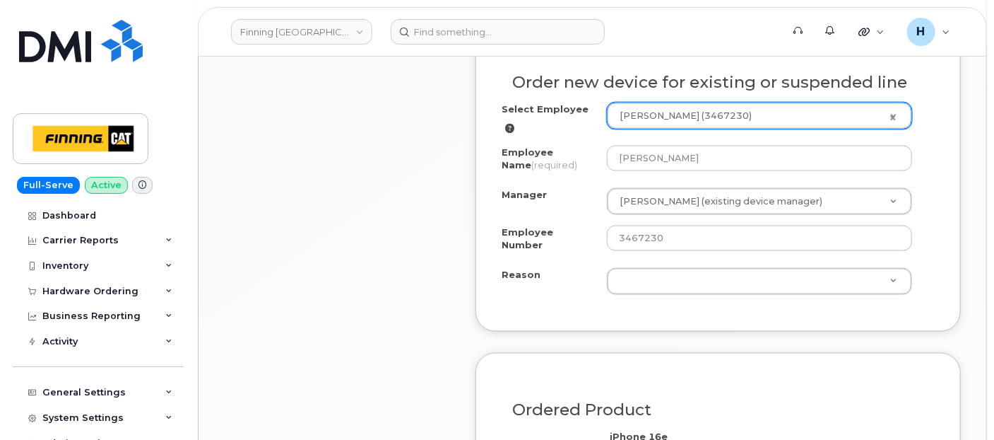
click at [650, 283] on div "Select Employee Jason Woodbeck (3467230) 15058 Employee Name (required) Jason W…" at bounding box center [718, 203] width 433 height 202
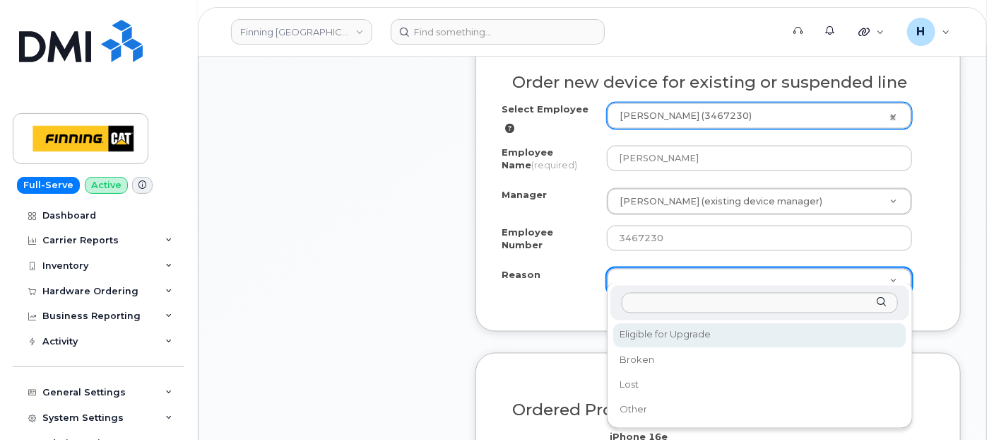
select select "eligible_for_upgrade"
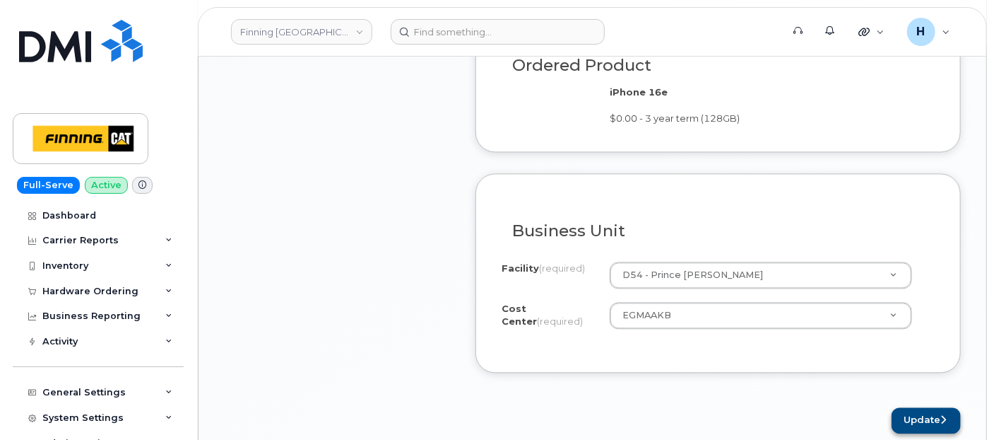
scroll to position [1334, 0]
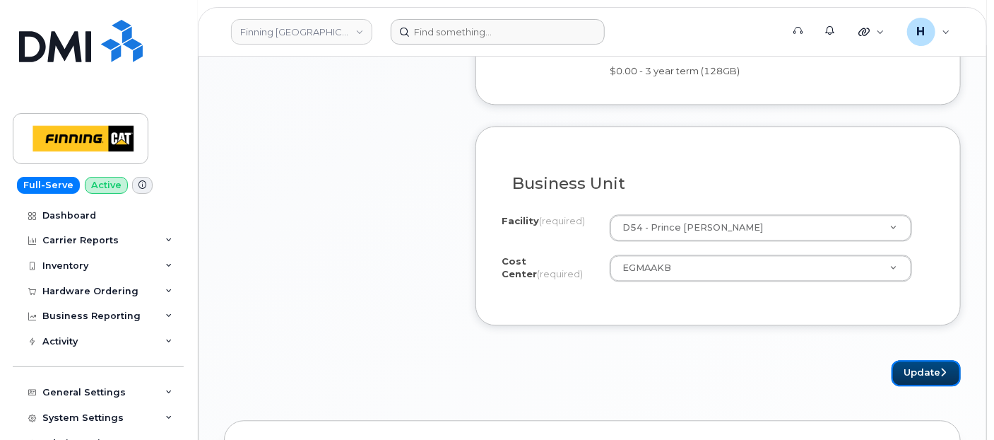
drag, startPoint x: 916, startPoint y: 355, endPoint x: 654, endPoint y: 36, distance: 412.7
click at [910, 360] on button "Update" at bounding box center [926, 373] width 69 height 26
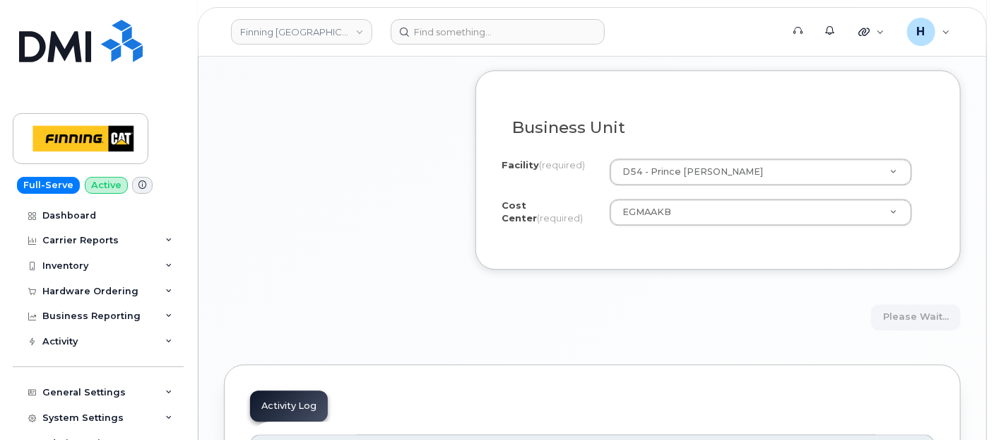
scroll to position [1414, 0]
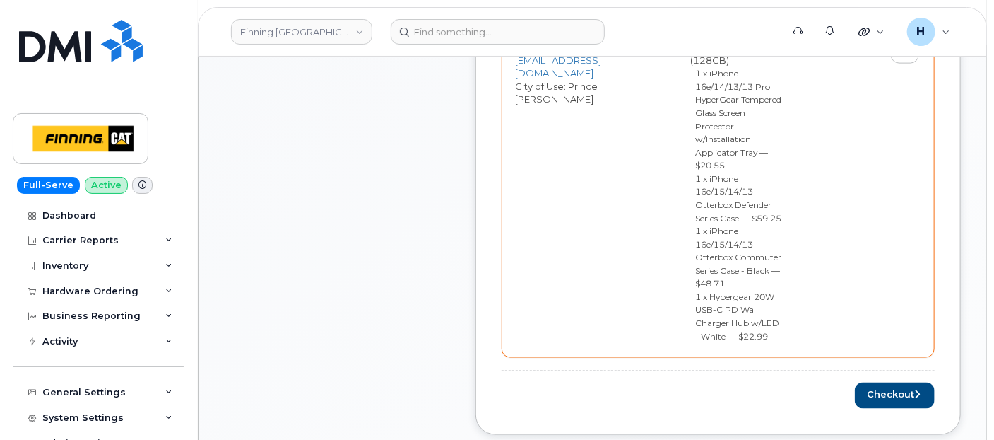
scroll to position [864, 0]
drag, startPoint x: 888, startPoint y: 281, endPoint x: 998, endPoint y: 397, distance: 159.5
click at [888, 381] on button "Checkout" at bounding box center [895, 394] width 80 height 26
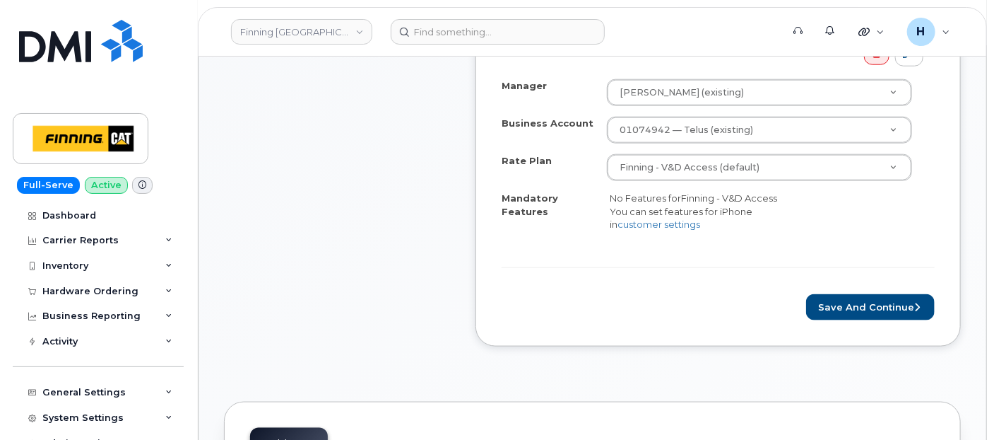
scroll to position [707, 0]
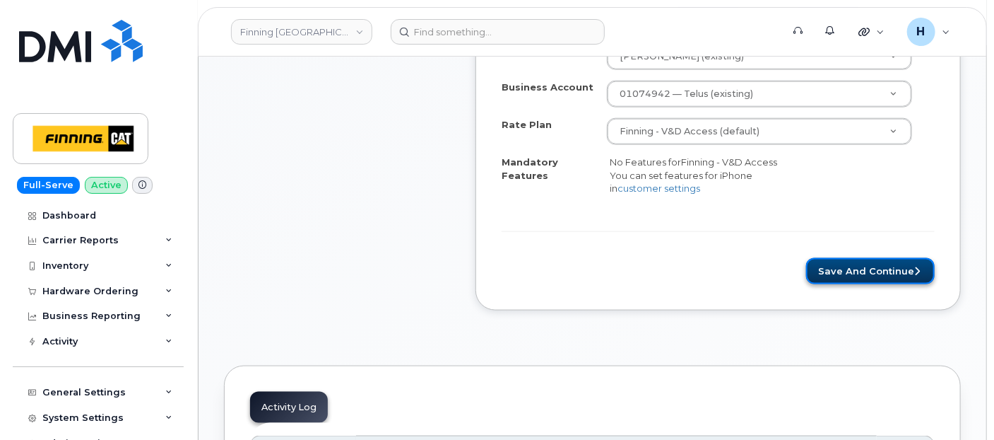
click at [914, 283] on button "Save and Continue" at bounding box center [870, 271] width 129 height 26
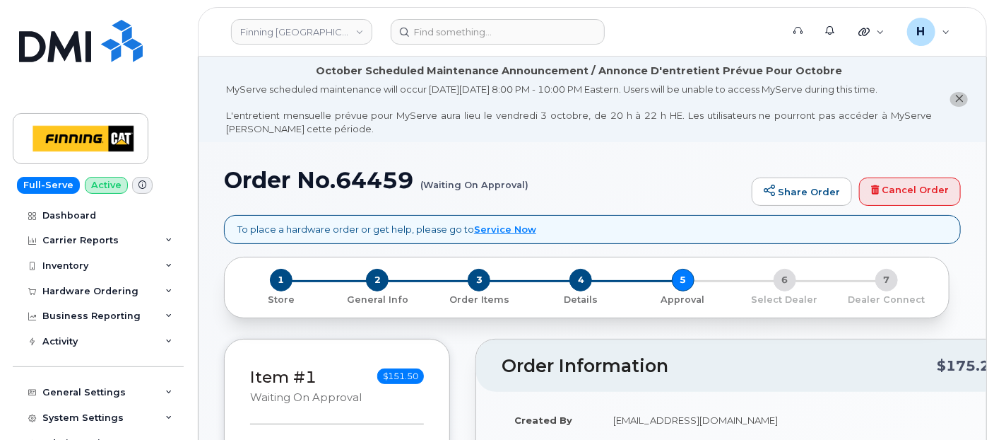
scroll to position [235, 0]
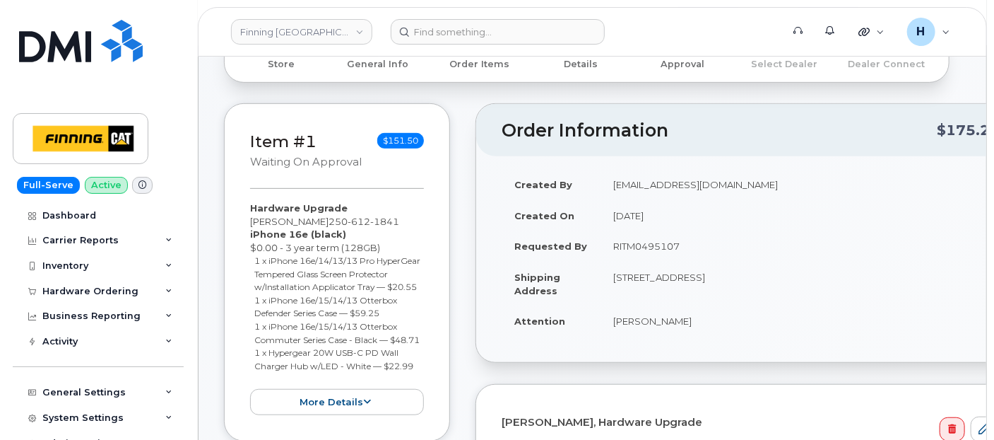
drag, startPoint x: 613, startPoint y: 250, endPoint x: 710, endPoint y: 257, distance: 97.1
click at [710, 257] on td "RITM0495107" at bounding box center [806, 245] width 410 height 31
copy td "RITM0495107"
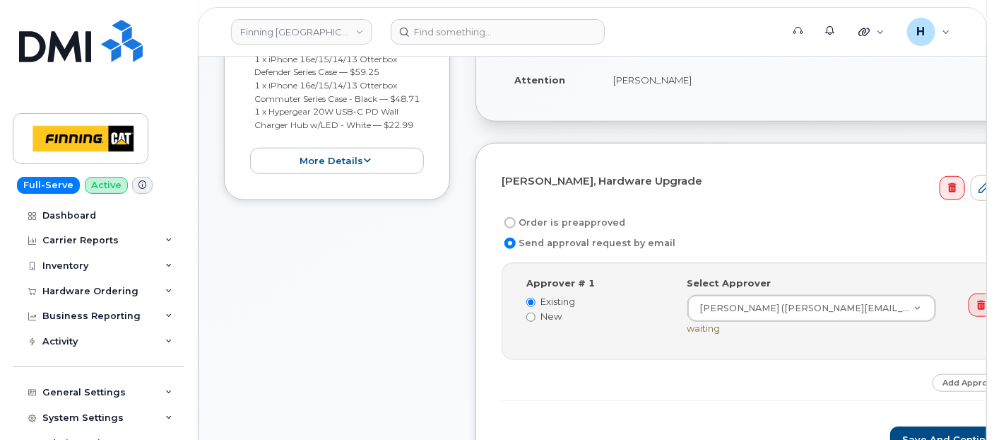
scroll to position [549, 0]
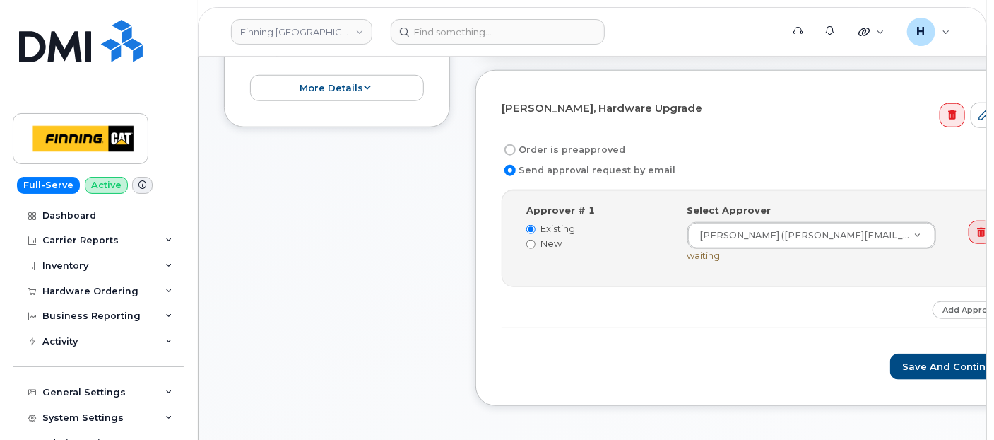
click at [556, 148] on label "Order is preapproved" at bounding box center [564, 149] width 124 height 17
click at [516, 148] on input "Order is preapproved" at bounding box center [510, 149] width 11 height 11
radio input "true"
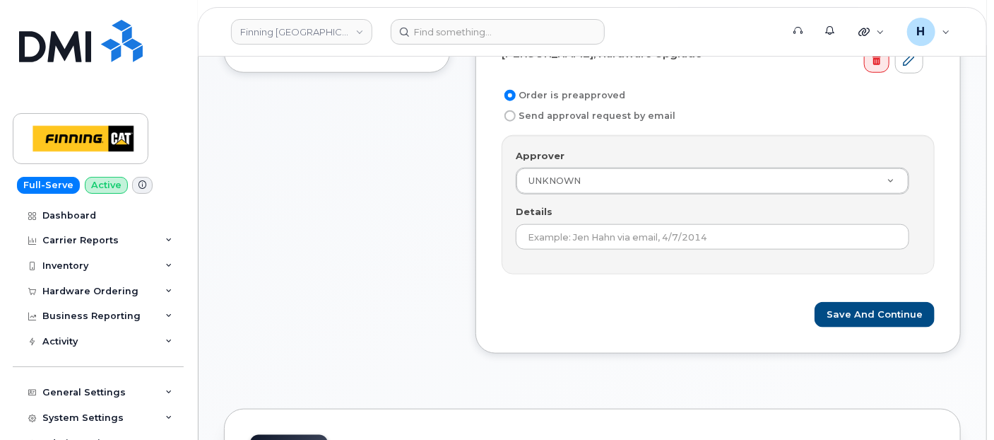
scroll to position [628, 0]
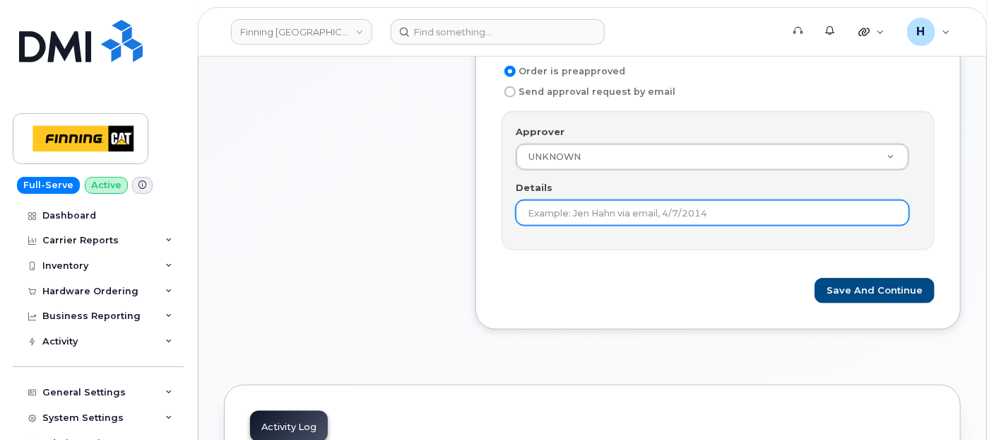
click at [541, 201] on input "Details" at bounding box center [713, 212] width 394 height 25
paste input "RITM0495107"
type input "RITM0495107"
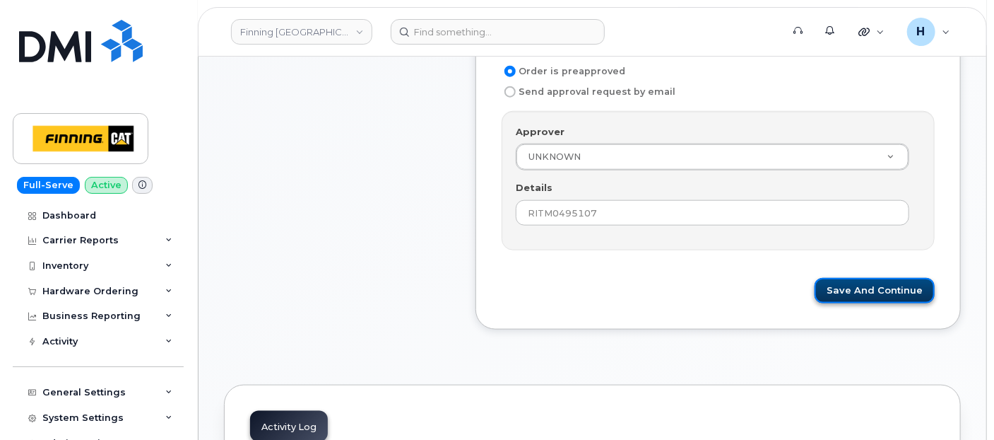
click at [900, 278] on button "Save and Continue" at bounding box center [875, 291] width 120 height 26
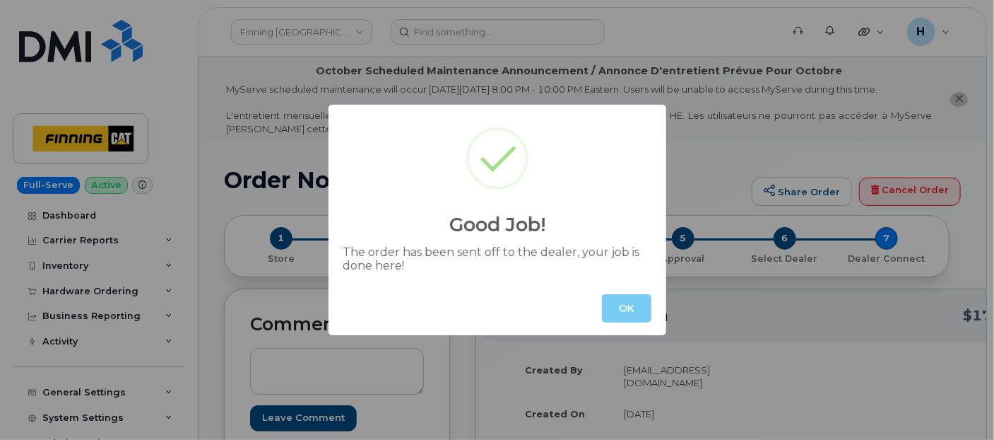
click at [618, 309] on button "OK" at bounding box center [626, 308] width 49 height 28
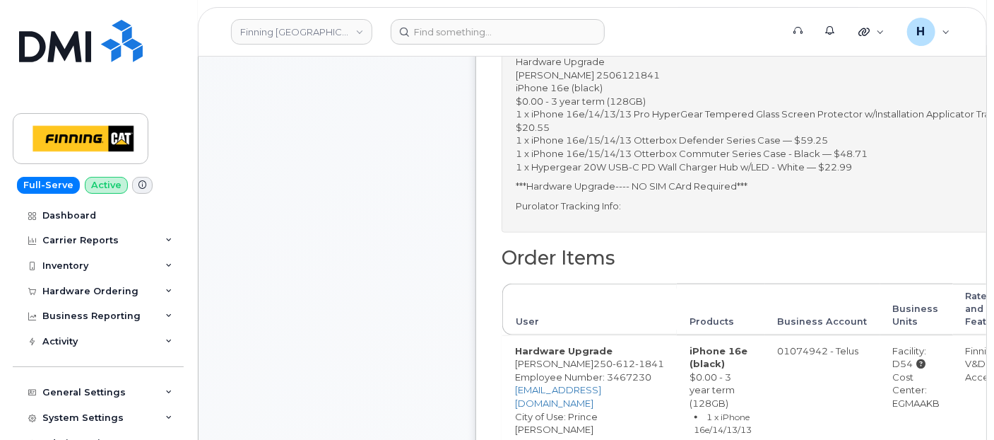
scroll to position [628, 0]
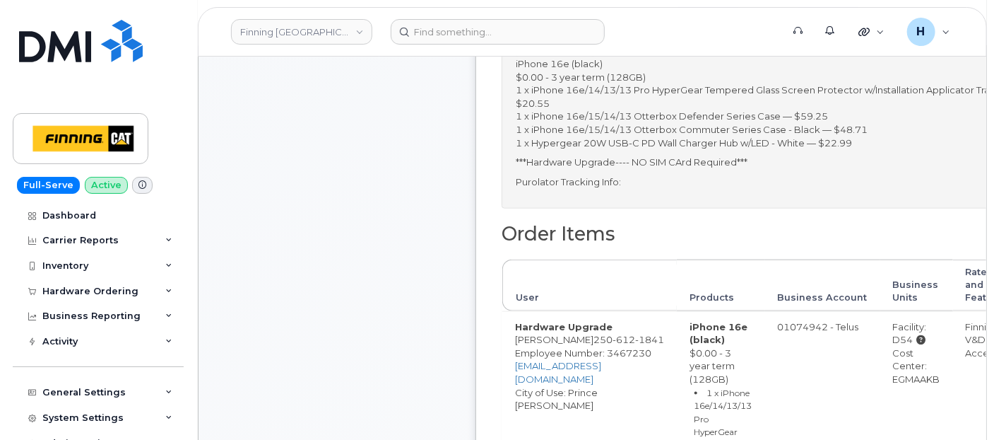
drag, startPoint x: 843, startPoint y: 371, endPoint x: 915, endPoint y: 381, distance: 72.1
copy div "EGMAAKB"
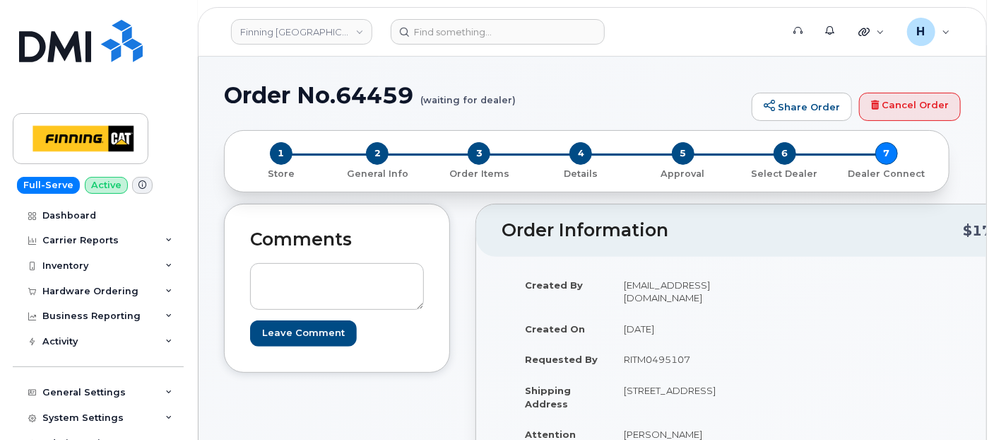
scroll to position [0, 0]
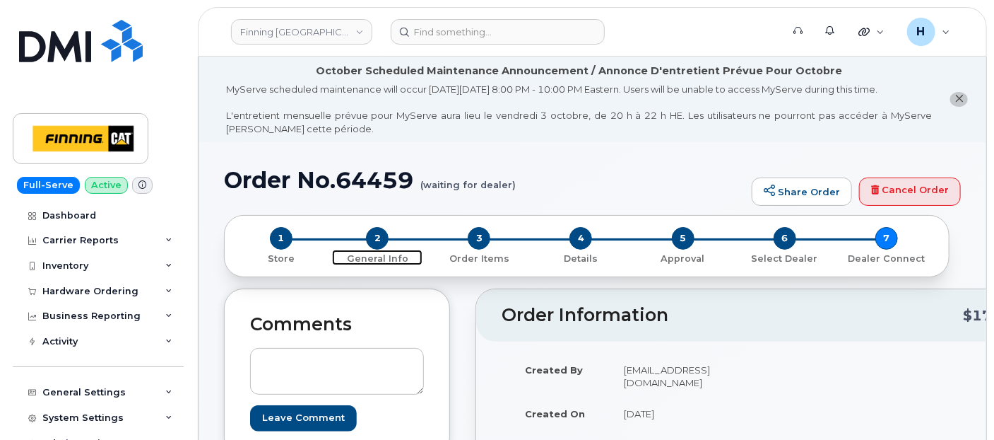
click at [381, 234] on span "2" at bounding box center [377, 238] width 23 height 23
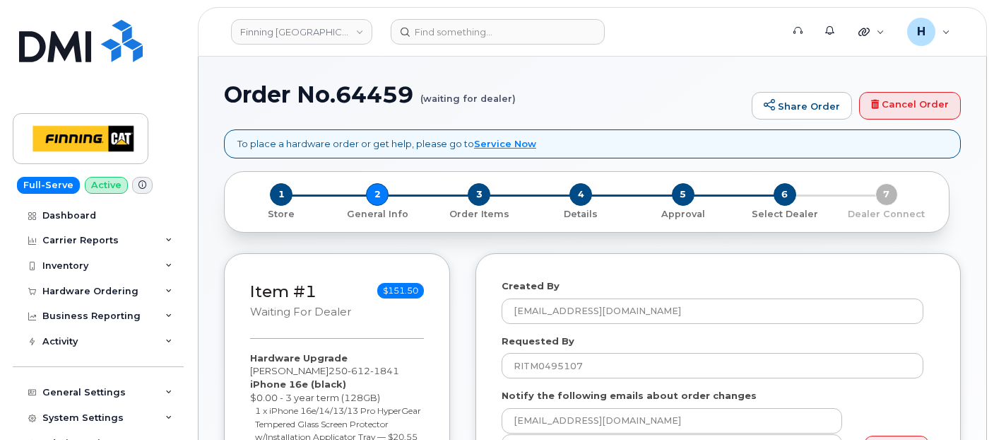
select select
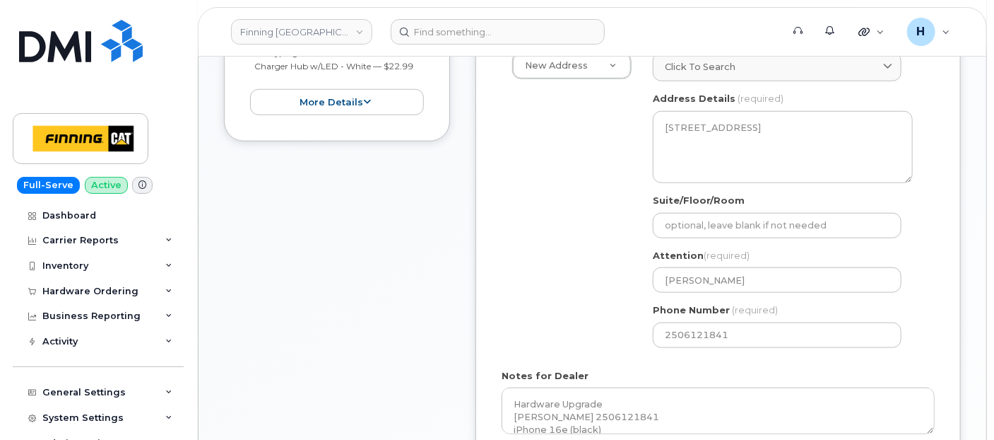
scroll to position [628, 0]
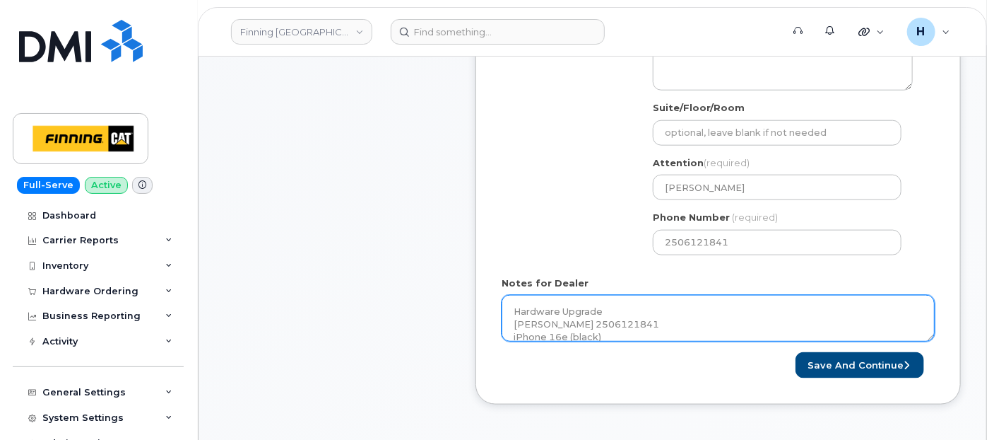
click at [614, 308] on textarea "Hardware Upgrade [PERSON_NAME] 2506121841 iPhone 16e (black) $0.00 - 3 year ter…" at bounding box center [718, 318] width 433 height 47
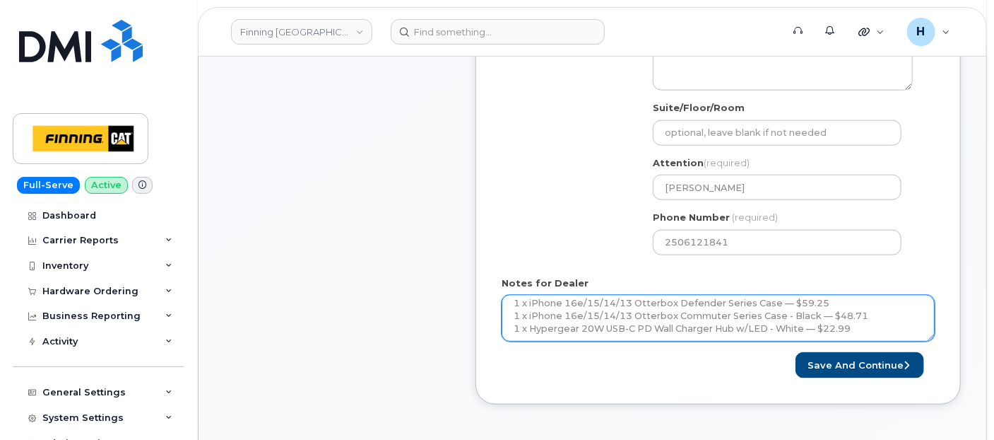
scroll to position [141, 0]
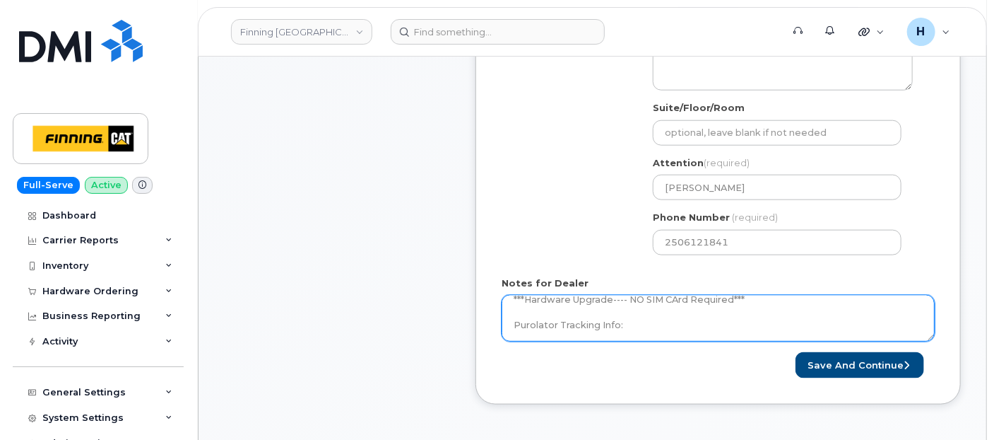
click at [647, 325] on textarea "Hardware Upgrade [PERSON_NAME] 2506121841 iPhone 16e (black) $0.00 - 3 year ter…" at bounding box center [718, 318] width 433 height 47
paste textarea "335666972963"
type textarea "Hardware Upgrade [PERSON_NAME] 2506121841 iPhone 16e (black) $0.00 - 3 year ter…"
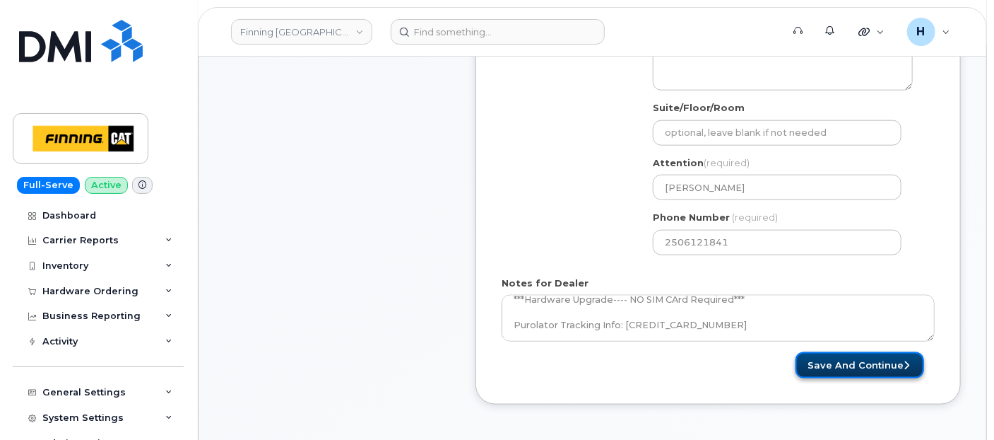
click at [838, 365] on button "Save and Continue" at bounding box center [860, 365] width 129 height 26
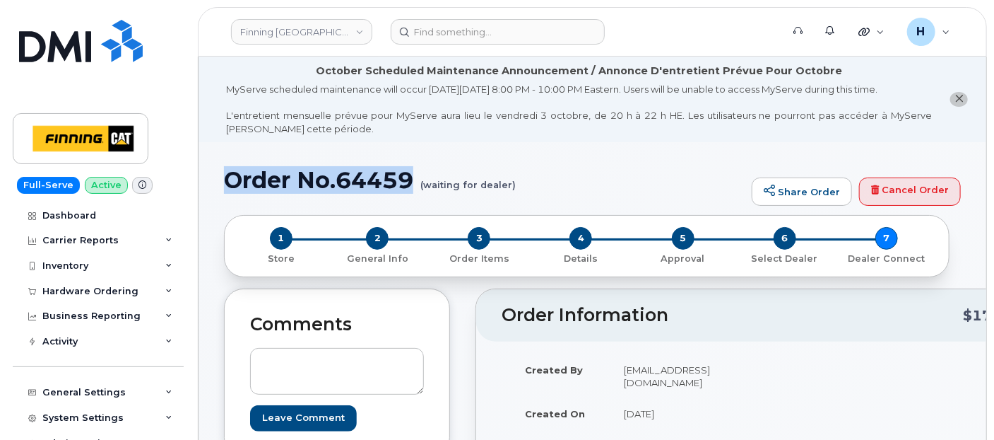
drag, startPoint x: 224, startPoint y: 186, endPoint x: 412, endPoint y: 184, distance: 188.0
click at [412, 184] on h1 "Order No.64459 (waiting for dealer)" at bounding box center [484, 180] width 521 height 25
copy h1 "Order No.64459"
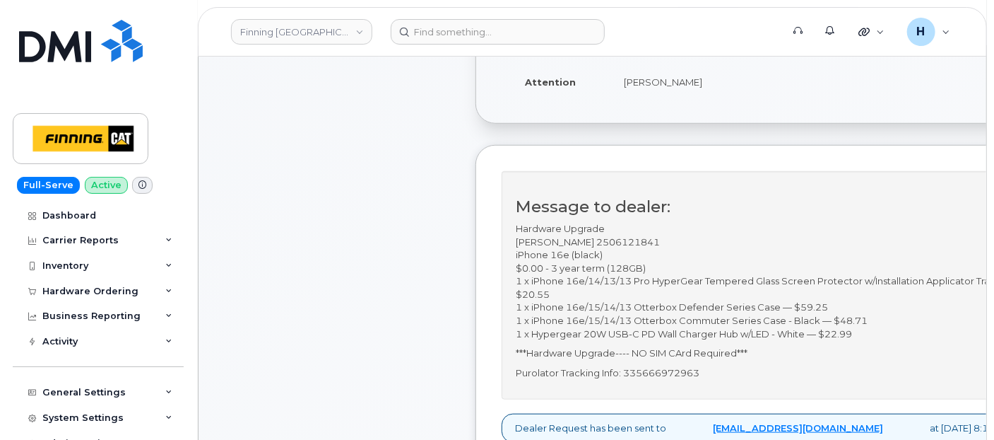
scroll to position [549, 0]
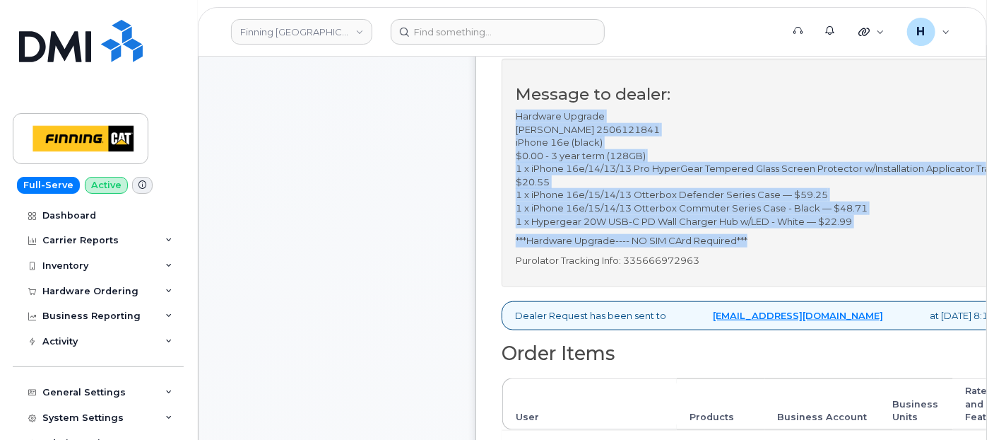
drag, startPoint x: 509, startPoint y: 113, endPoint x: 767, endPoint y: 237, distance: 286.1
click at [767, 237] on div "Message to dealer: Hardware Upgrade Jason Woodbeck 2506121841 iPhone 16e (black…" at bounding box center [764, 173] width 524 height 228
copy div "Hardware Upgrade Jason Woodbeck 2506121841 iPhone 16e (black) $0.00 - 3 year te…"
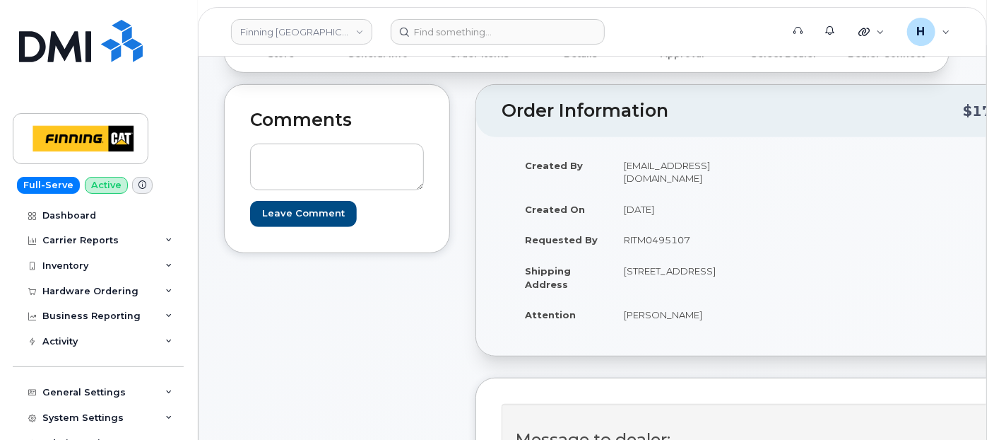
scroll to position [78, 0]
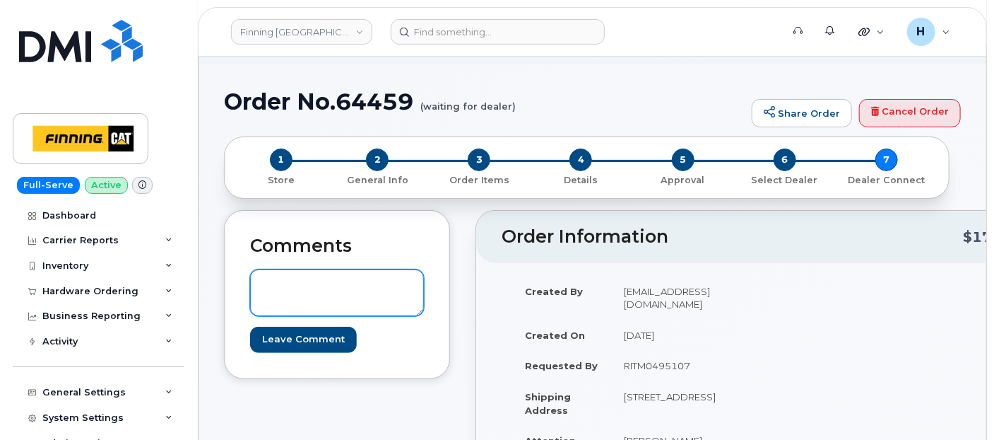
click at [284, 293] on textarea at bounding box center [337, 292] width 174 height 47
paste textarea "TELUS Order #TL60032592"
drag, startPoint x: 328, startPoint y: 285, endPoint x: 484, endPoint y: 298, distance: 156.7
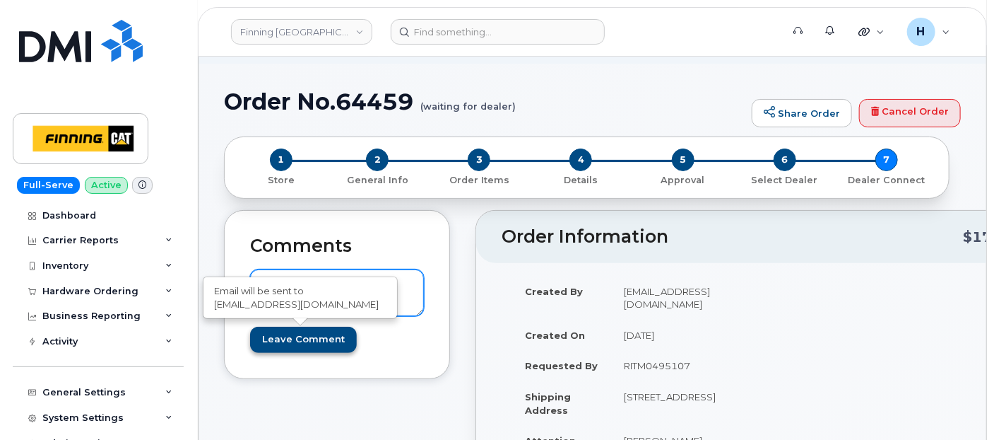
type textarea "TELUS Order #TL60032592"
click at [311, 335] on input "Leave Comment" at bounding box center [303, 340] width 107 height 26
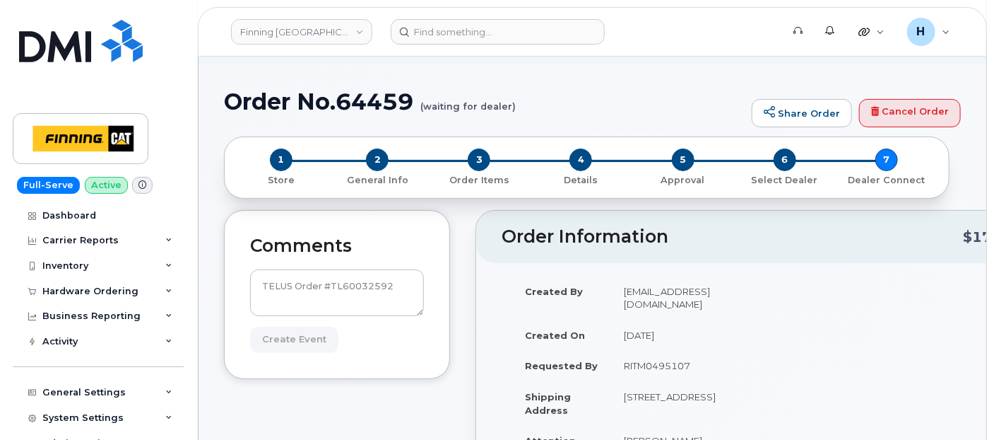
type input "Create Event"
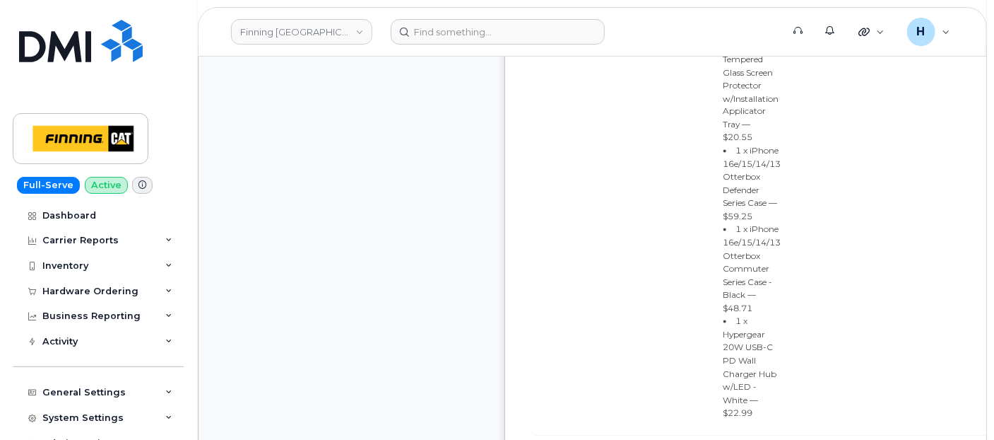
scroll to position [1256, 0]
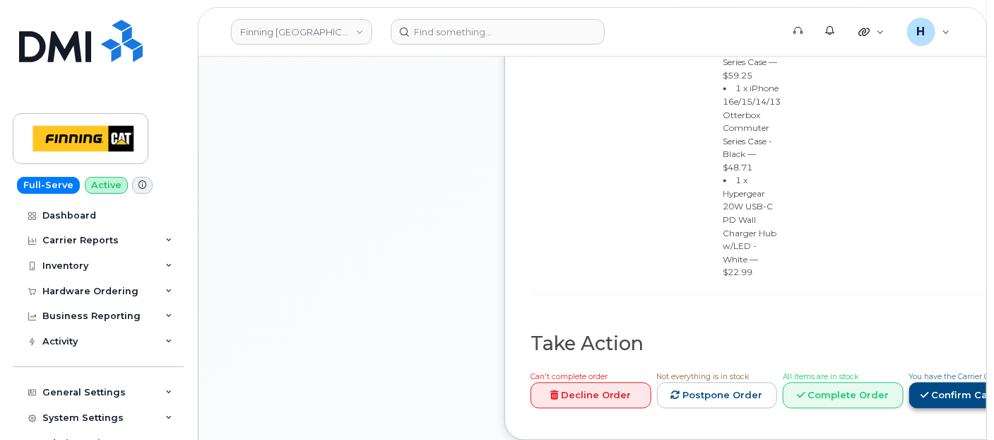
click at [910, 408] on link "Confirm Carrier Order" at bounding box center [983, 395] width 146 height 26
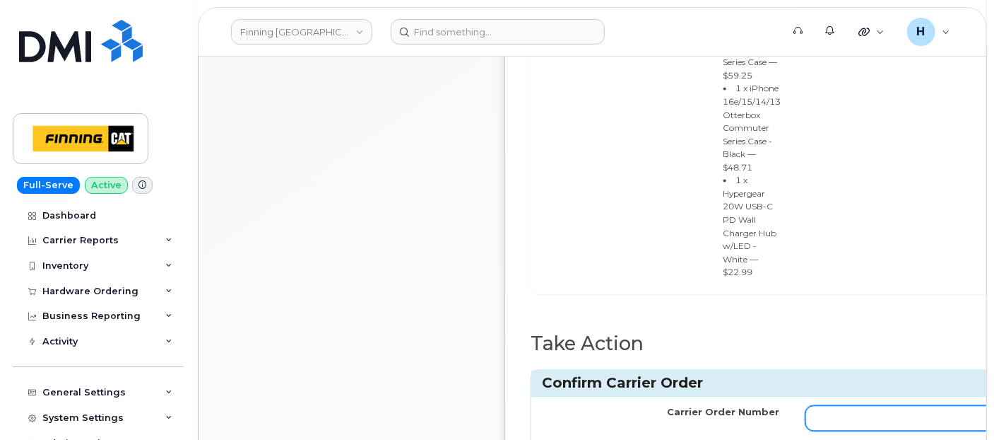
click at [820, 405] on input "Carrier Order Number" at bounding box center [924, 417] width 236 height 25
paste input "TL60032592"
type input "TL60032592"
drag, startPoint x: 908, startPoint y: 426, endPoint x: 510, endPoint y: 438, distance: 398.1
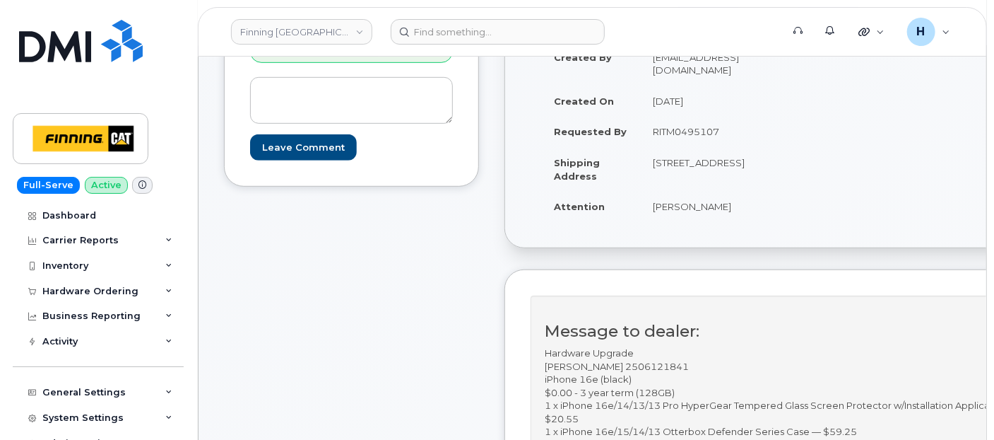
scroll to position [314, 0]
click at [106, 286] on div "Hardware Ordering" at bounding box center [90, 291] width 96 height 11
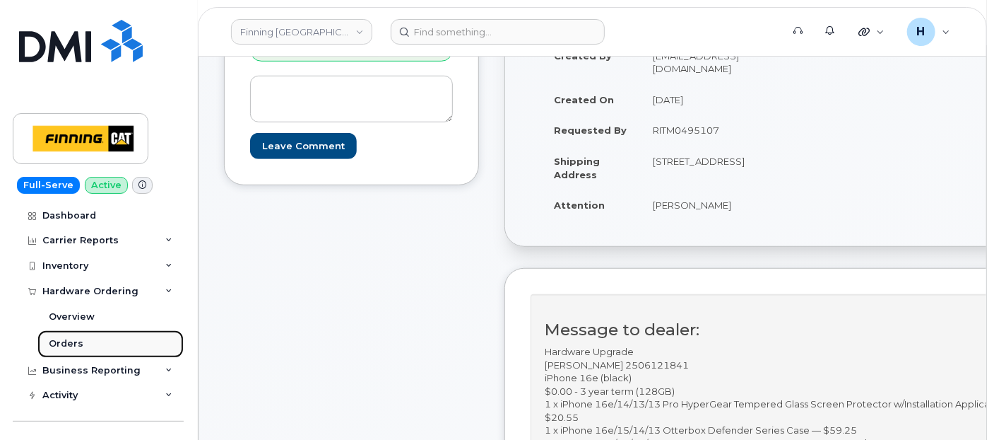
click at [100, 334] on link "Orders" at bounding box center [110, 343] width 146 height 27
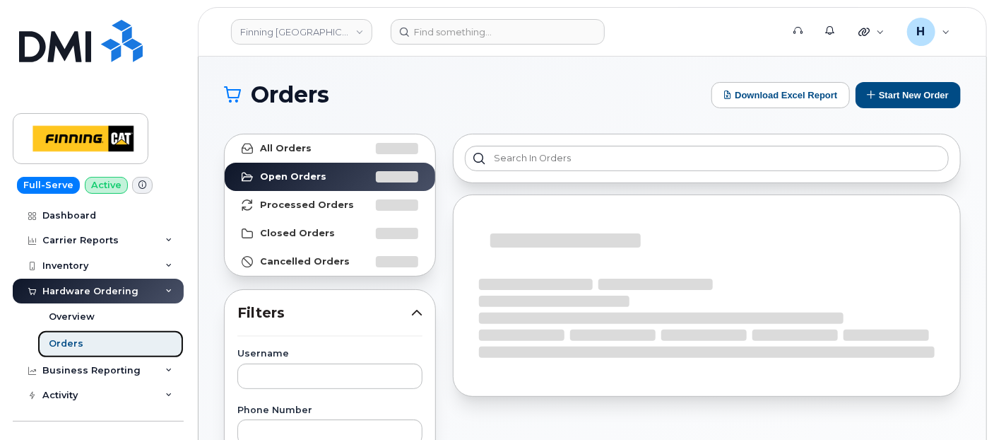
click at [97, 338] on link "Orders" at bounding box center [110, 343] width 146 height 27
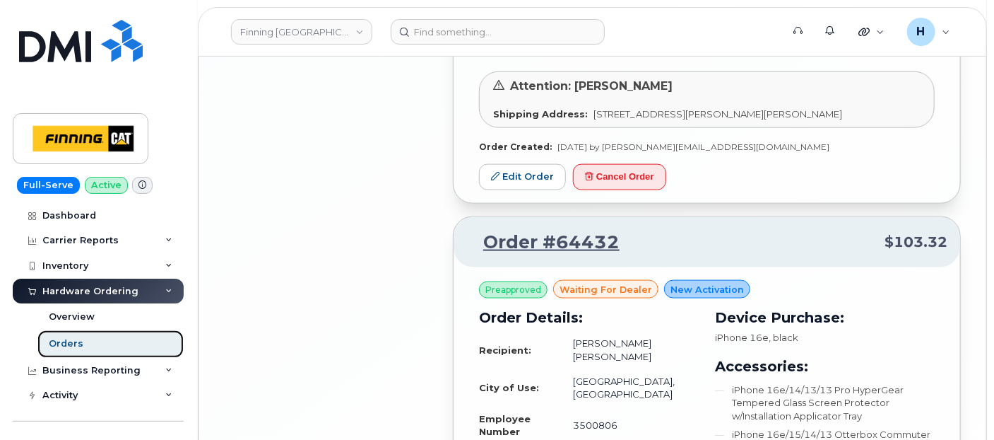
scroll to position [3500, 0]
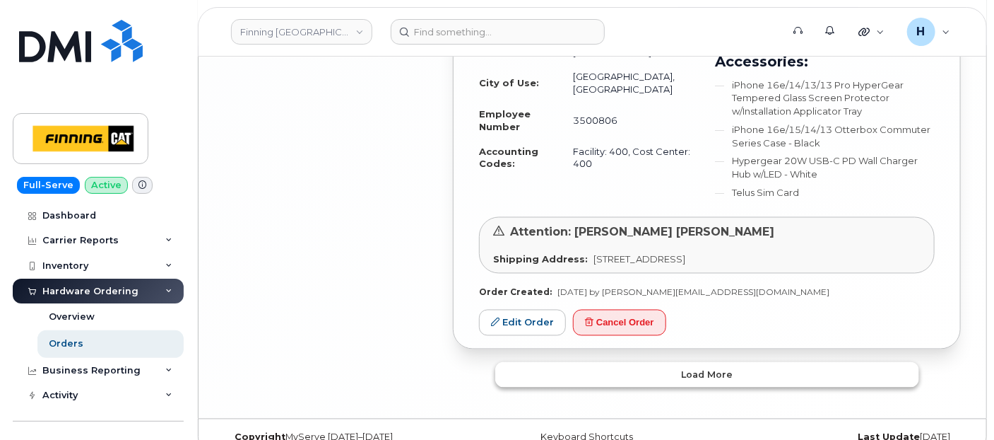
click at [625, 362] on button "Load more" at bounding box center [707, 374] width 424 height 25
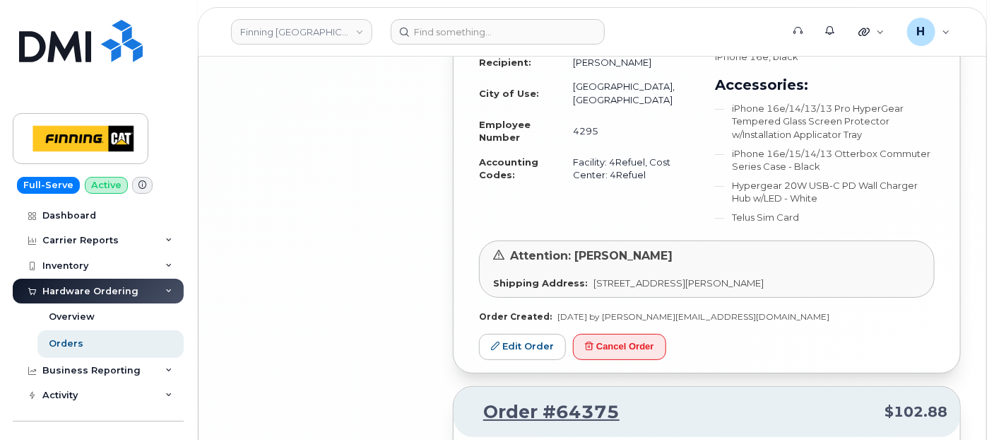
scroll to position [4835, 0]
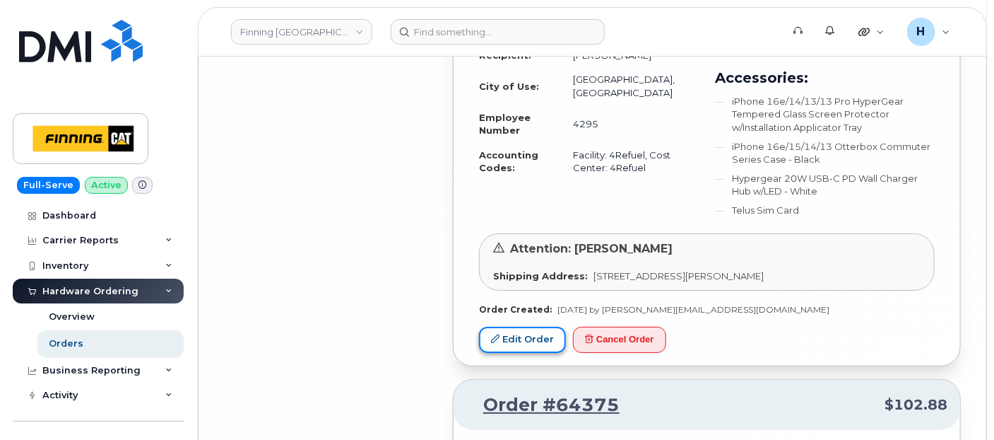
click at [521, 327] on link "Edit Order" at bounding box center [522, 340] width 87 height 26
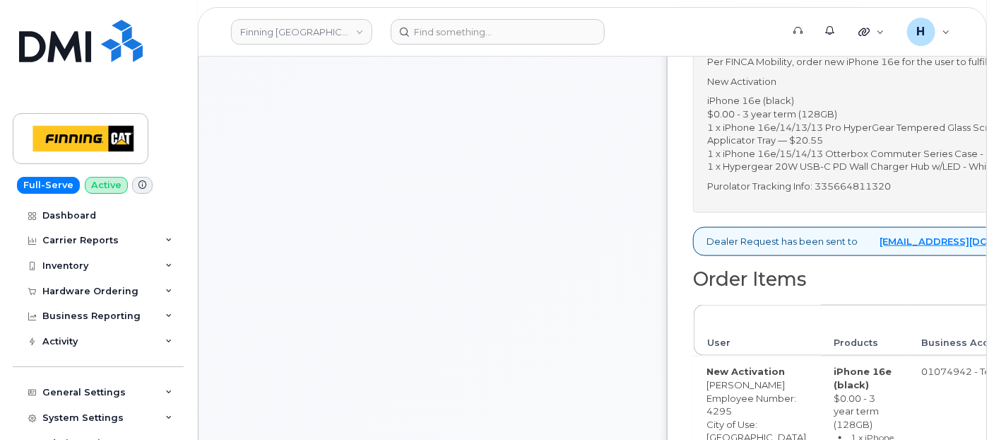
scroll to position [714, 0]
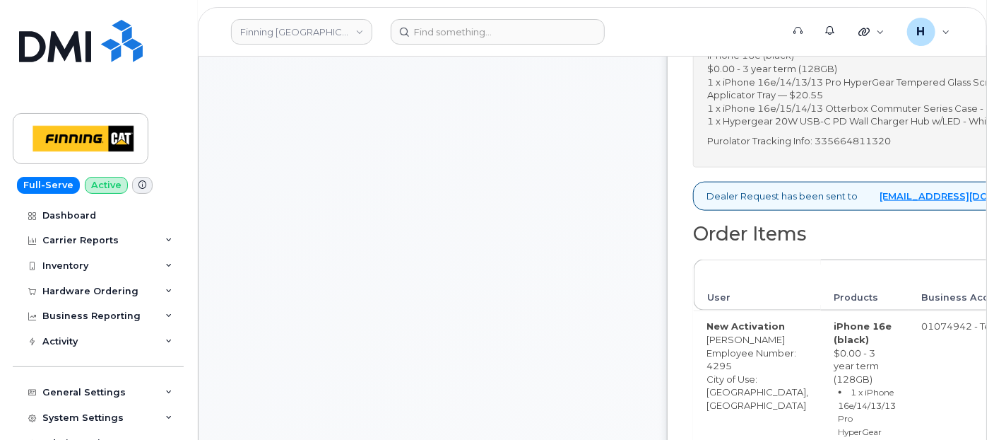
click at [948, 148] on p "Purolator Tracking Info: 335664811320" at bounding box center [930, 140] width 447 height 13
copy p "335664811320"
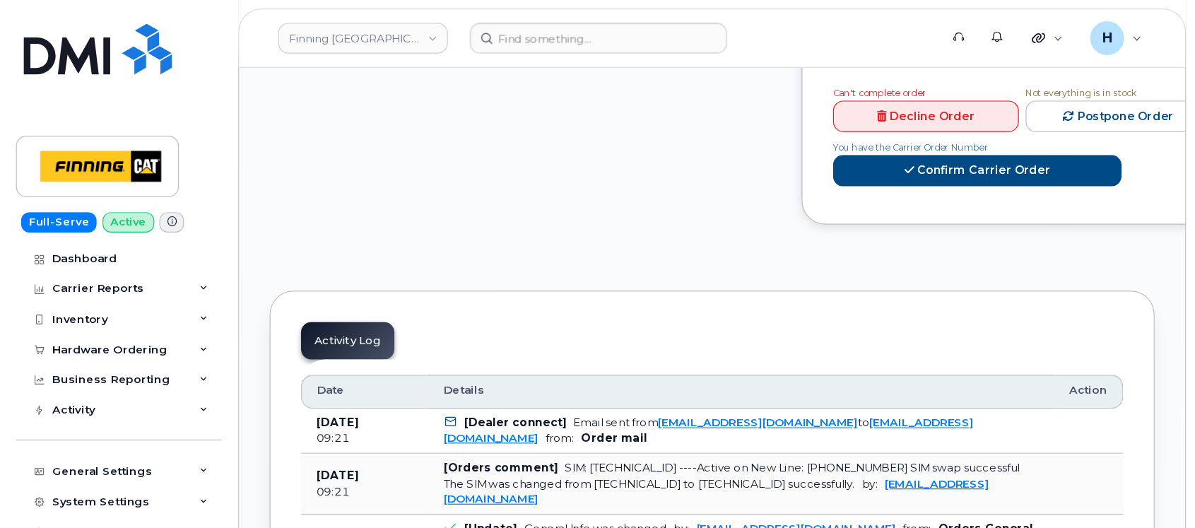
scroll to position [1499, 0]
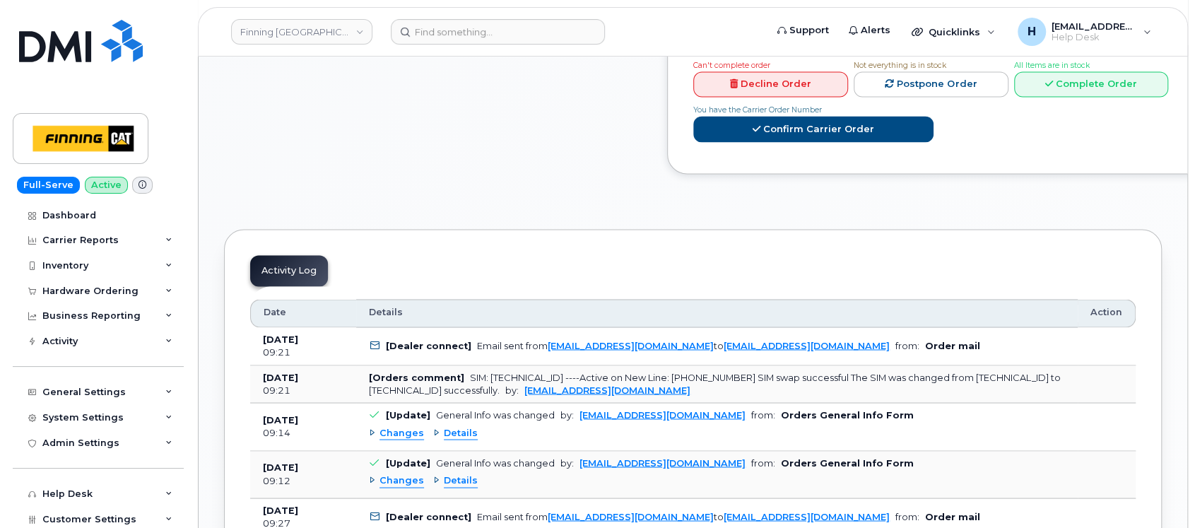
click at [994, 124] on div "Can't complete order Decline Order Not everything is in stock Postpone Order Al…" at bounding box center [928, 103] width 481 height 90
click at [994, 98] on link "Complete Order" at bounding box center [1091, 84] width 155 height 26
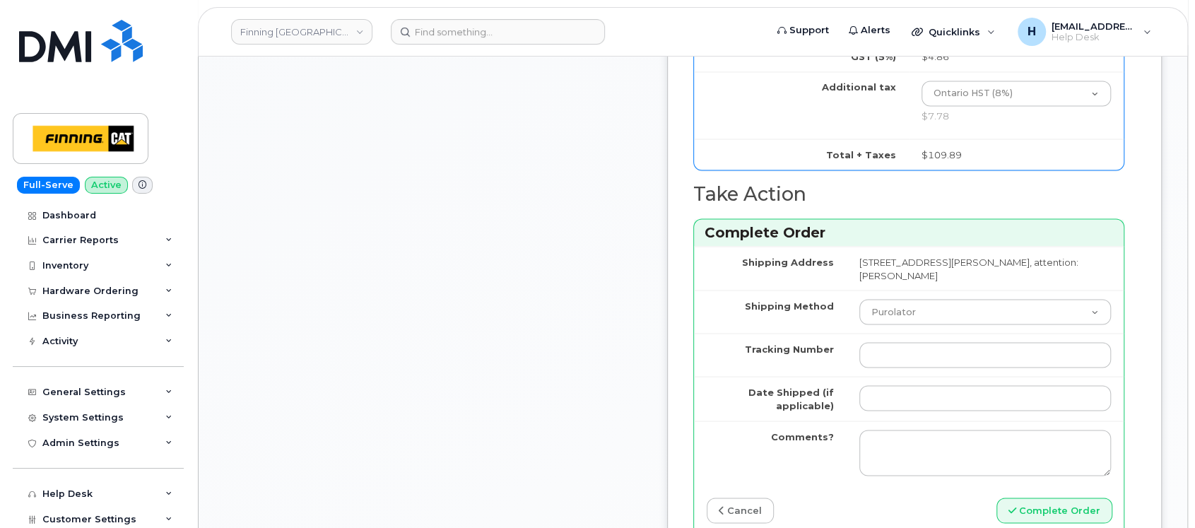
scroll to position [1782, 0]
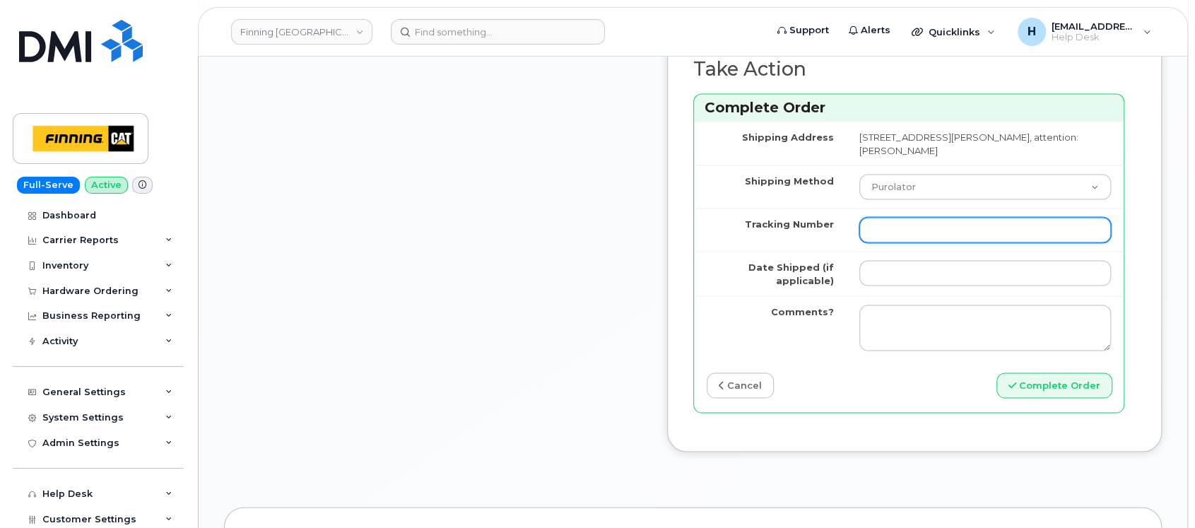
click at [945, 242] on input "Tracking Number" at bounding box center [985, 229] width 252 height 25
paste input "335664811320"
type input "335664811320"
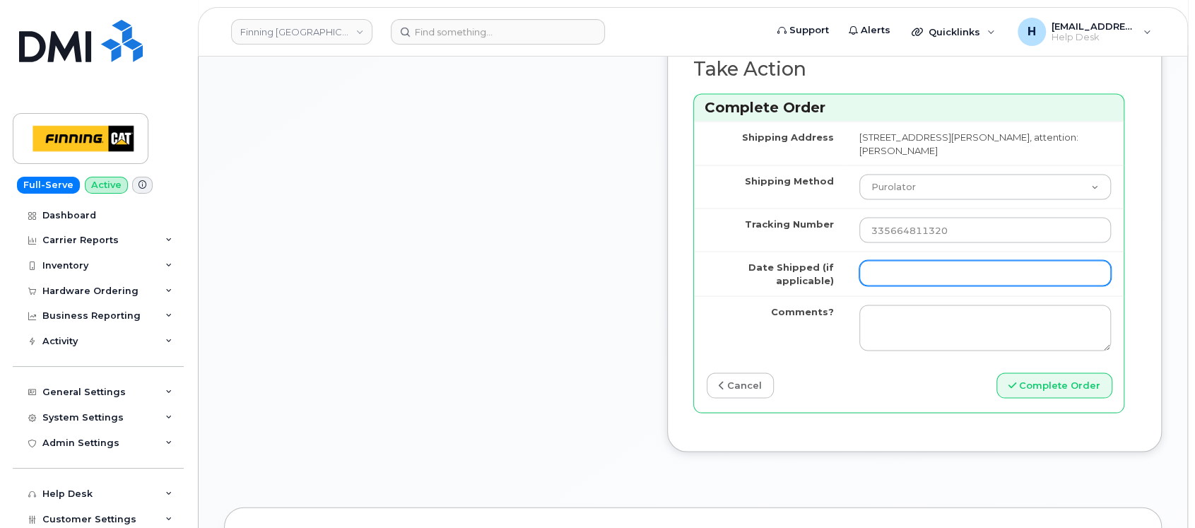
click at [952, 286] on input "Date Shipped (if applicable)" at bounding box center [985, 272] width 252 height 25
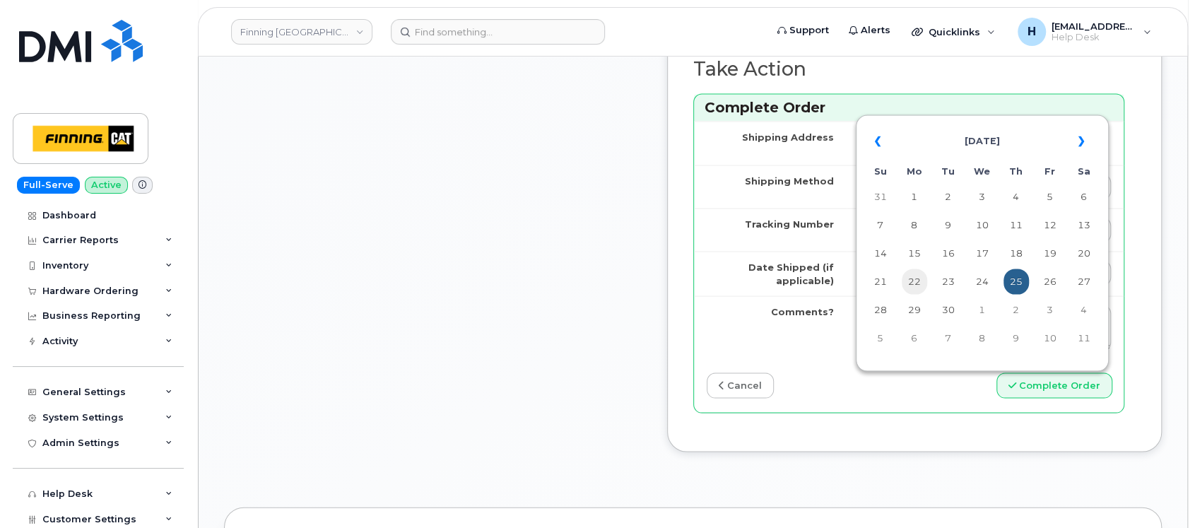
drag, startPoint x: 920, startPoint y: 283, endPoint x: 910, endPoint y: 280, distance: 10.5
click at [910, 280] on td "22" at bounding box center [914, 281] width 25 height 25
type input "[DATE]"
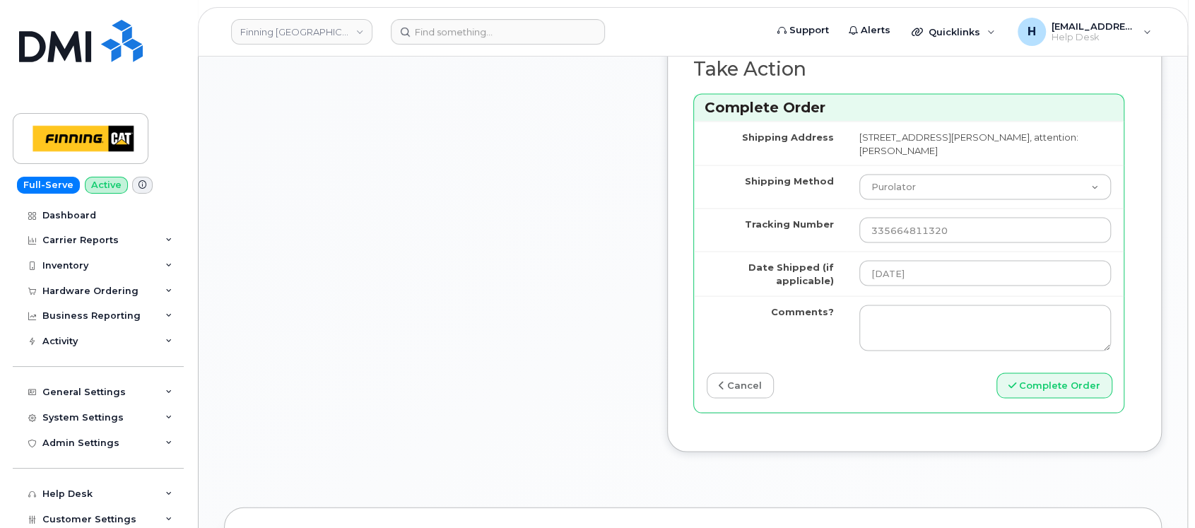
click at [911, 208] on td "Purolator UPS FedEx Canada Post Courier Other Drop Off Pick Up" at bounding box center [985, 186] width 277 height 43
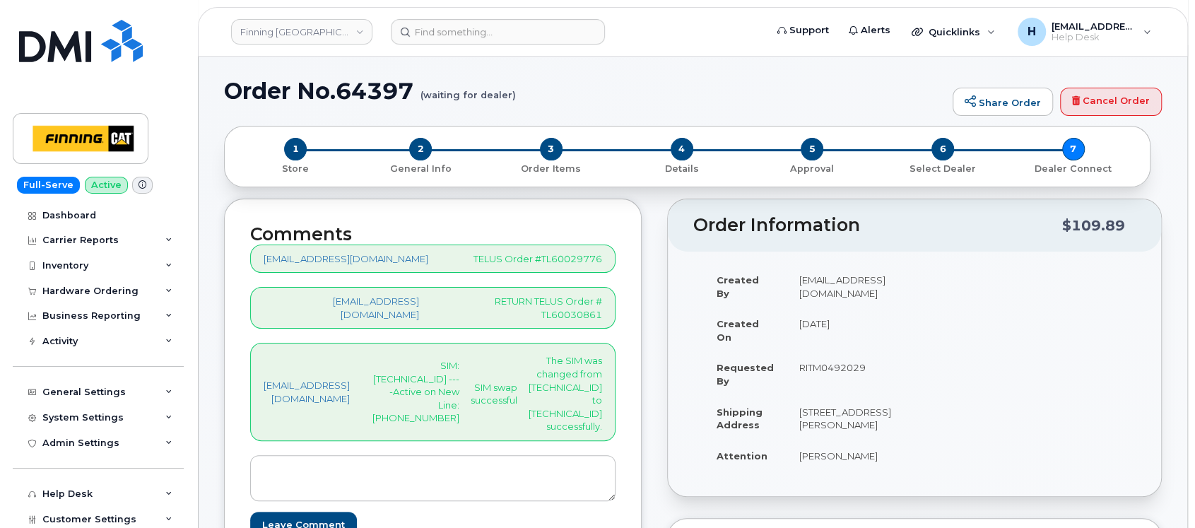
scroll to position [94, 0]
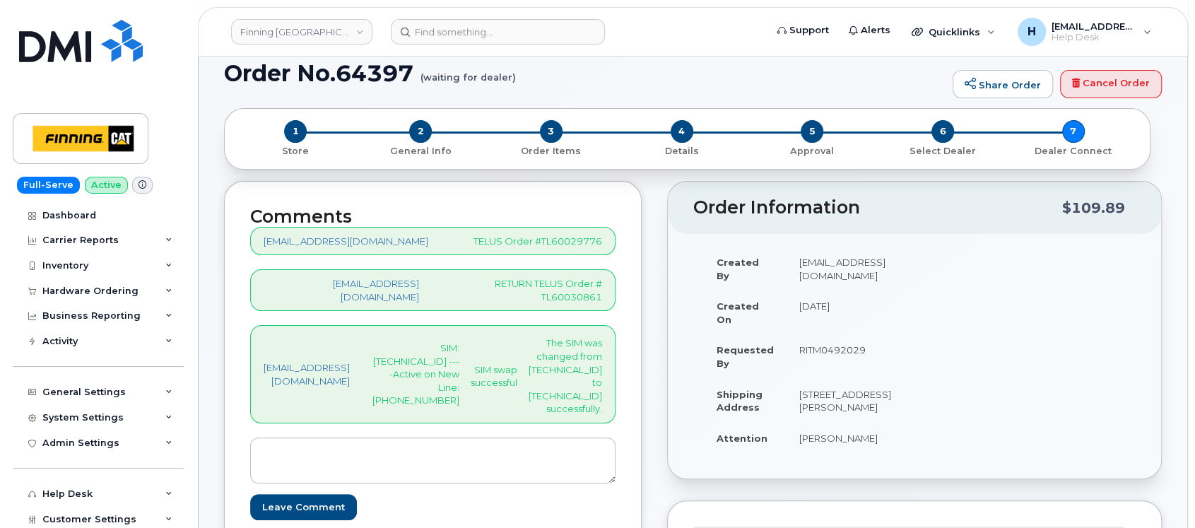
click at [473, 387] on div "hakaur@dminc.com SIM: 8912230102357625296 ----Active on New Line: 519-703-5061 …" at bounding box center [432, 374] width 365 height 98
drag, startPoint x: 501, startPoint y: 384, endPoint x: 429, endPoint y: 388, distance: 72.2
click at [429, 388] on div "hakaur@dminc.com SIM: 8912230102357625296 ----Active on New Line: 519-703-5061 …" at bounding box center [432, 374] width 365 height 98
copy p "519-703-5061"
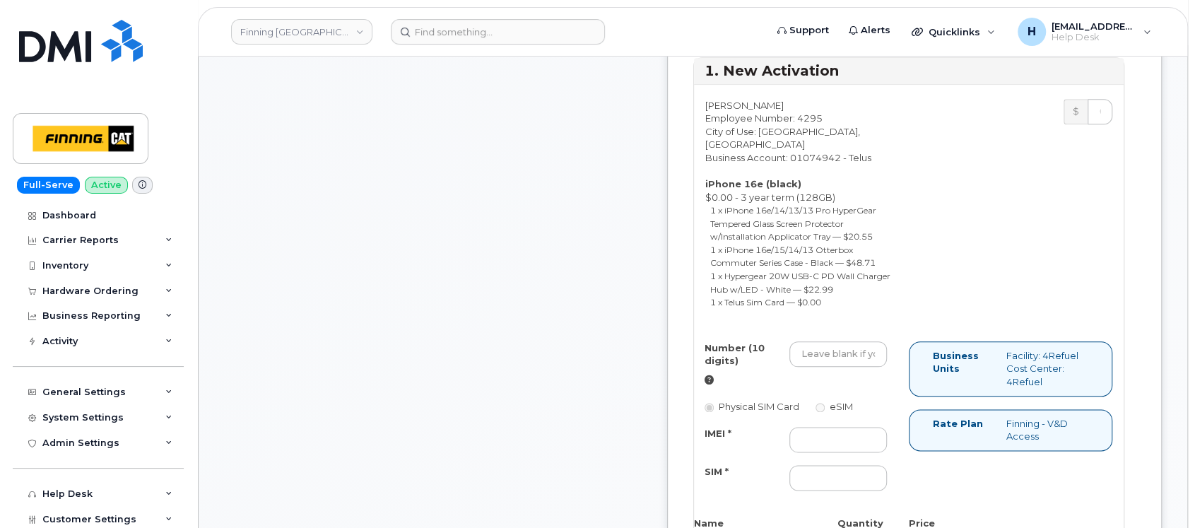
scroll to position [1036, 0]
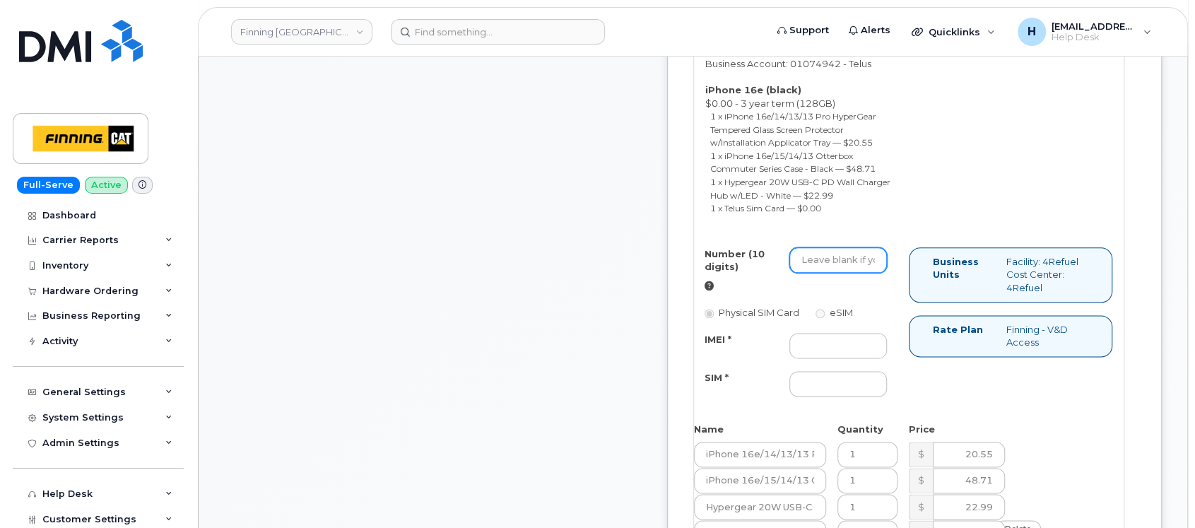
click at [887, 273] on input "Number (10 digits)" at bounding box center [838, 259] width 98 height 25
paste input "519-703-5061"
click at [887, 273] on input "519-703-5061" at bounding box center [838, 259] width 98 height 25
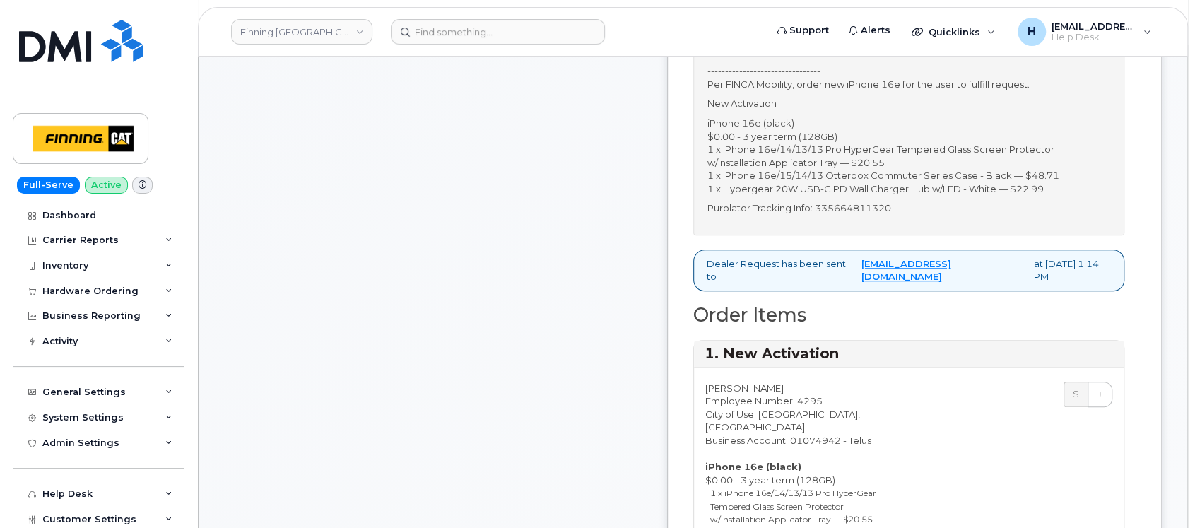
scroll to position [188, 0]
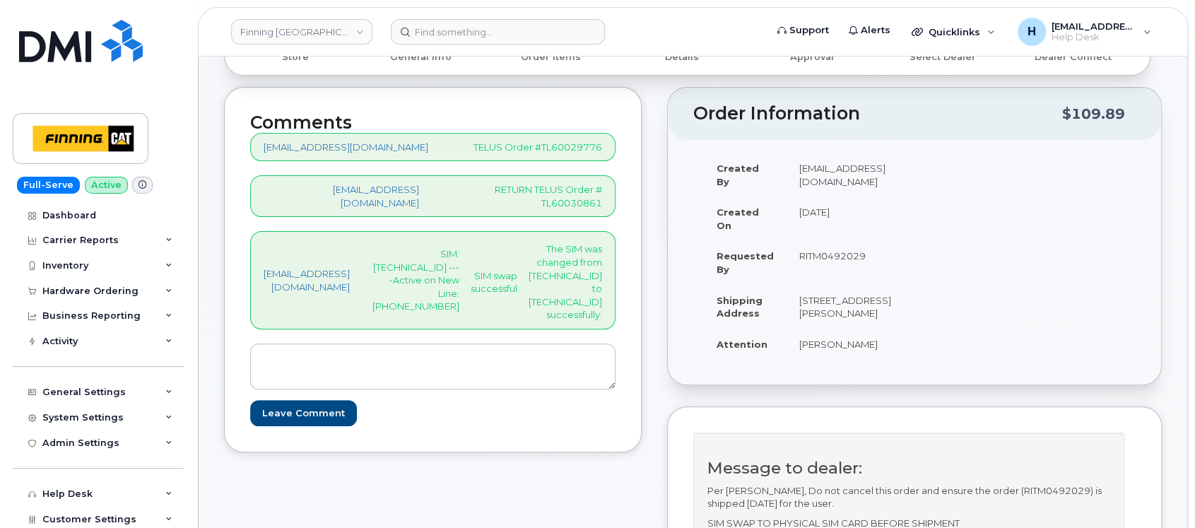
type input "5197035061"
drag, startPoint x: 874, startPoint y: 360, endPoint x: 864, endPoint y: 360, distance: 9.9
click at [864, 360] on tr "Attention Shane Rektor" at bounding box center [804, 344] width 200 height 31
copy tr "[PERSON_NAME]"
drag, startPoint x: 634, startPoint y: 148, endPoint x: 712, endPoint y: 148, distance: 78.5
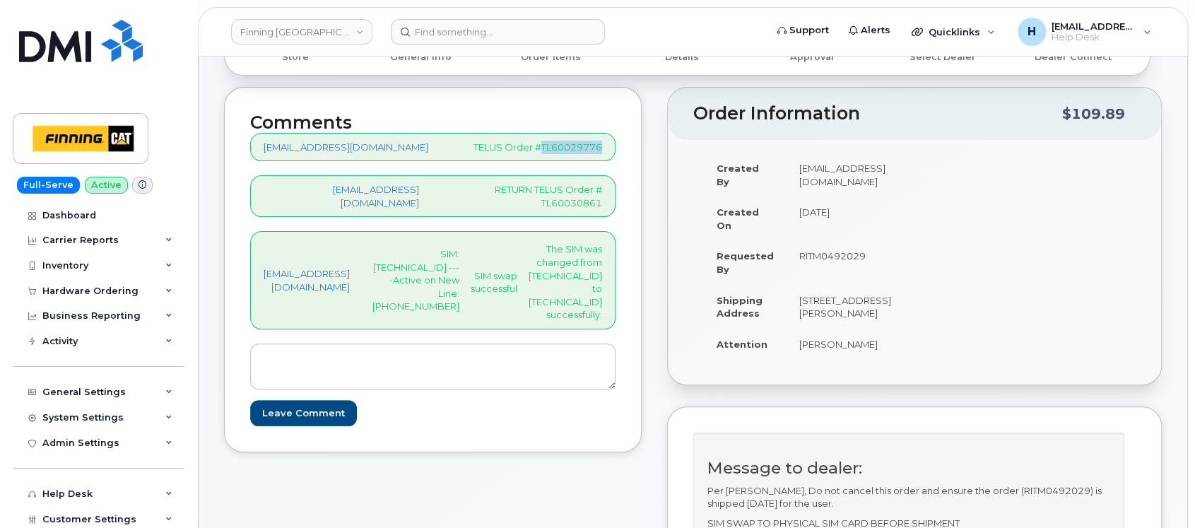
click at [642, 148] on div "Comments hakaur@dminc.com TELUS Order #TL60029776 hakaur@dminc.com RETURN TELUS…" at bounding box center [433, 269] width 418 height 365
copy p "TL60029776"
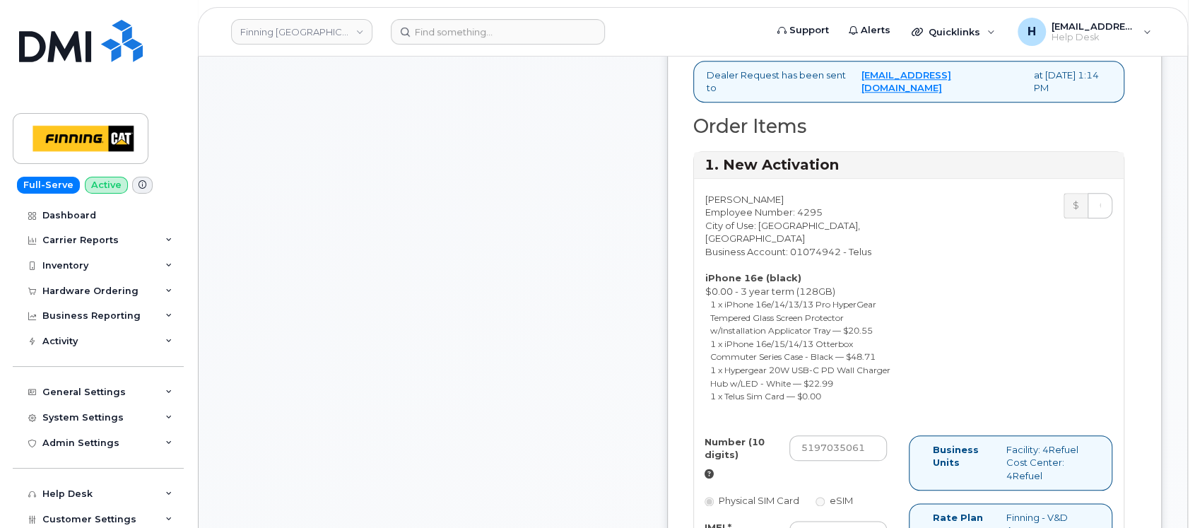
scroll to position [1319, 0]
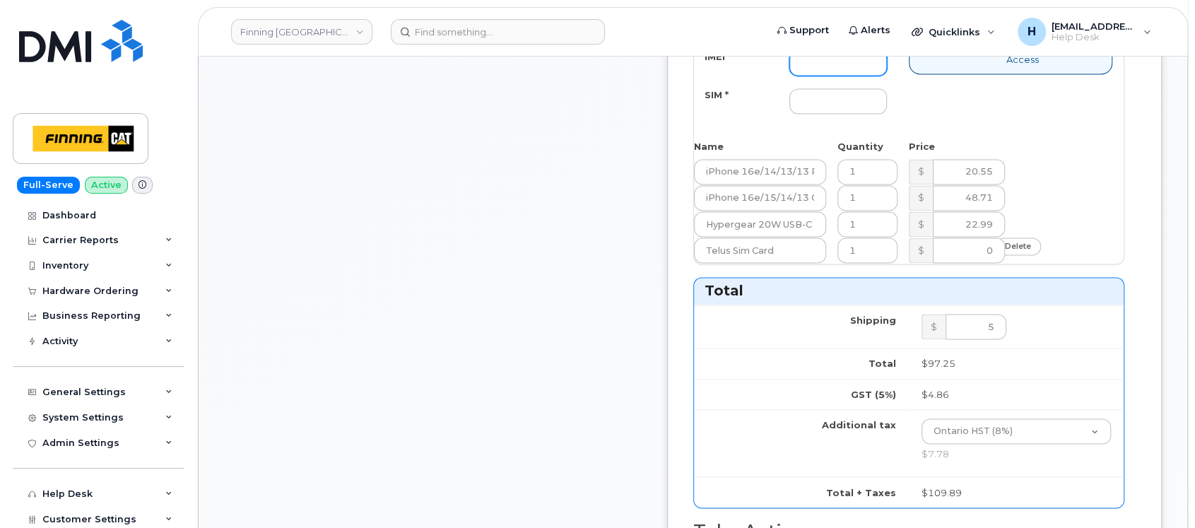
click at [869, 76] on input "IMEI *" at bounding box center [838, 62] width 98 height 25
paste input "354216330931282"
type input "354216330931282"
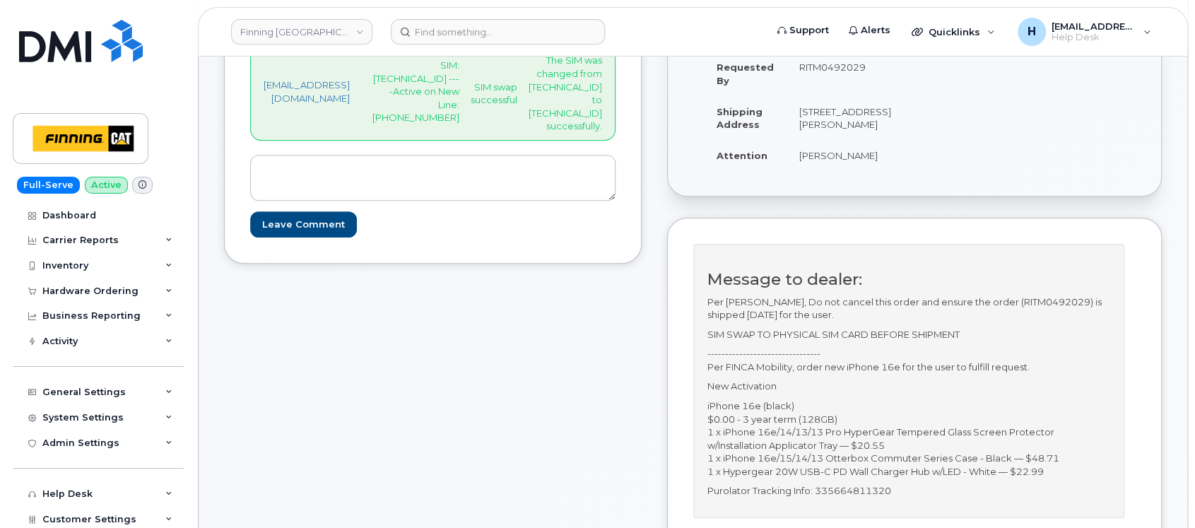
scroll to position [188, 0]
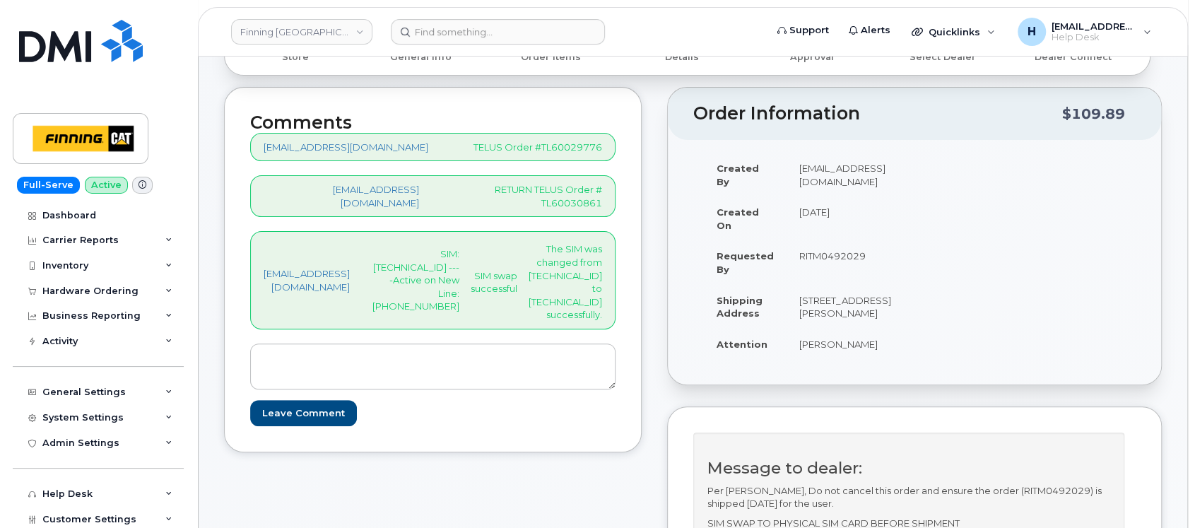
click at [602, 288] on p "The SIM was changed from 8912230200230856623 to 8912230102357625296 successfull…" at bounding box center [566, 281] width 74 height 78
copy p "[TECHNICAL_ID]"
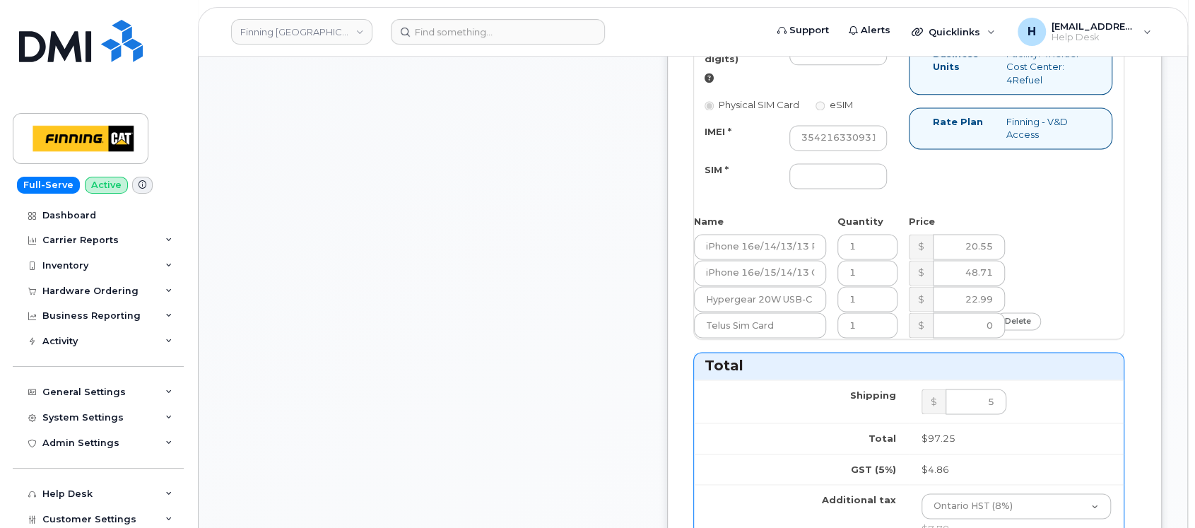
scroll to position [1319, 0]
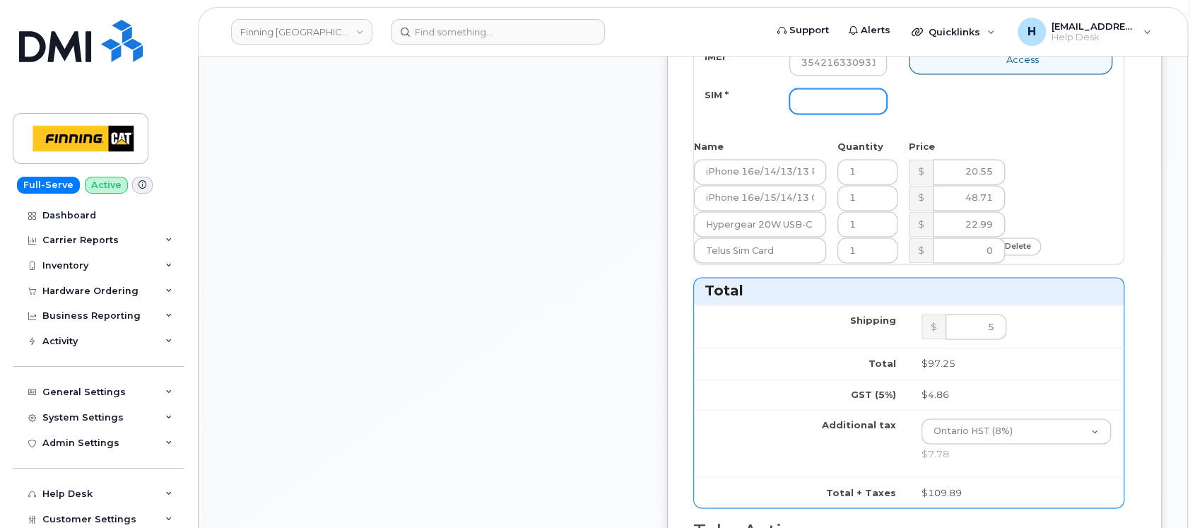
click at [887, 114] on input "SIM *" at bounding box center [838, 100] width 98 height 25
paste input "[TECHNICAL_ID]"
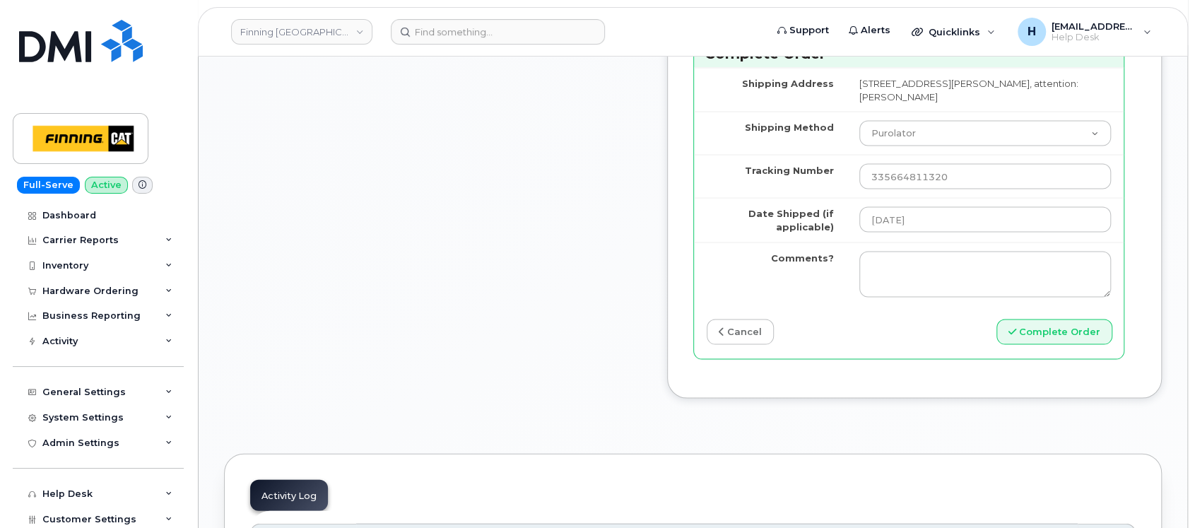
scroll to position [1884, 0]
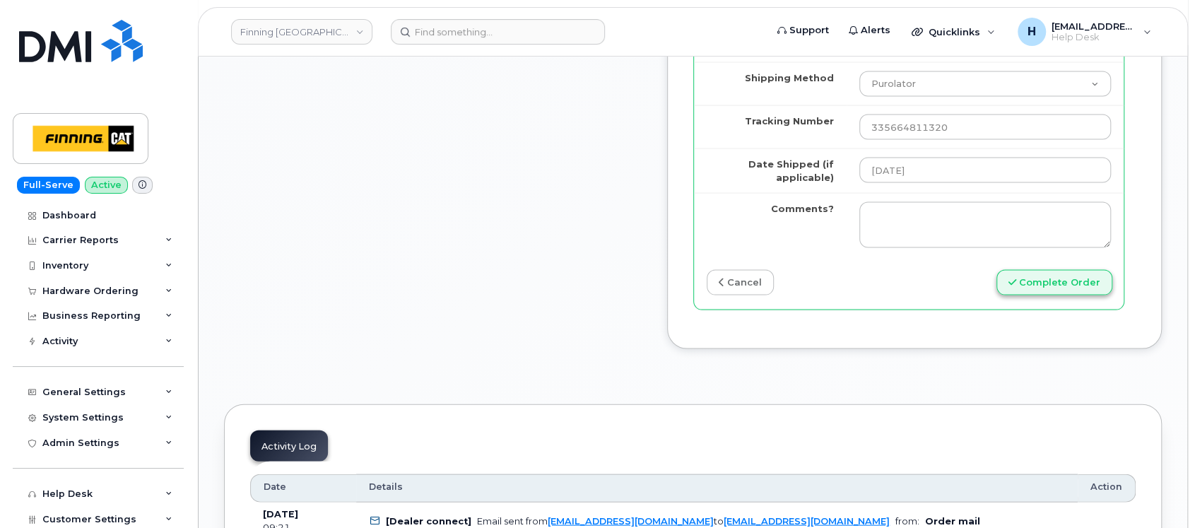
type input "[TECHNICAL_ID]"
click at [994, 296] on button "Complete Order" at bounding box center [1055, 283] width 116 height 26
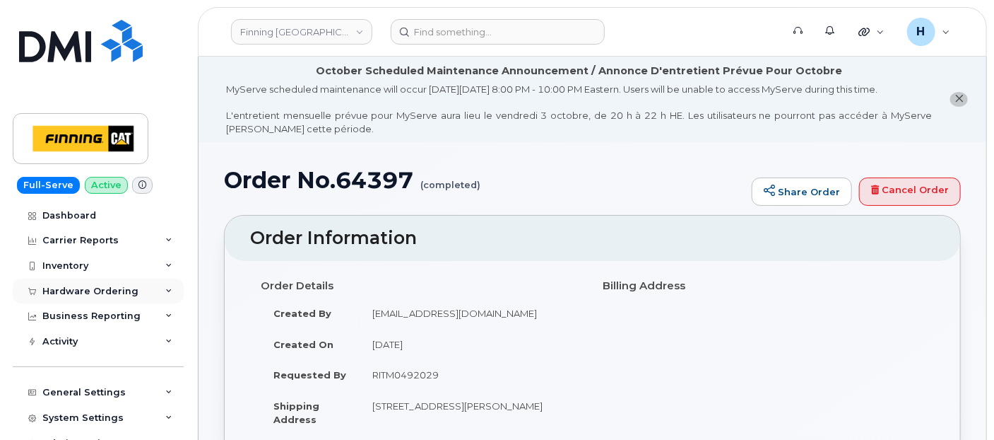
click at [81, 295] on div "Hardware Ordering" at bounding box center [90, 291] width 96 height 11
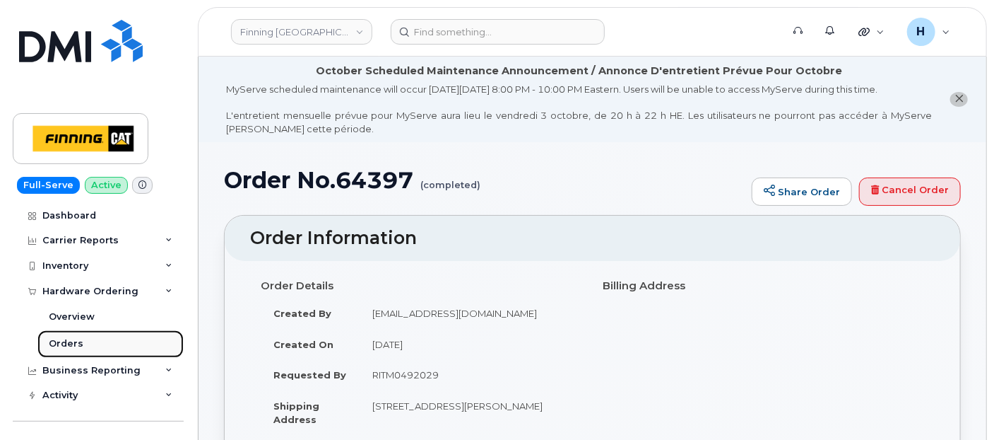
click at [75, 335] on link "Orders" at bounding box center [110, 343] width 146 height 27
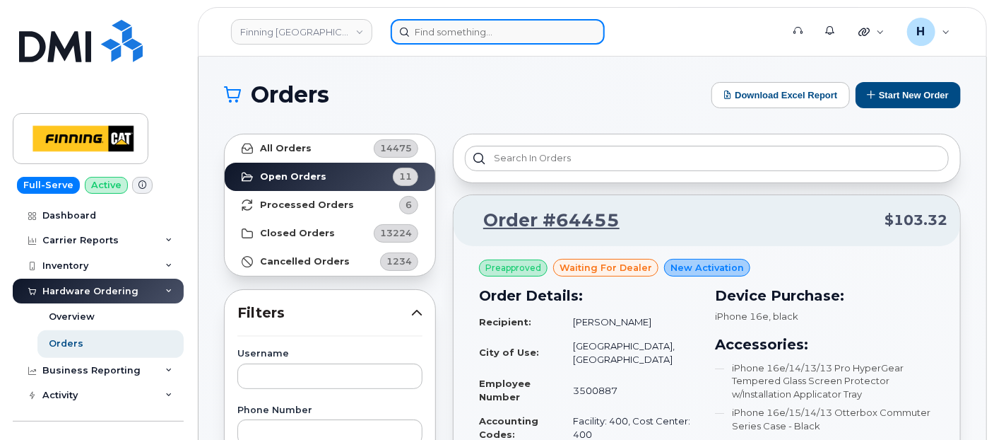
click at [433, 22] on input at bounding box center [498, 31] width 214 height 25
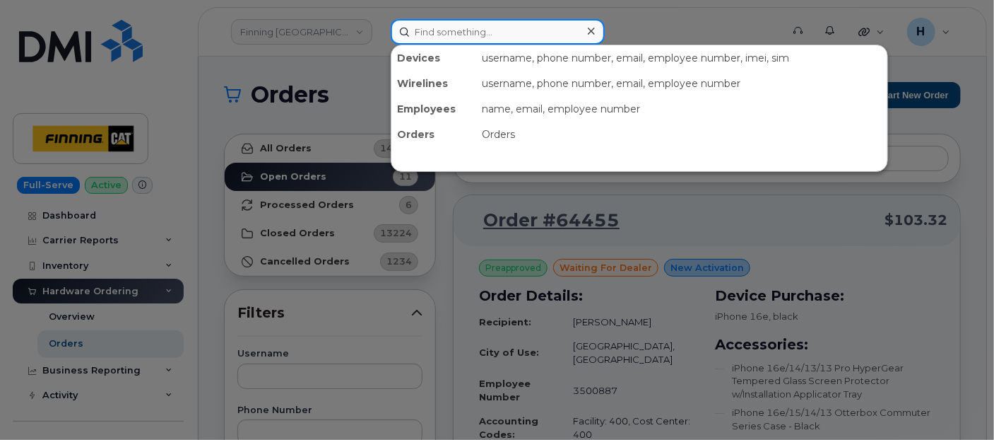
paste input "[PERSON_NAME]"
type input "[PERSON_NAME]"
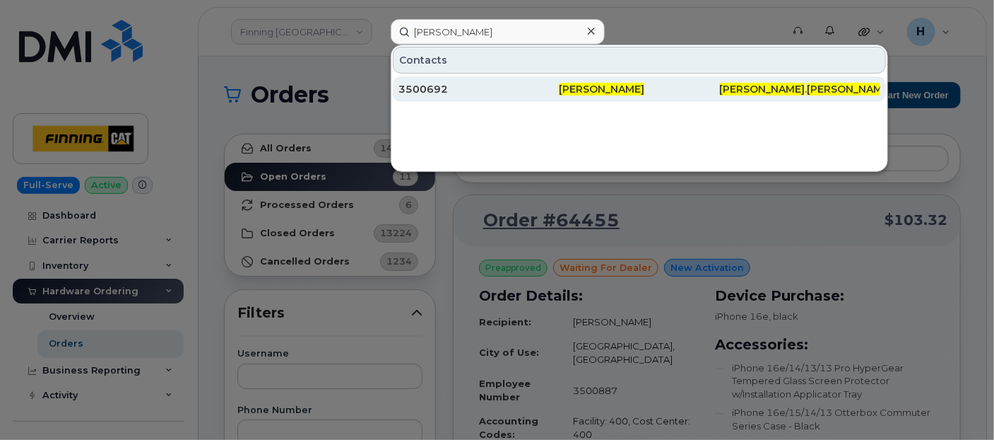
click at [427, 89] on div "3500692" at bounding box center [479, 89] width 160 height 14
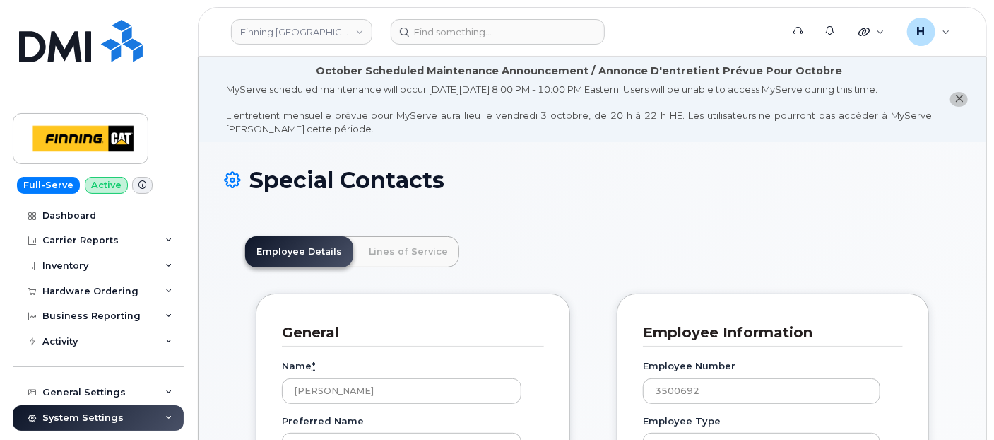
scroll to position [42, 0]
